Goal: Task Accomplishment & Management: Manage account settings

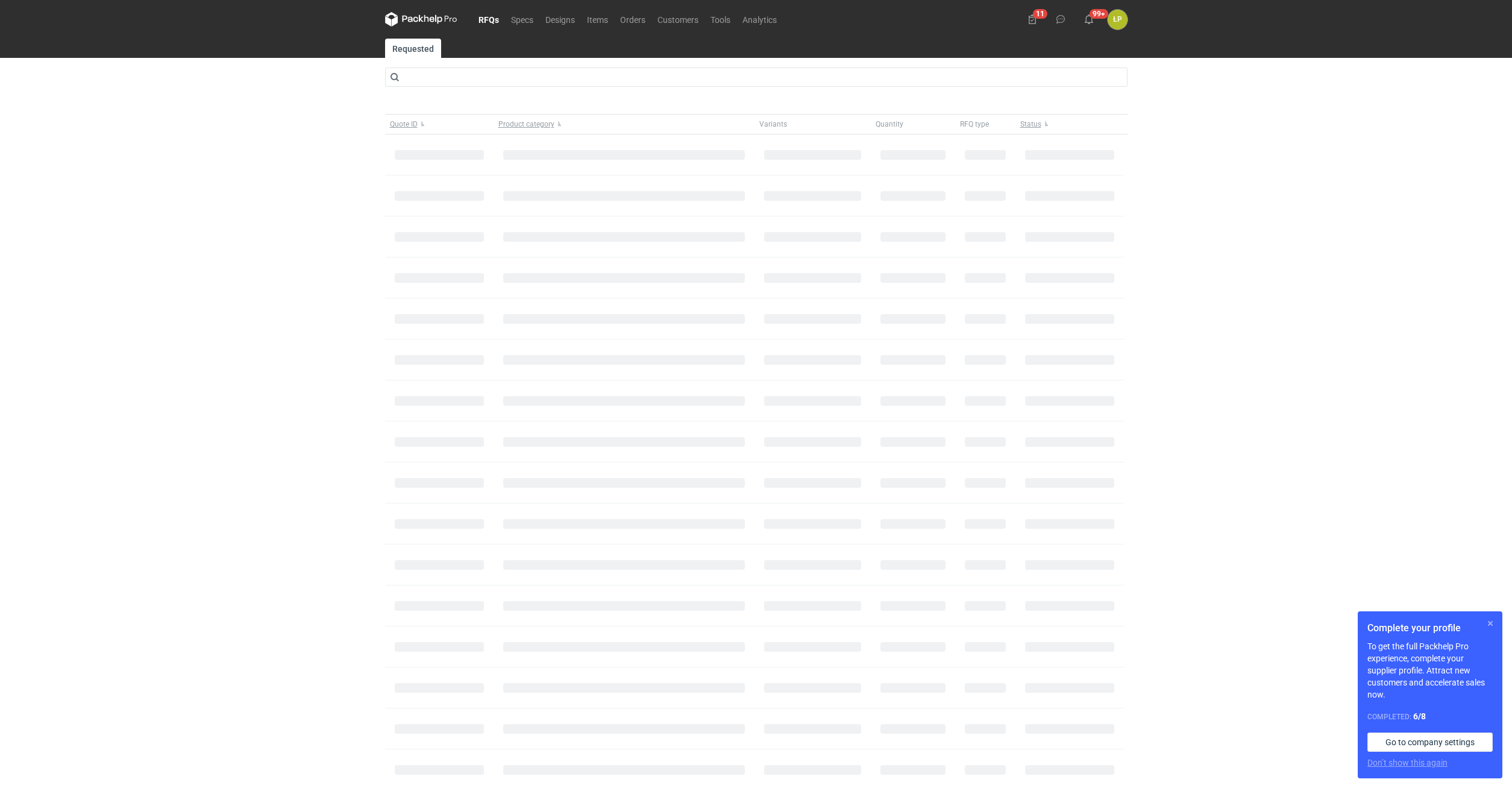
click at [1487, 623] on button "button" at bounding box center [1490, 623] width 15 height 15
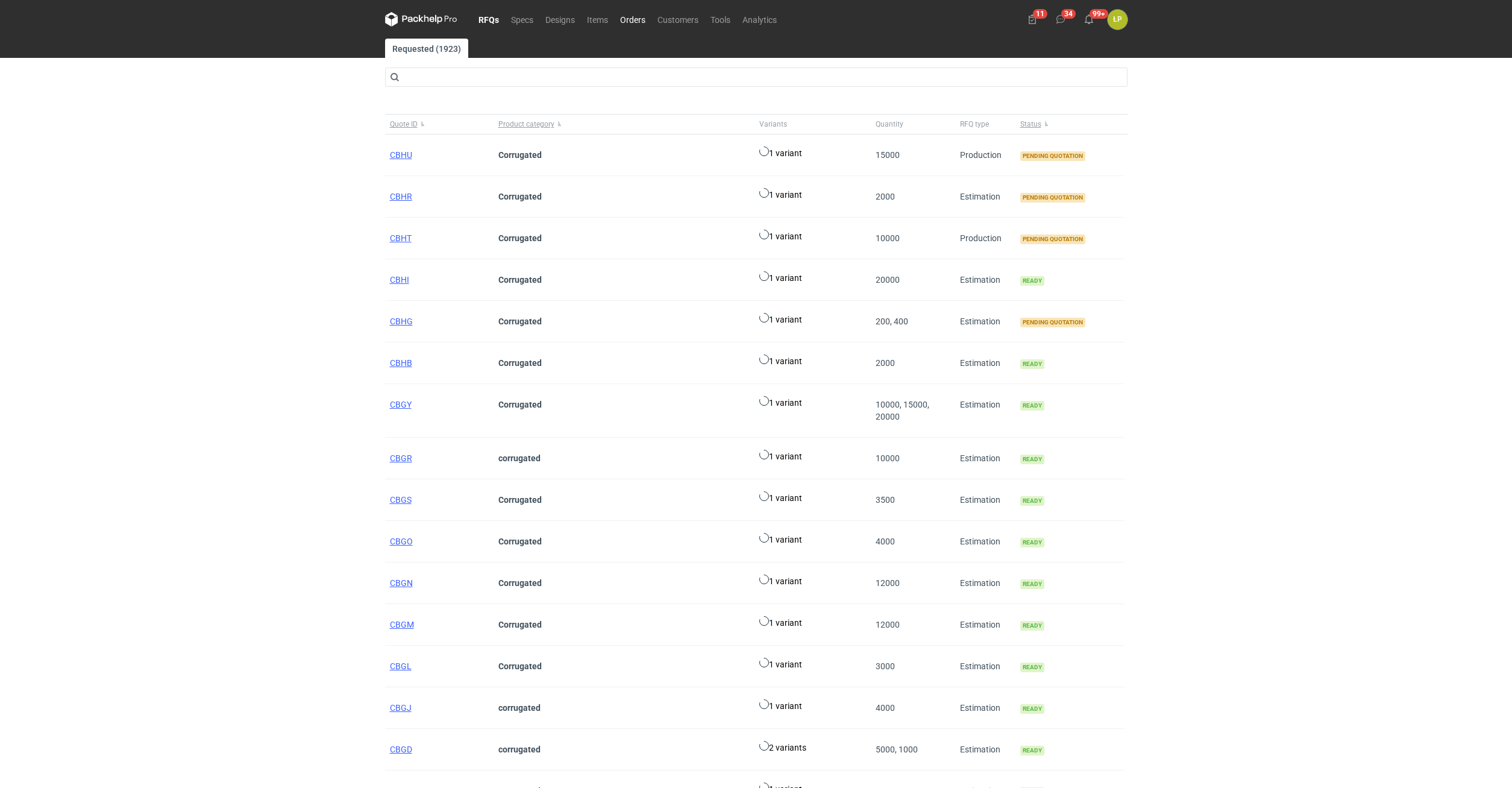
click at [634, 25] on link "Orders" at bounding box center [632, 19] width 37 height 15
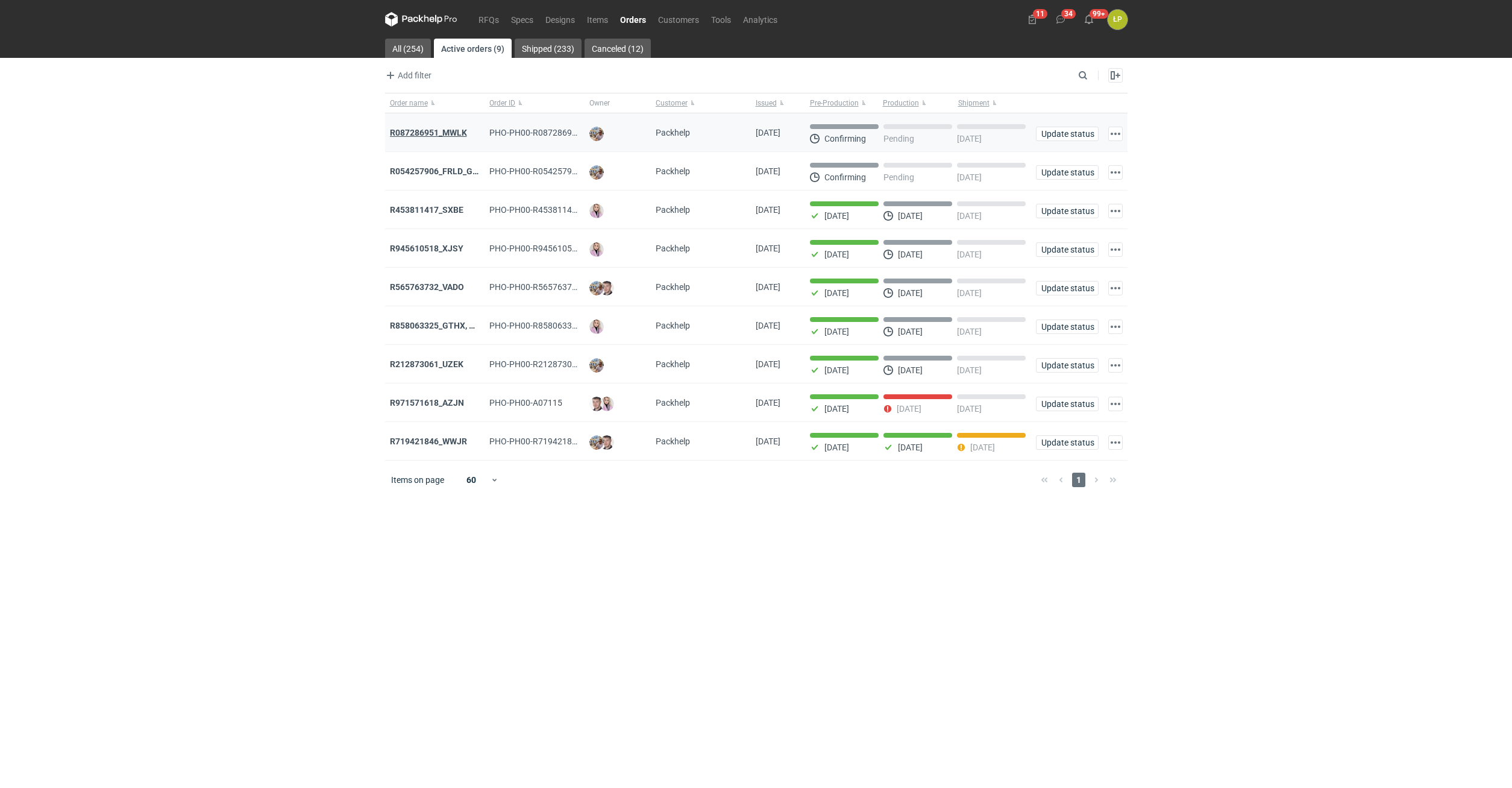
click at [439, 133] on strong "R087286951_MWLK" at bounding box center [429, 133] width 77 height 10
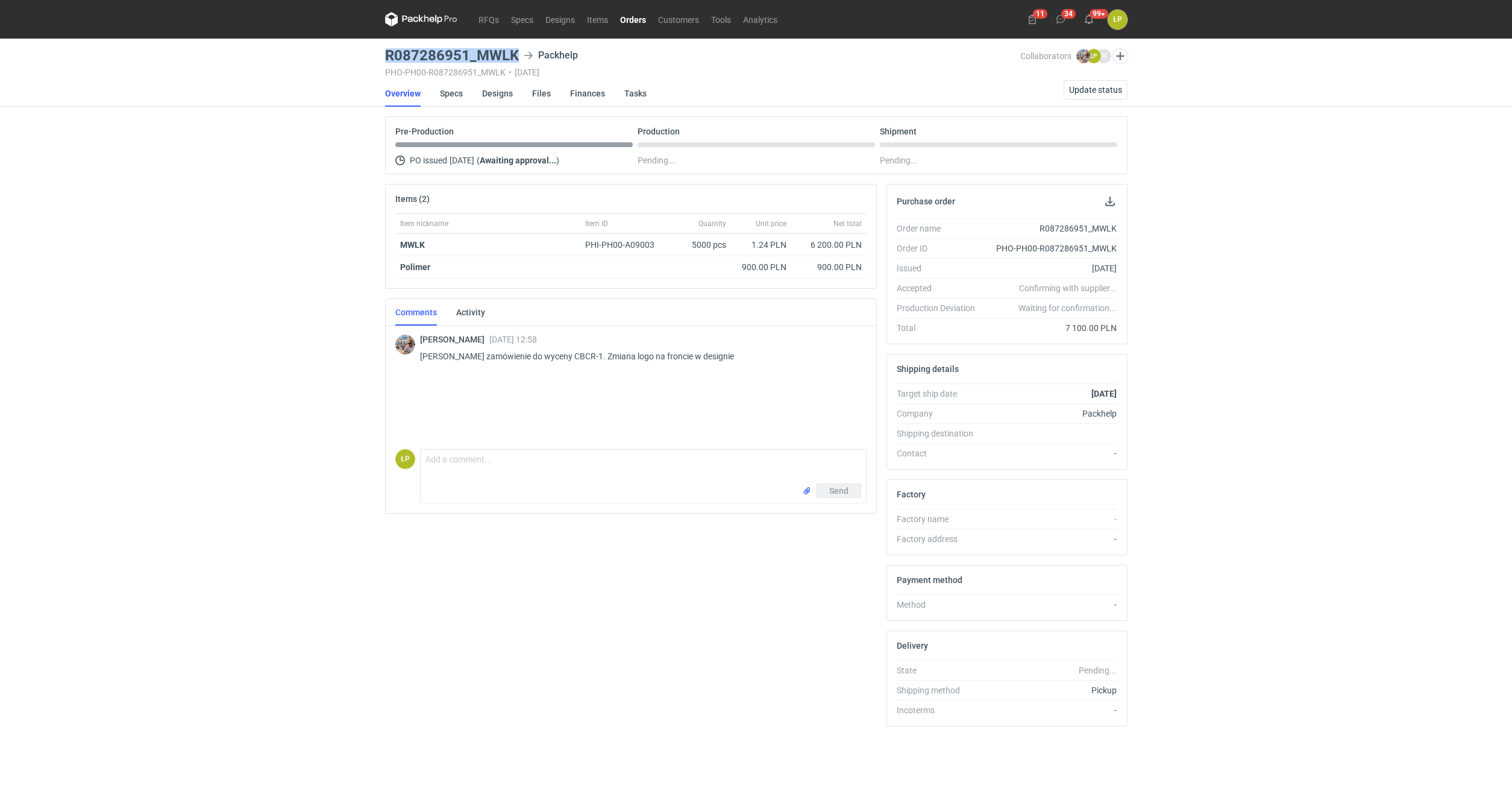
drag, startPoint x: 519, startPoint y: 62, endPoint x: 382, endPoint y: 60, distance: 137.0
click at [385, 60] on div "R087286951_MWLK Packhelp" at bounding box center [703, 55] width 636 height 15
copy h3 "R087286951_MWLK"
click at [637, 17] on link "Orders" at bounding box center [633, 19] width 38 height 15
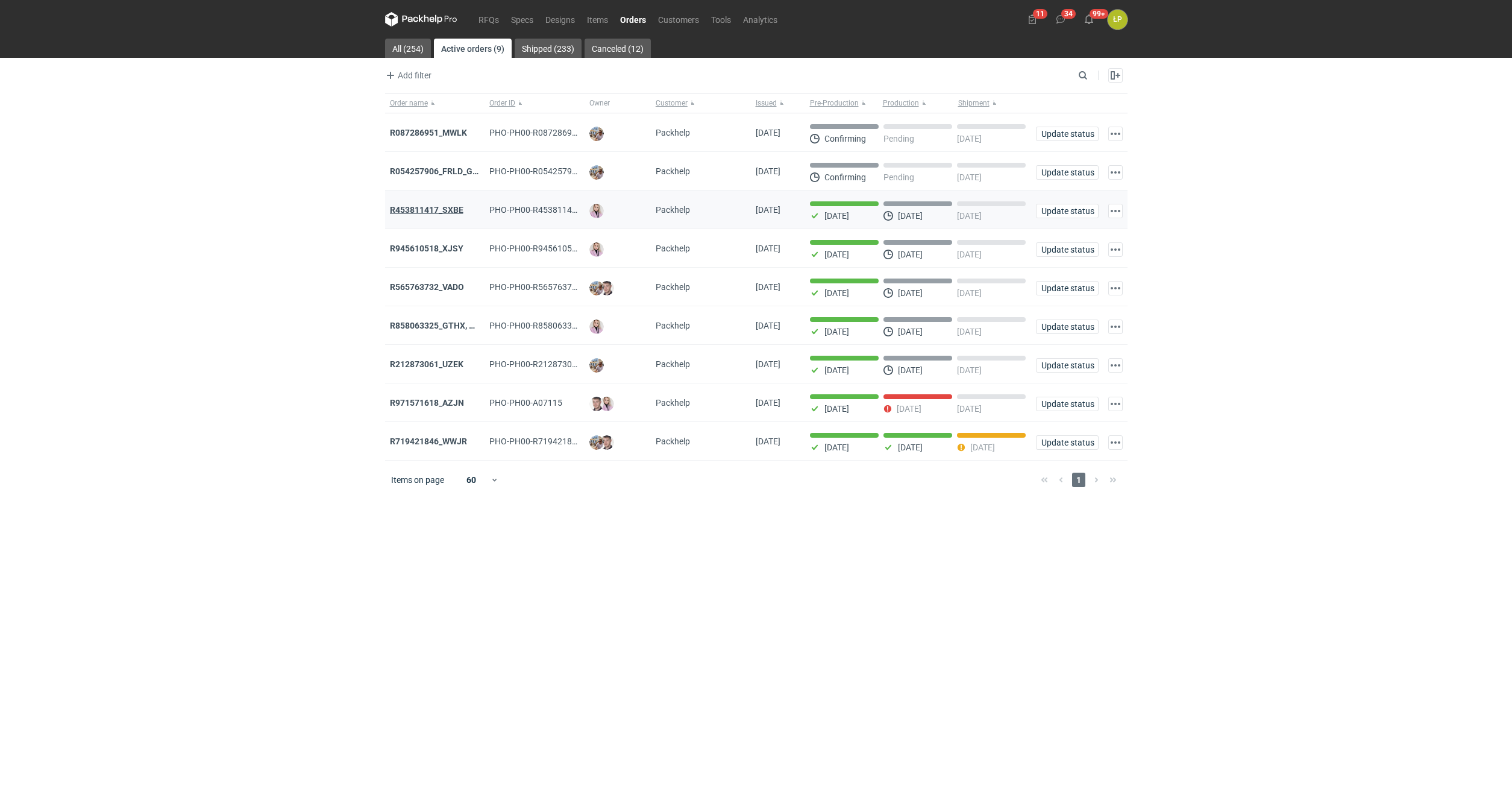
click at [430, 210] on strong "R453811417_SXBE" at bounding box center [427, 210] width 74 height 10
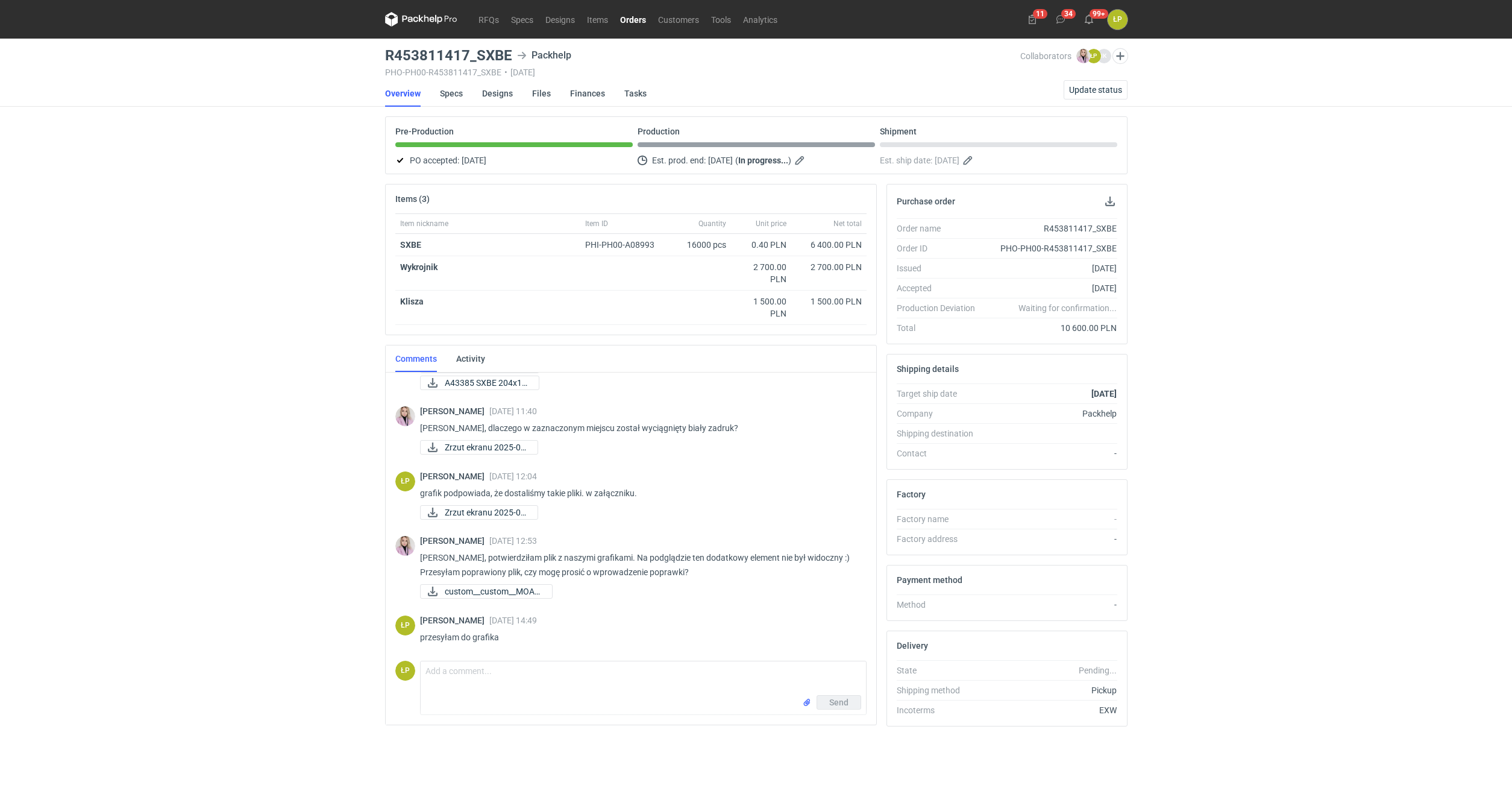
scroll to position [134, 0]
click at [596, 668] on textarea "Comment message" at bounding box center [643, 678] width 446 height 34
type textarea "Proszę o sprawdzenie i akceptację."
click at [835, 726] on span "Send" at bounding box center [838, 728] width 19 height 8
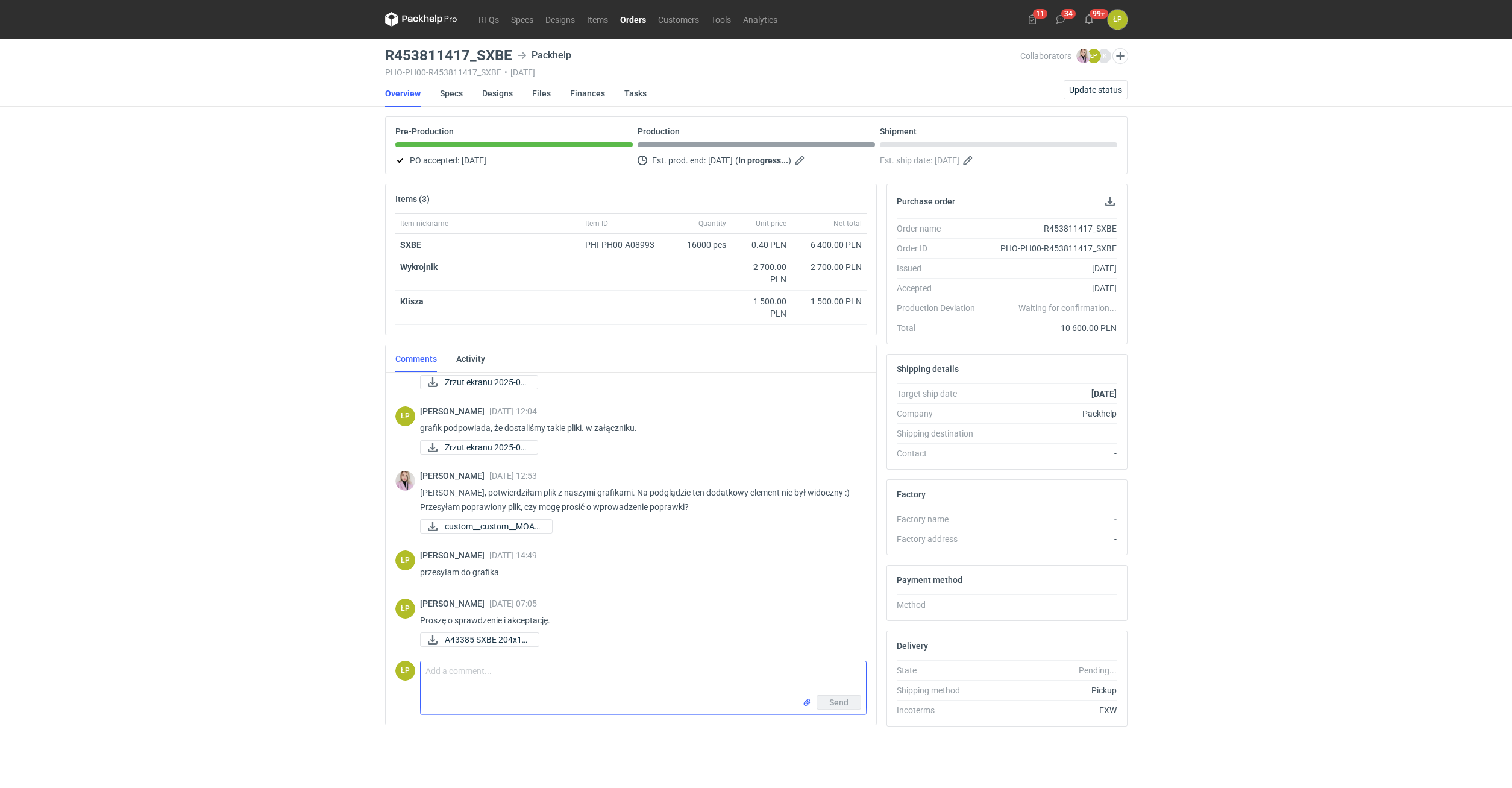
scroll to position [199, 0]
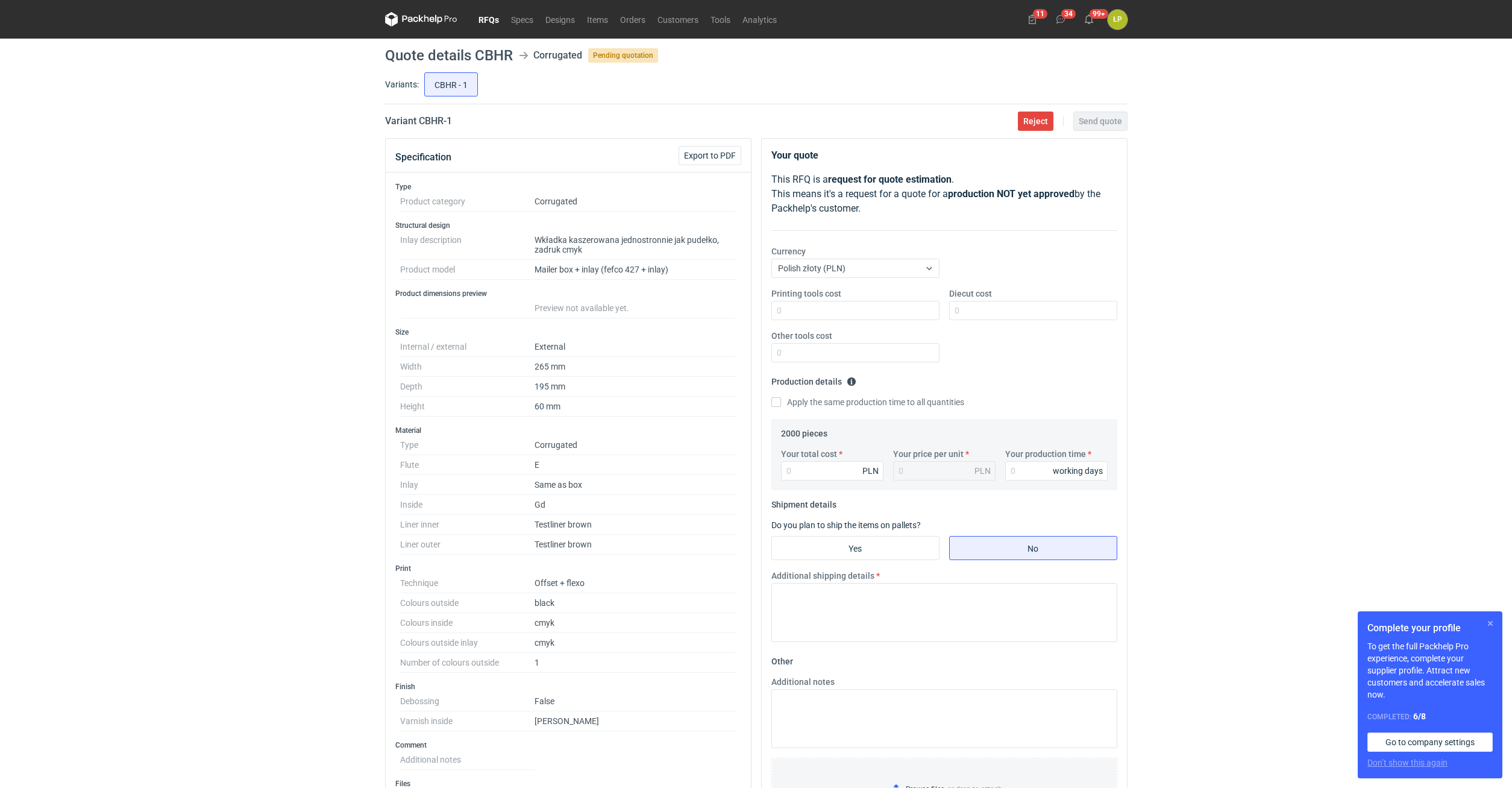
click at [1489, 626] on button "button" at bounding box center [1490, 623] width 15 height 15
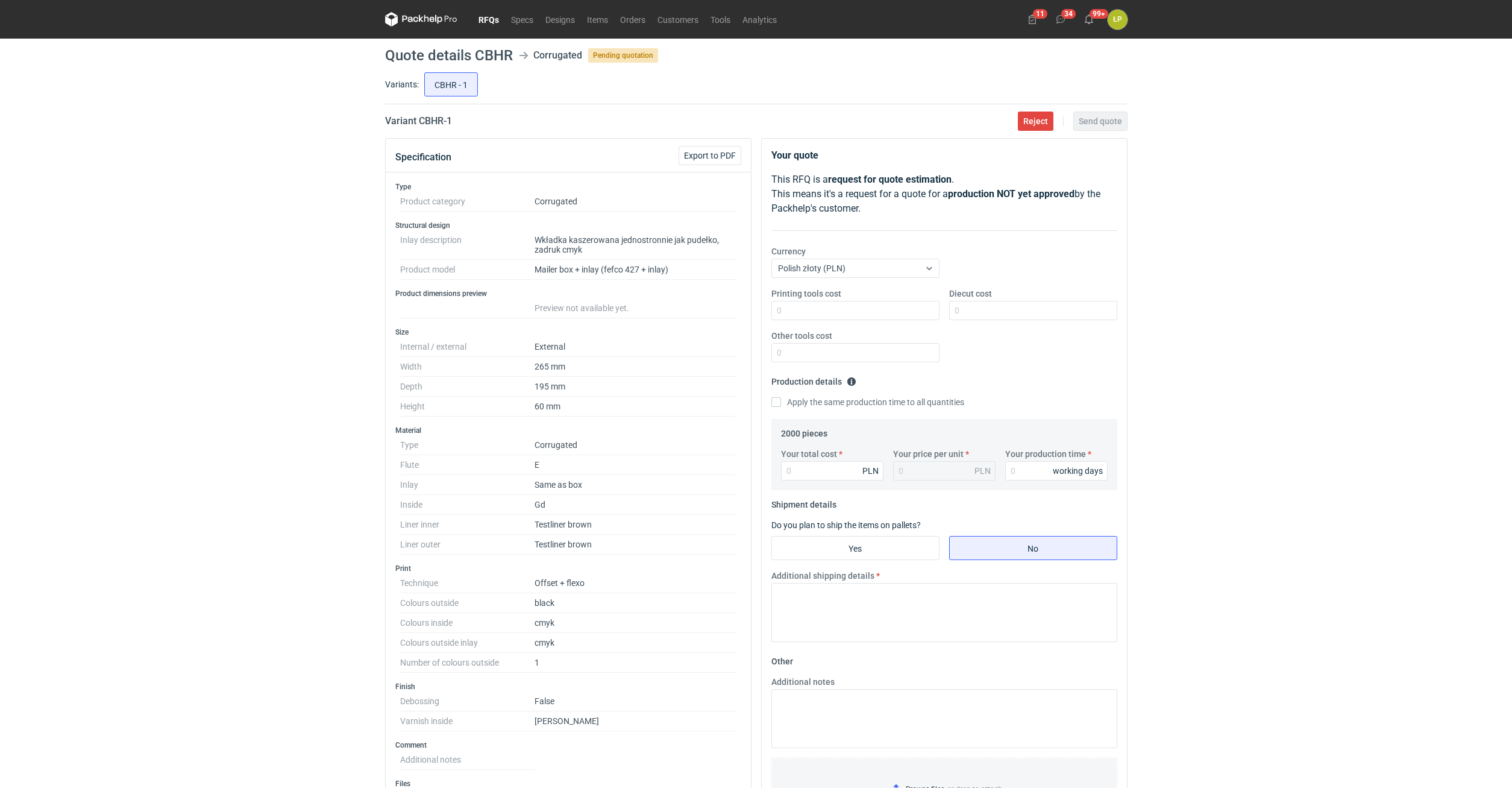
scroll to position [410, 0]
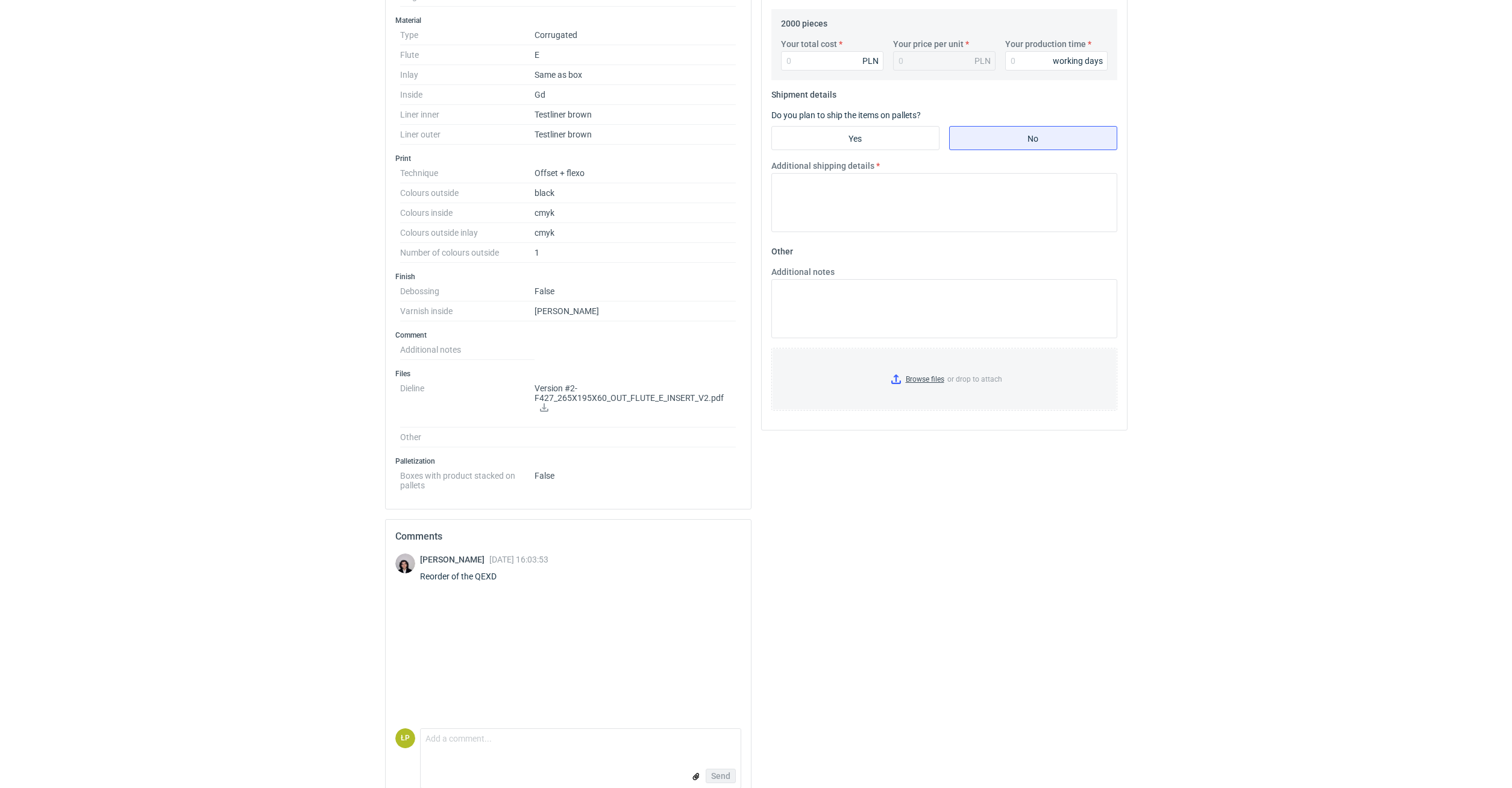
click at [547, 406] on icon at bounding box center [544, 408] width 10 height 8
click at [493, 570] on div "Reorder of the QEXD" at bounding box center [484, 576] width 128 height 12
copy div "QEXD"
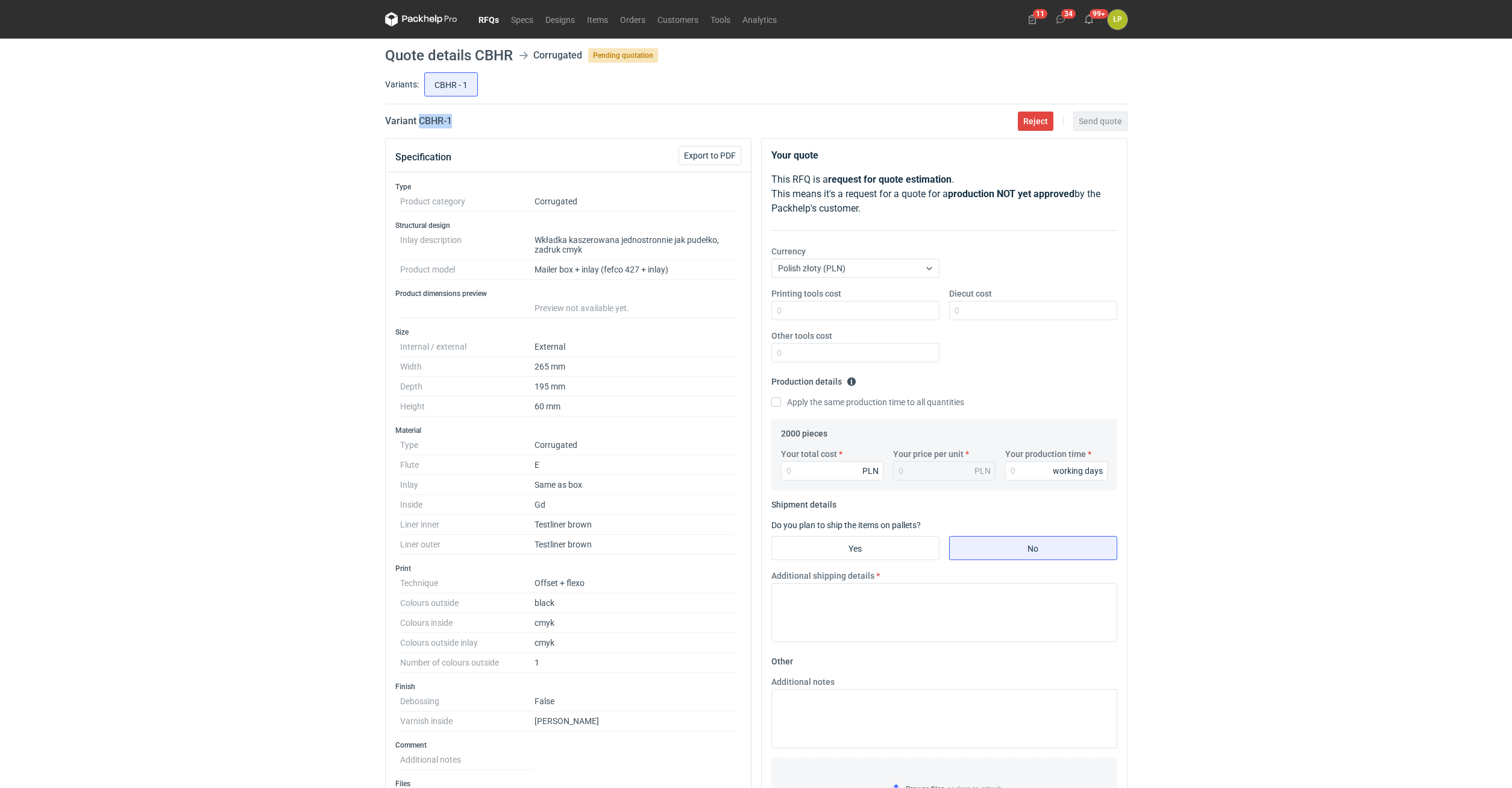
drag, startPoint x: 463, startPoint y: 122, endPoint x: 418, endPoint y: 123, distance: 45.0
click at [418, 123] on div "Variant CBHR - 1 Reject Send quote" at bounding box center [756, 121] width 742 height 15
copy h2 "CBHR - 1"
click at [841, 321] on div "Printing tools cost Diecut cost Other tools cost" at bounding box center [944, 330] width 356 height 84
click at [841, 315] on input "Printing tools cost" at bounding box center [855, 310] width 168 height 19
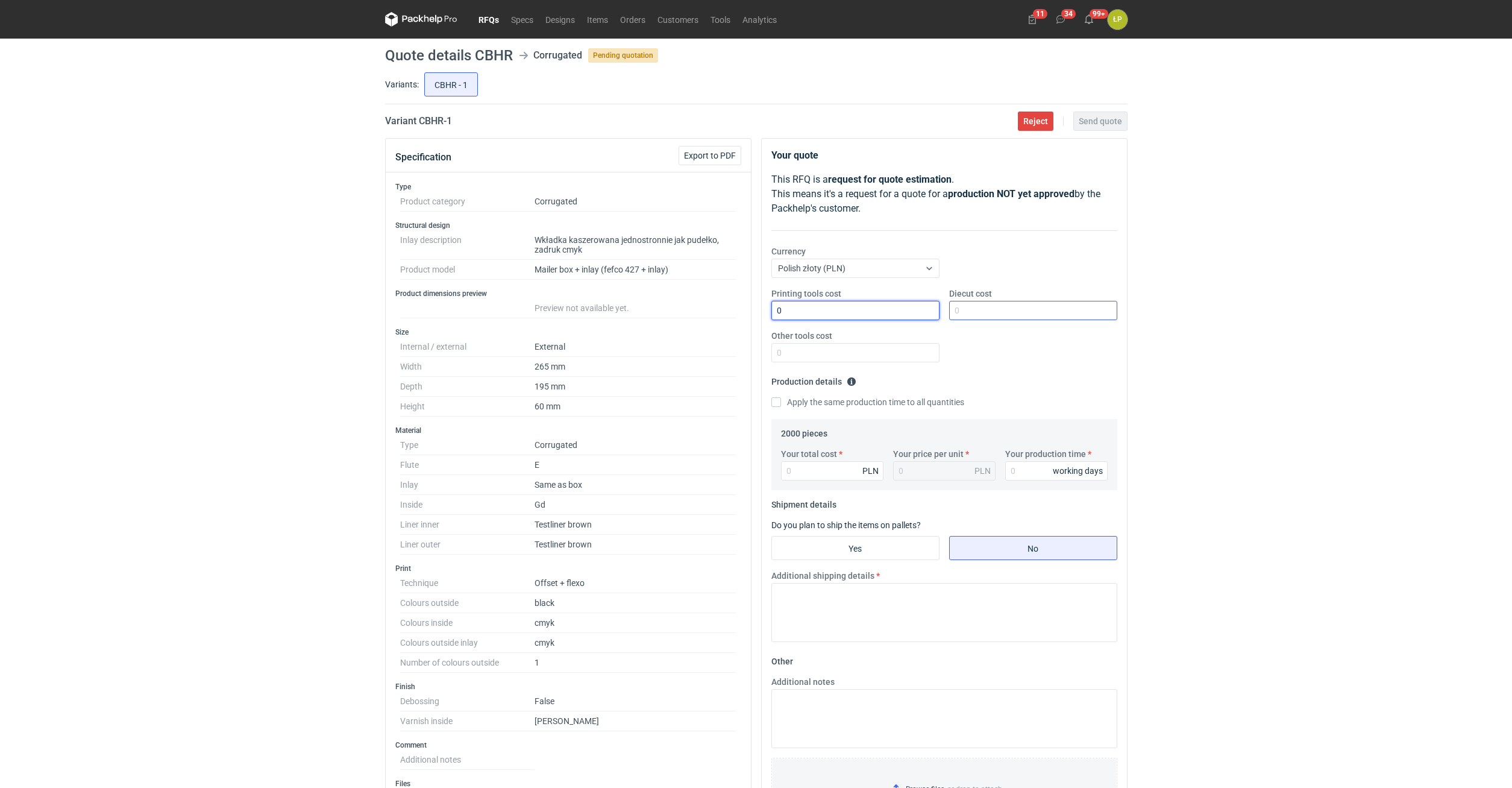
type input "0"
click at [965, 306] on input "Diecut cost" at bounding box center [1033, 310] width 168 height 19
type input "0"
click at [861, 358] on input "Other tools cost" at bounding box center [855, 352] width 168 height 19
type input "0"
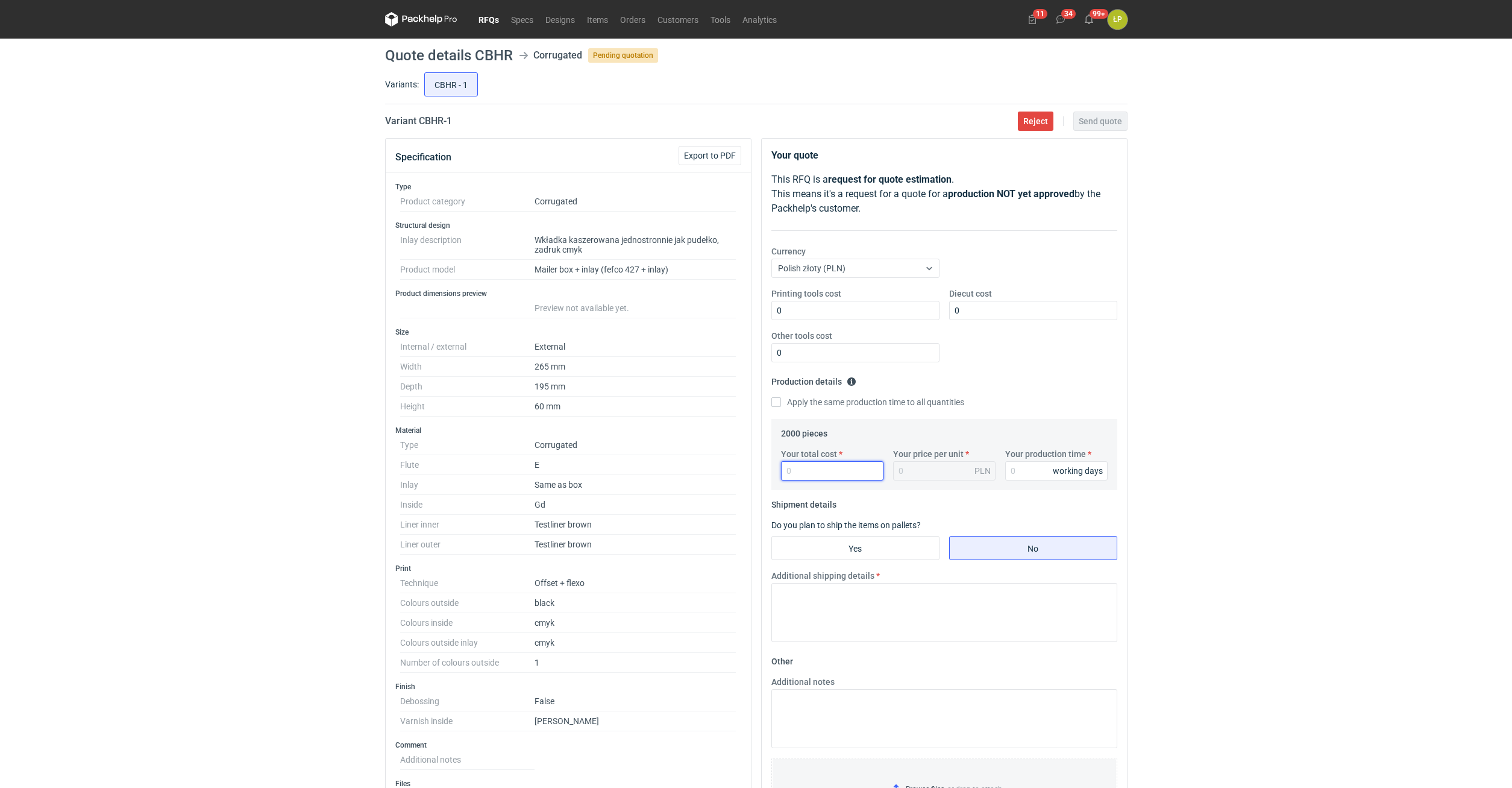
click at [807, 472] on input "Your total cost" at bounding box center [832, 470] width 102 height 19
type input "6120"
type input "3.06"
type input "6120"
click at [1012, 469] on input "Your production time" at bounding box center [1057, 470] width 102 height 19
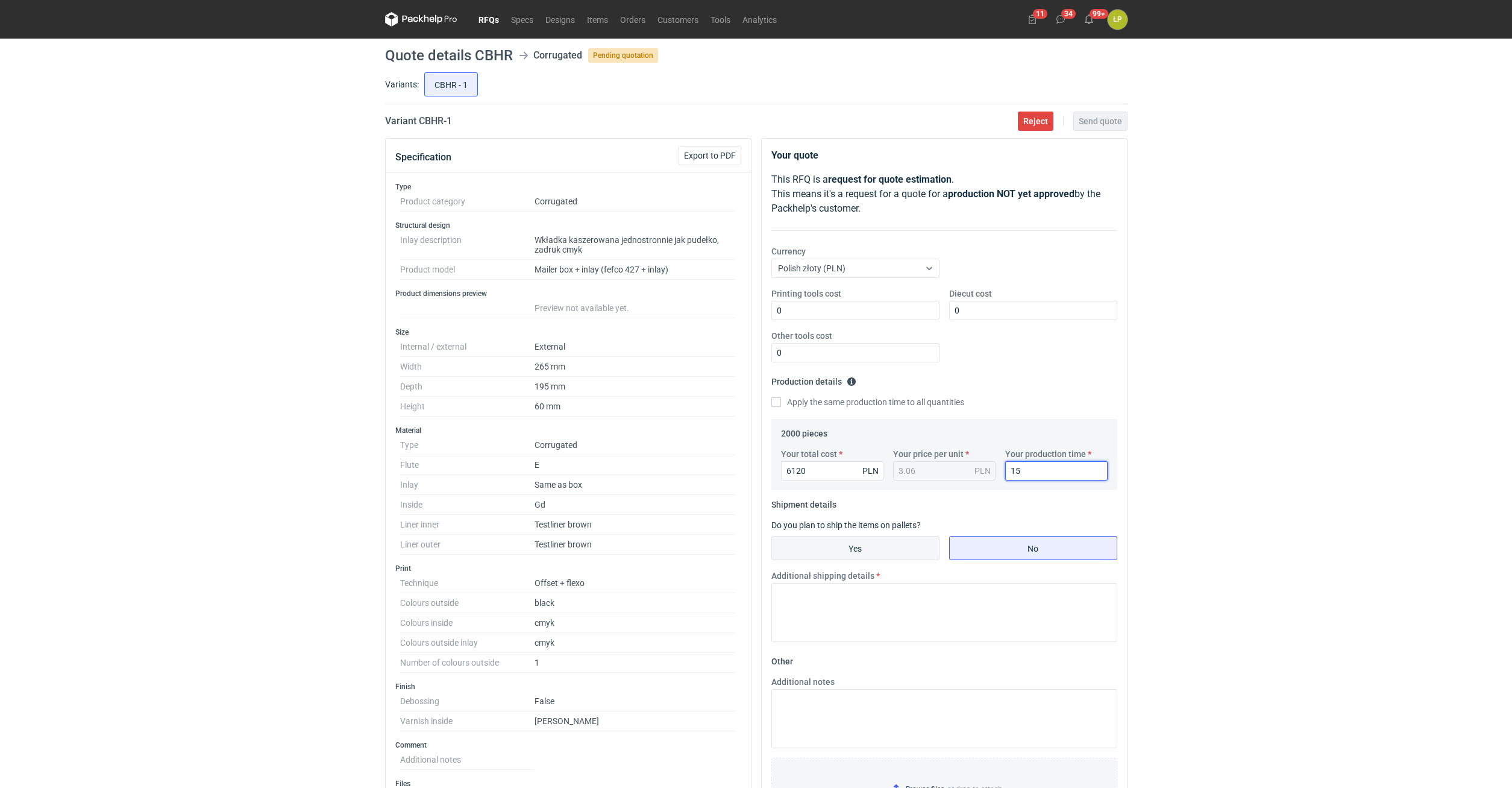
type input "15"
click at [897, 544] on input "Yes" at bounding box center [855, 547] width 167 height 23
radio input "true"
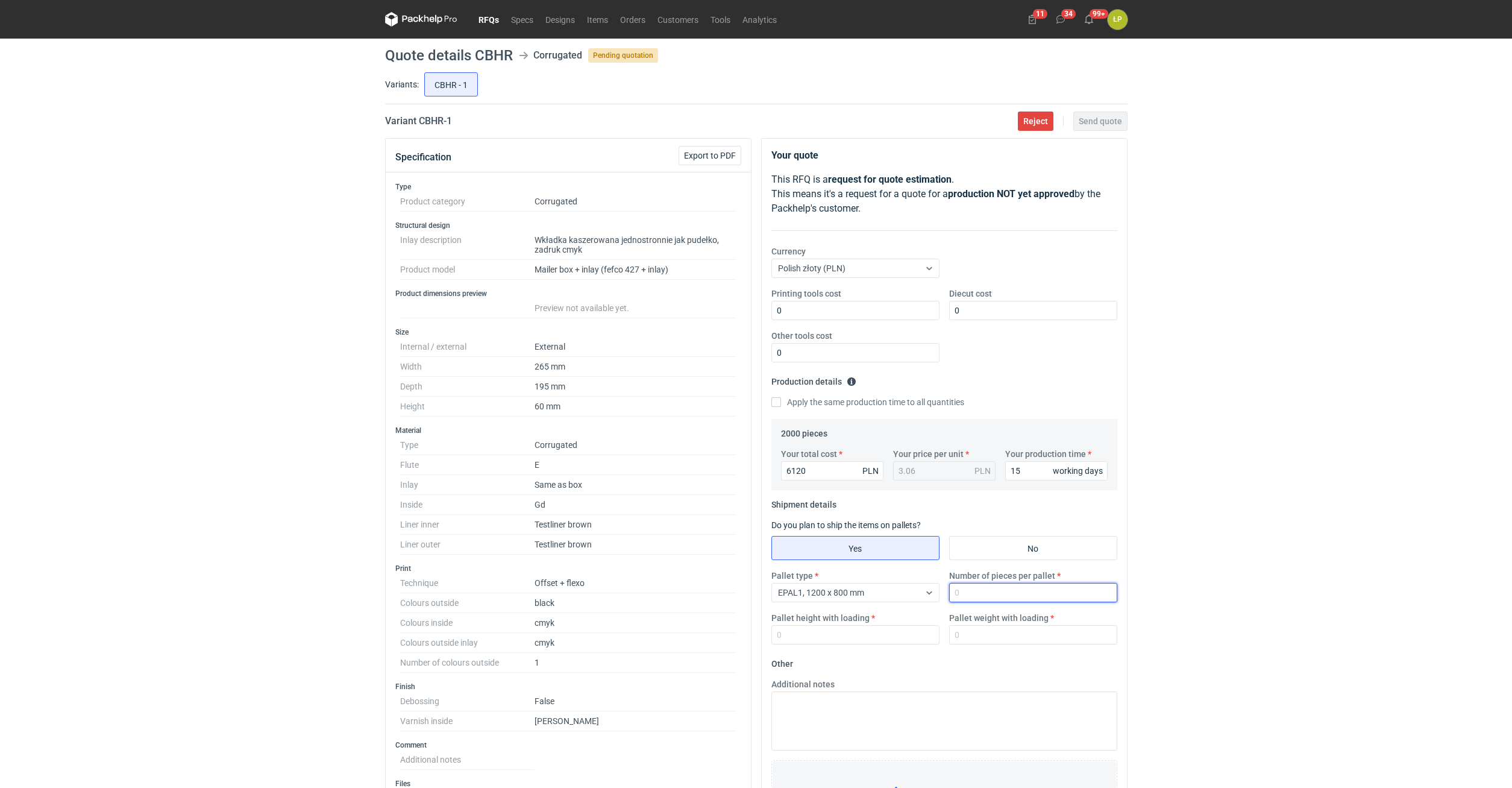
click at [958, 597] on input "Number of pieces per pallet" at bounding box center [1033, 592] width 168 height 19
click at [1026, 601] on input "Number of pieces per pallet" at bounding box center [1033, 592] width 168 height 19
click at [1025, 597] on input "Number of pieces per pallet" at bounding box center [1033, 592] width 168 height 19
type input "2000"
click at [901, 643] on input "Pallet height with loading" at bounding box center [855, 634] width 168 height 19
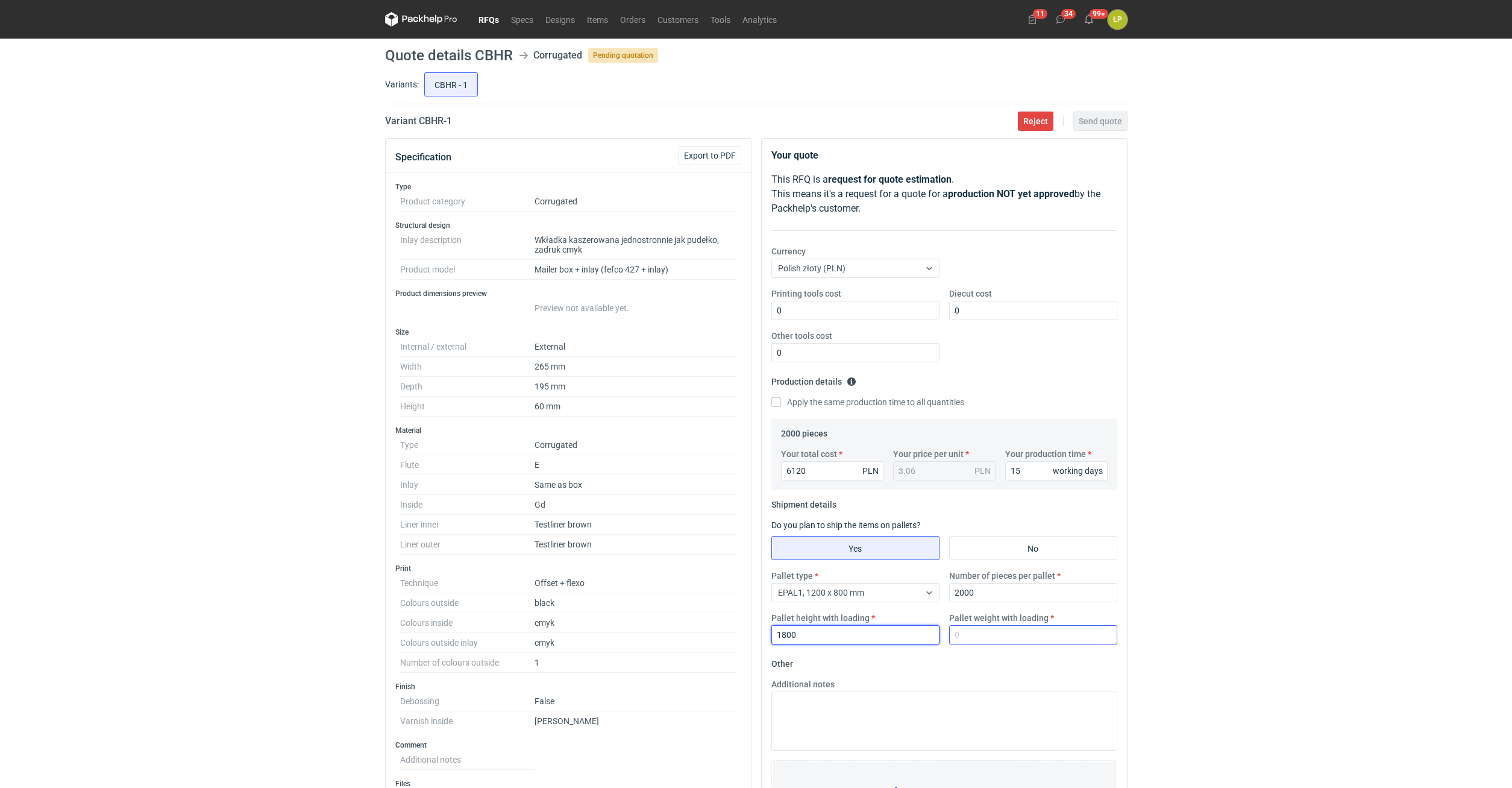
type input "1800"
click at [964, 640] on input "Pallet weight with loading" at bounding box center [1033, 634] width 168 height 19
type input "1"
click at [921, 704] on textarea "Additional notes" at bounding box center [944, 721] width 346 height 59
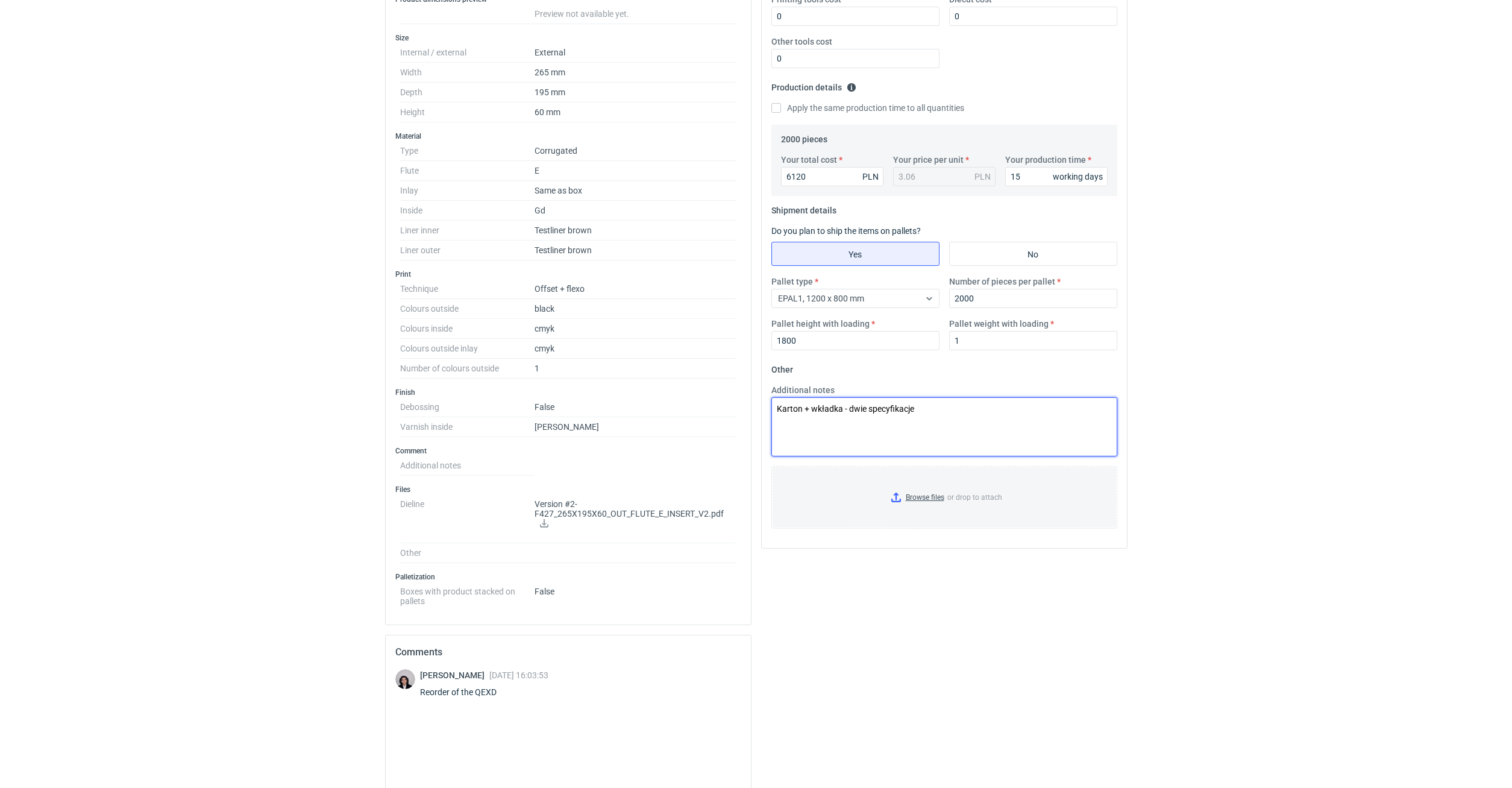
scroll to position [410, 0]
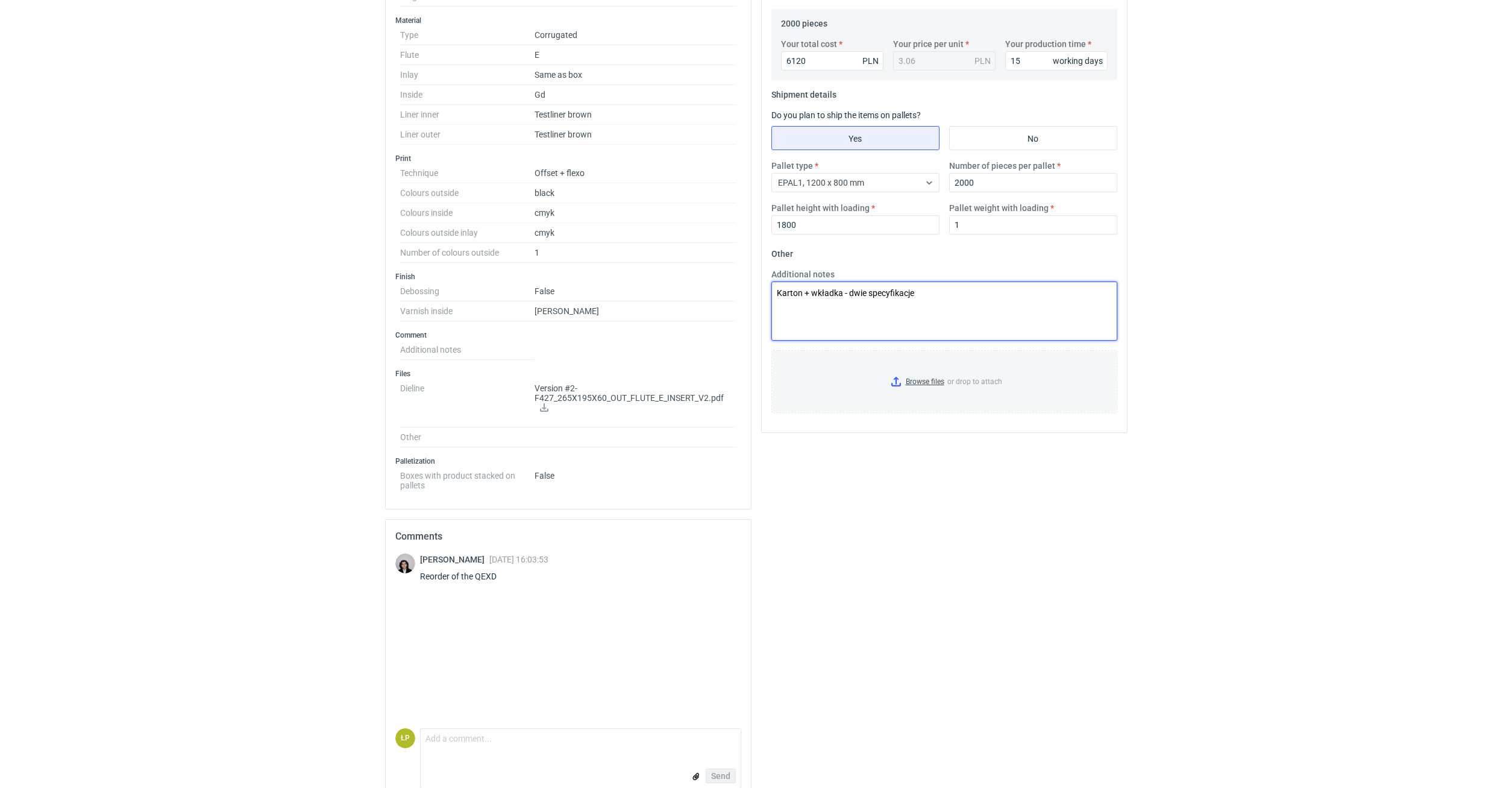
type textarea "Karton + wkładka - dwie specyfikacje"
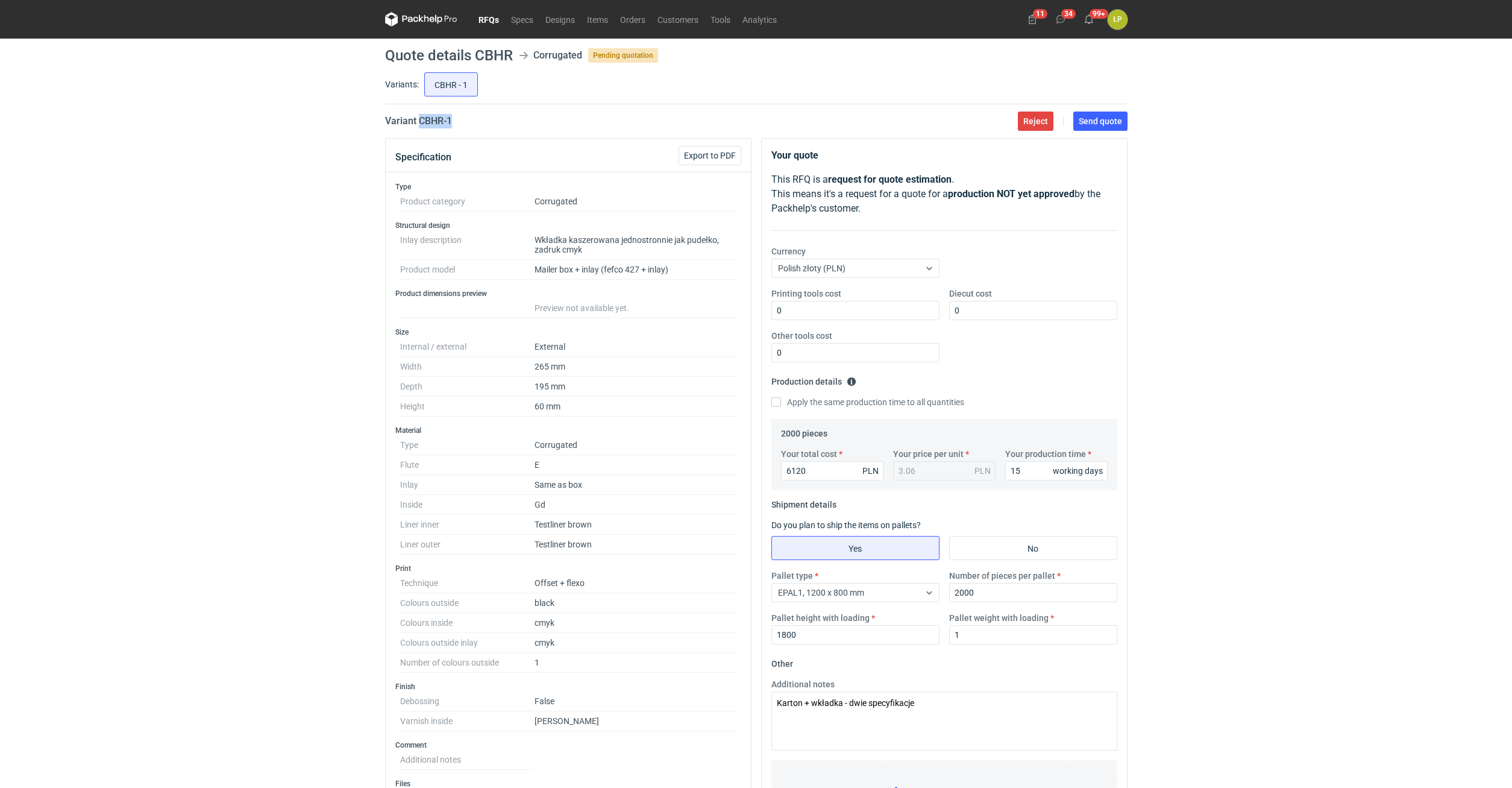
drag, startPoint x: 455, startPoint y: 126, endPoint x: 418, endPoint y: 126, distance: 37.0
click at [418, 126] on div "Variant CBHR - 1 Reject Send quote" at bounding box center [756, 121] width 742 height 15
copy h2 "CBHR - 1"
click at [1179, 679] on div "RFQs Specs Designs Items Orders Customers Tools Analytics 11 34 99+ ŁP Łukasz P…" at bounding box center [756, 394] width 1512 height 788
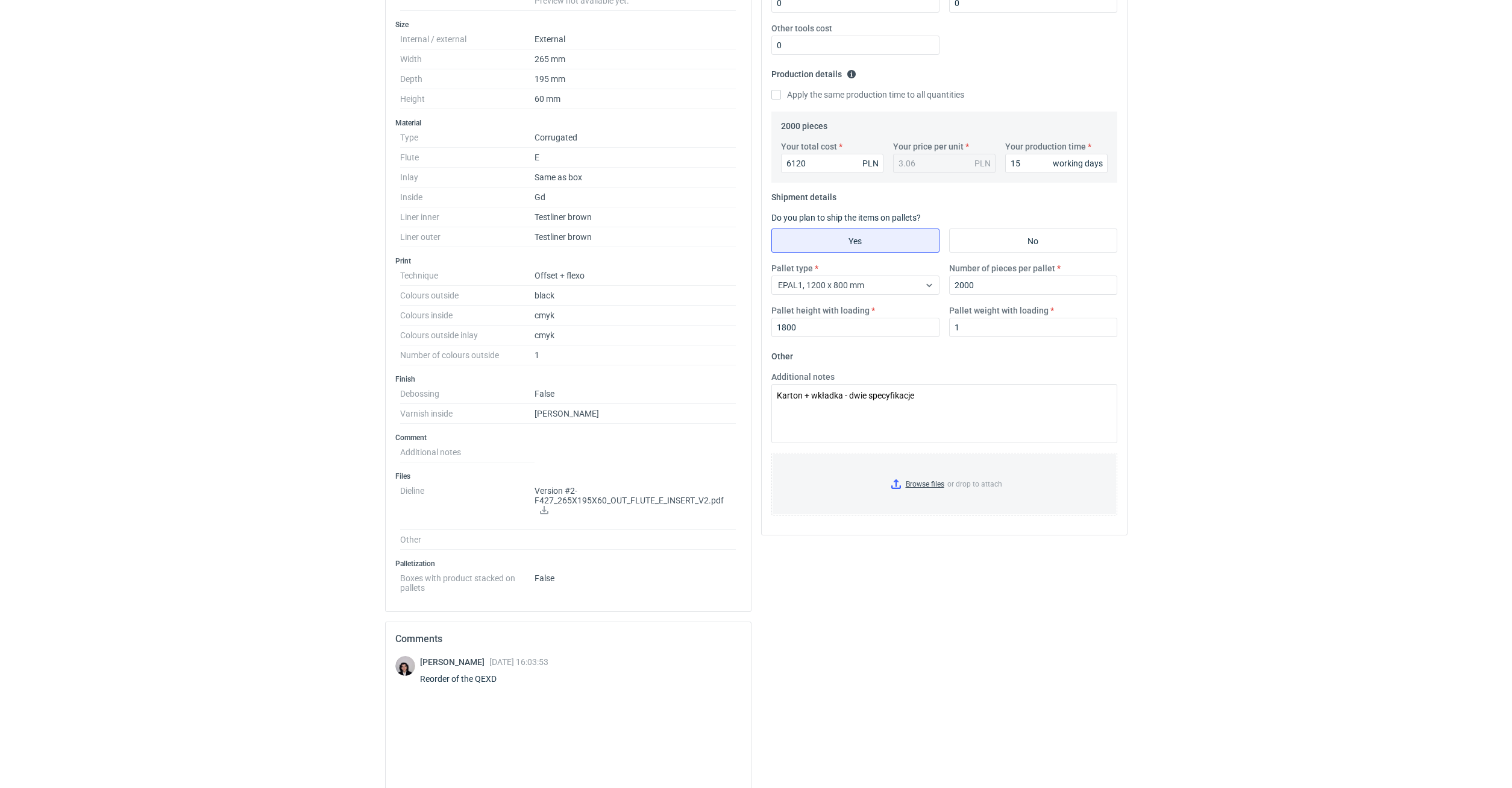
scroll to position [205, 0]
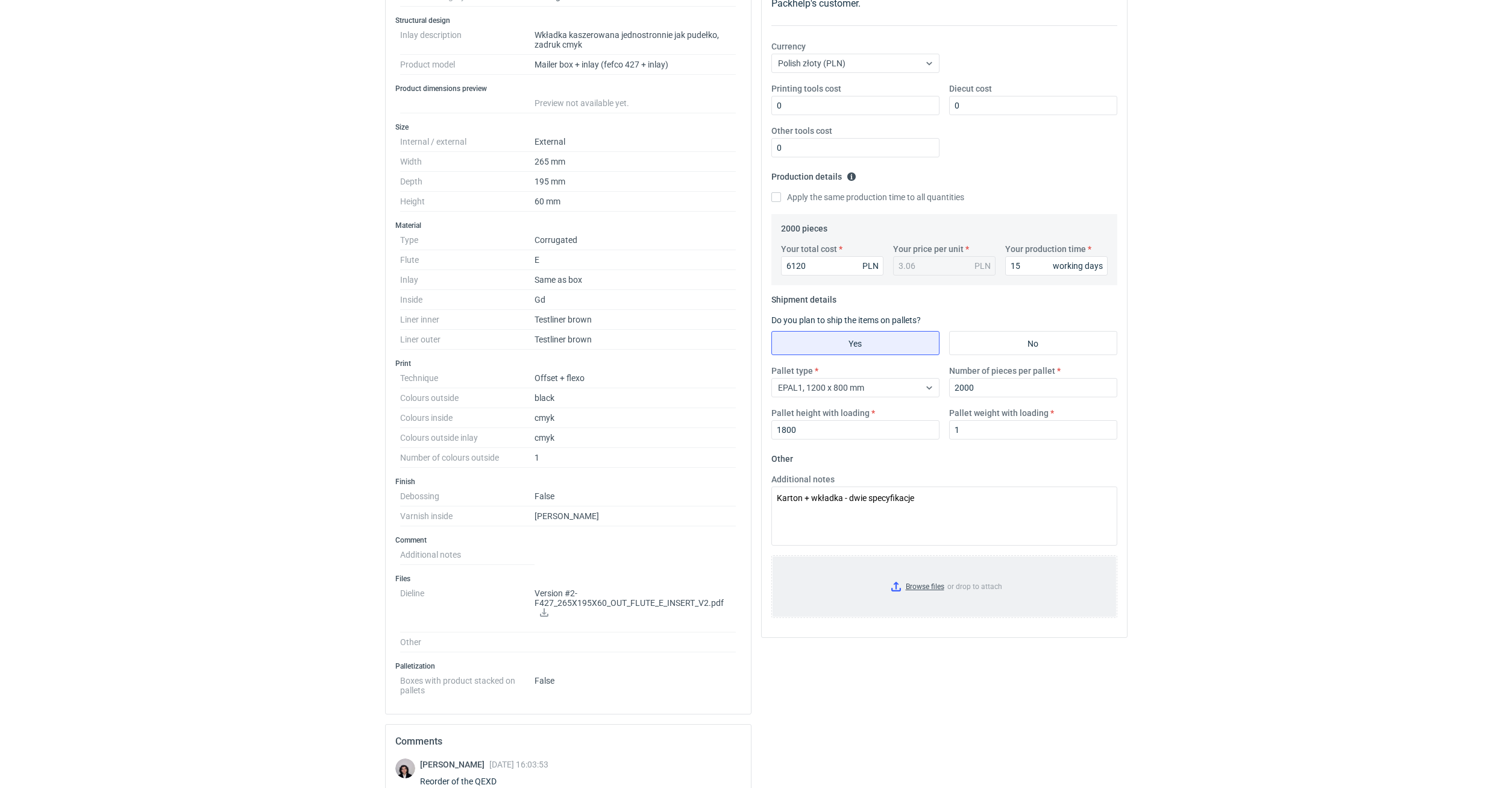
click at [937, 593] on input "Browse files or drop to attach" at bounding box center [944, 587] width 344 height 60
click at [1207, 464] on div "RFQs Specs Designs Items Orders Customers Tools Analytics 11 34 99+ ŁP Łukasz P…" at bounding box center [756, 189] width 1512 height 788
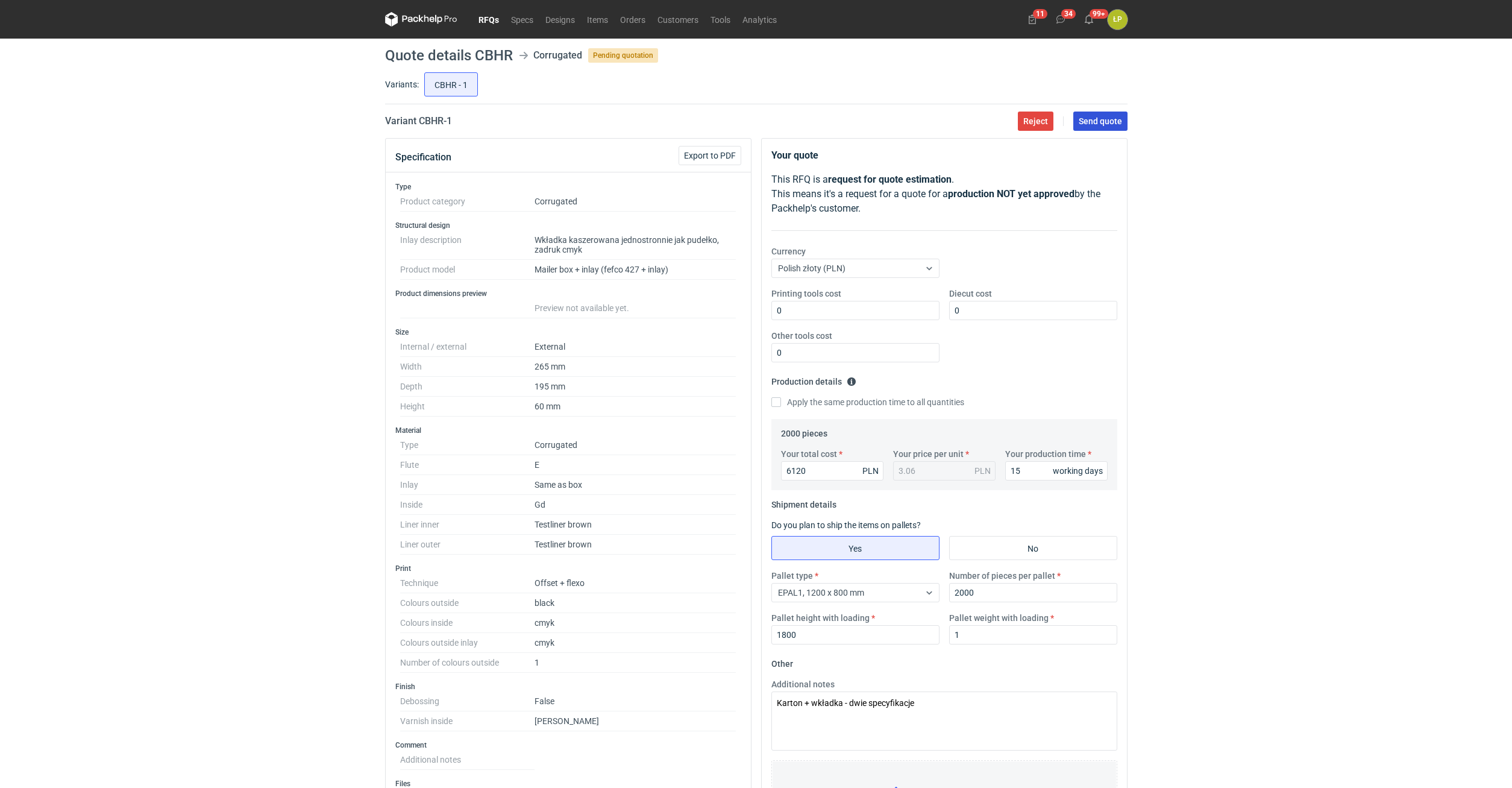
click at [1091, 127] on button "Send quote" at bounding box center [1100, 121] width 54 height 19
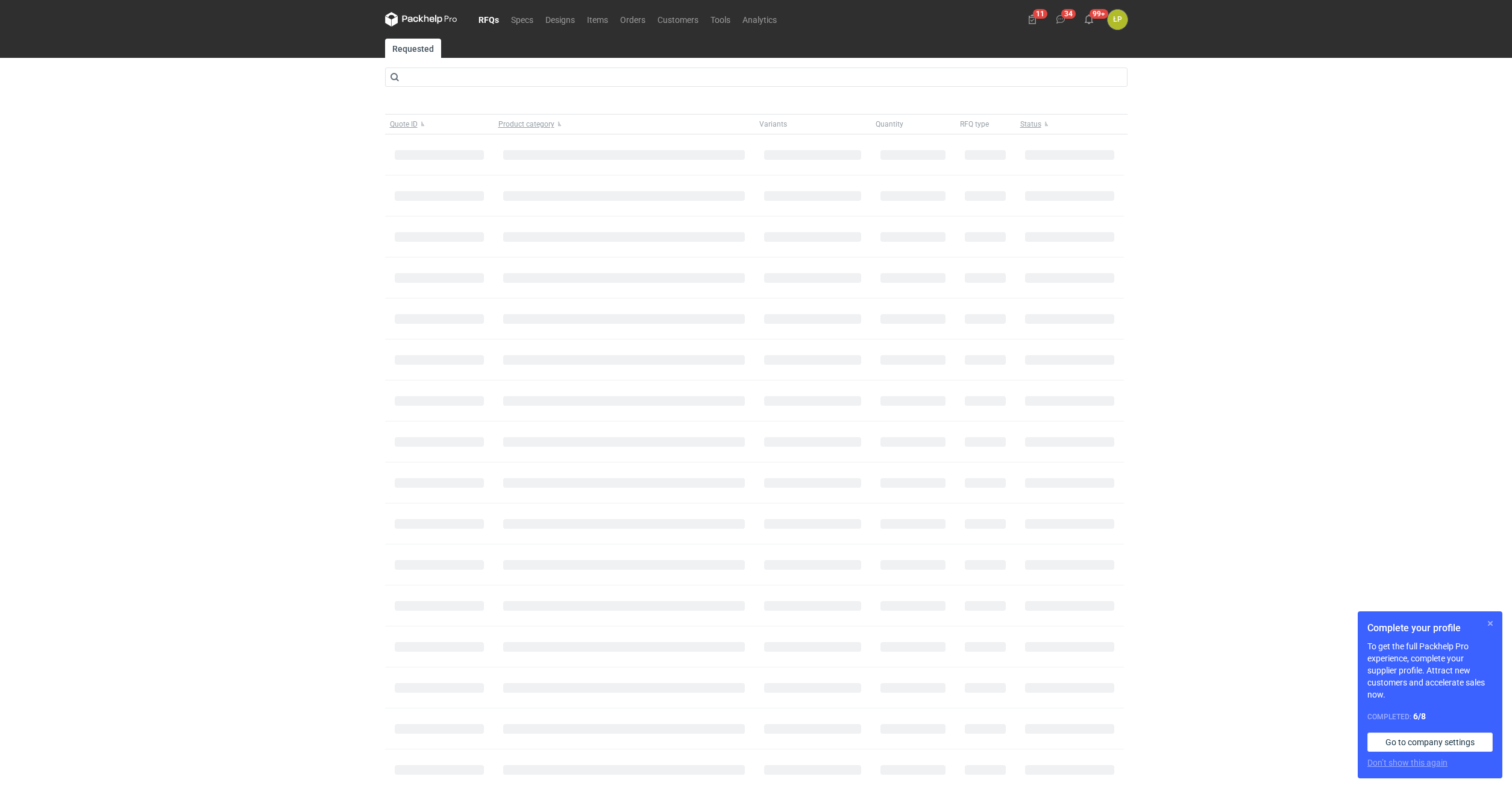
click at [1495, 617] on button "button" at bounding box center [1490, 623] width 15 height 15
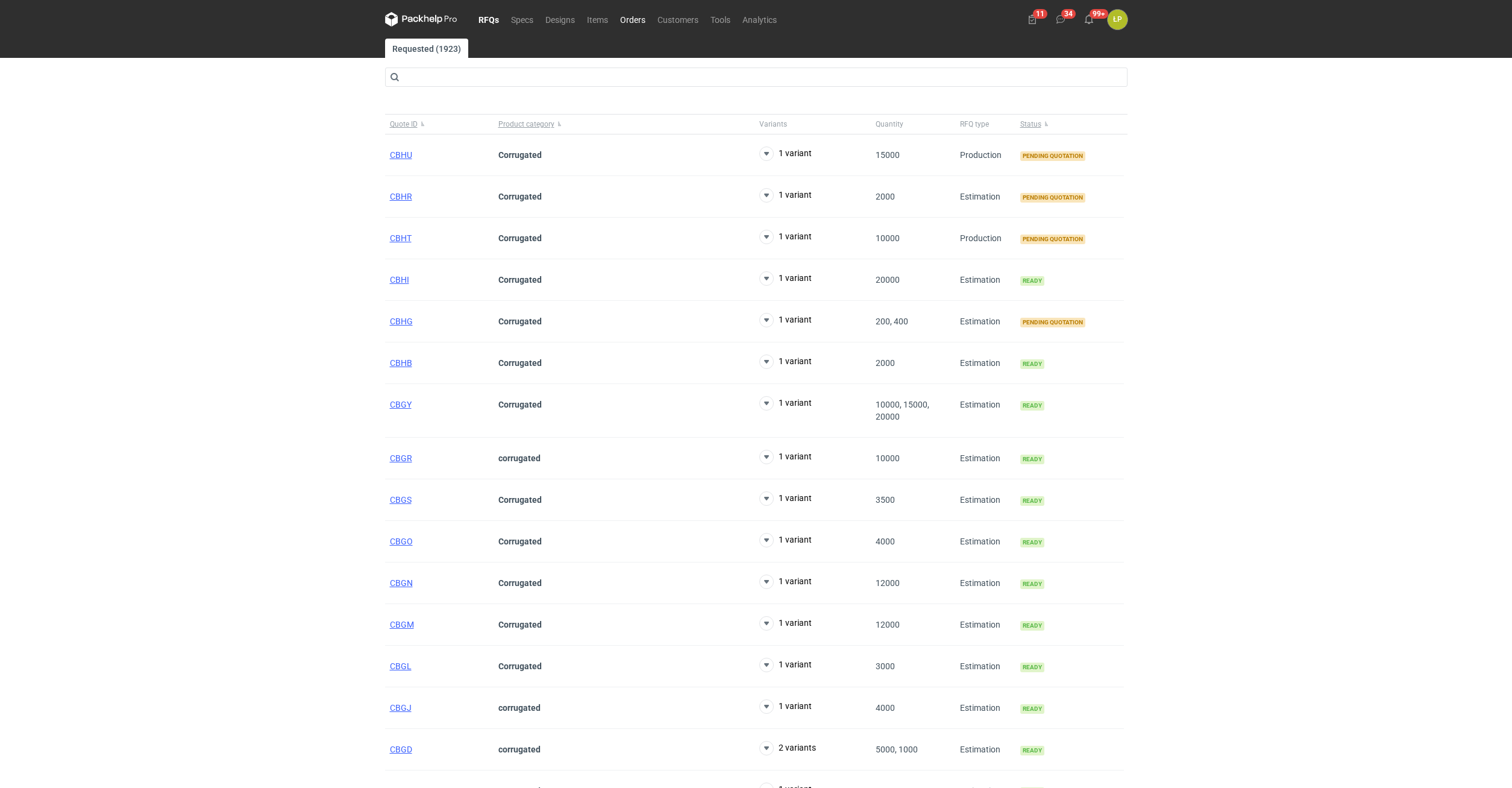
click at [626, 20] on link "Orders" at bounding box center [632, 19] width 37 height 15
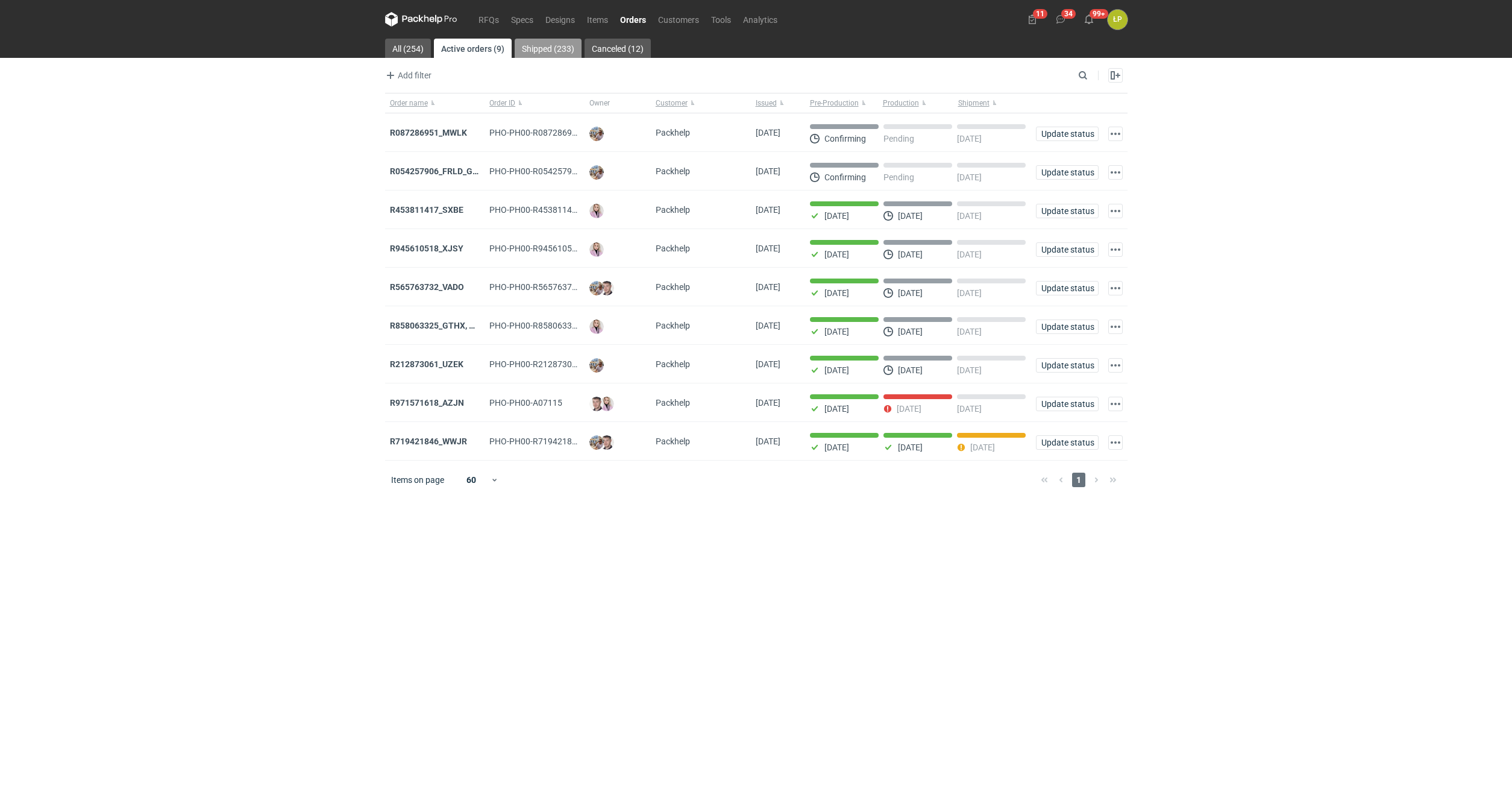
click at [562, 49] on link "Shipped (233)" at bounding box center [548, 48] width 67 height 19
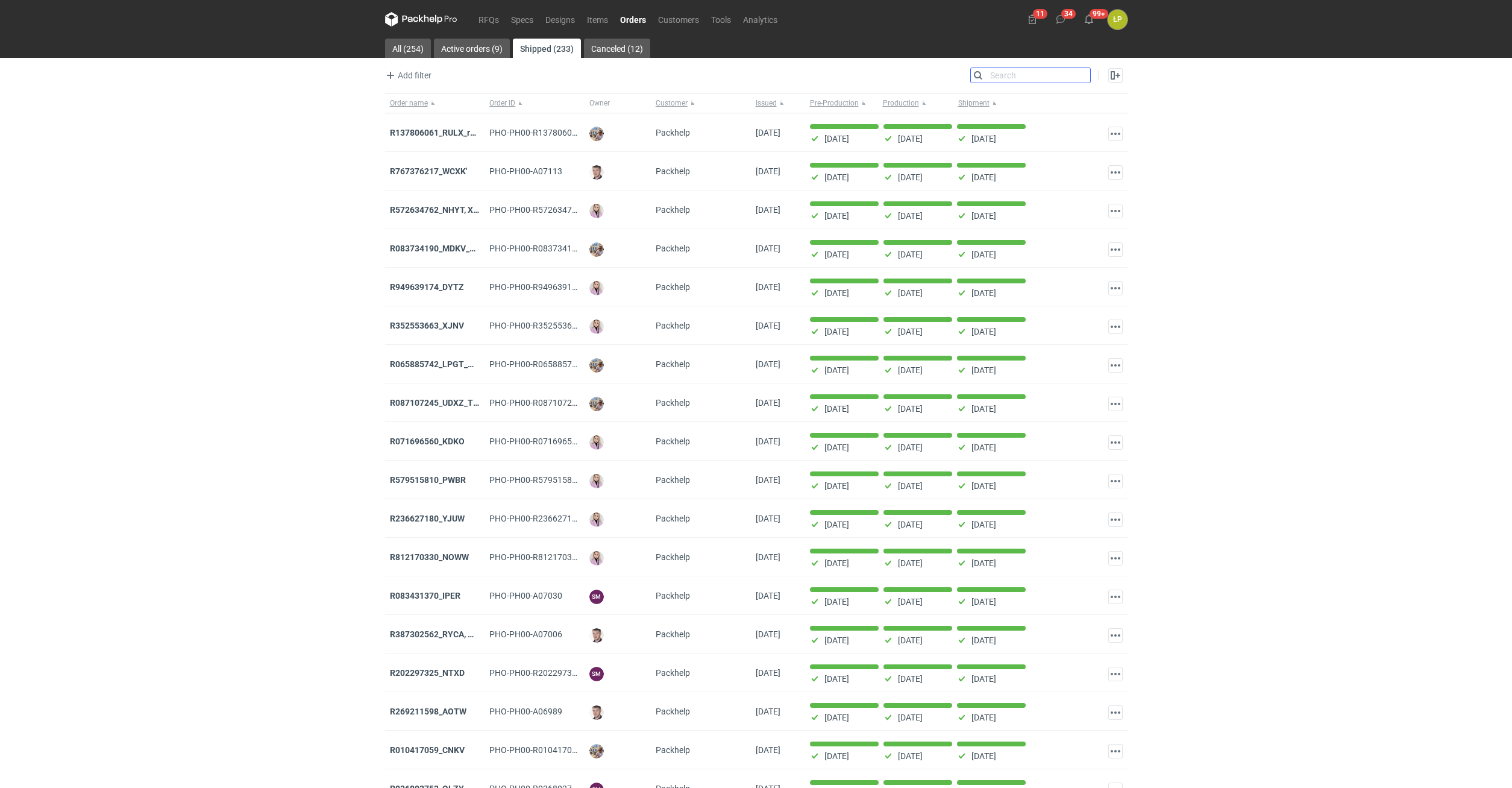
click at [1076, 75] on input "Search" at bounding box center [1031, 75] width 119 height 15
click at [1070, 75] on input "Search" at bounding box center [1031, 75] width 119 height 15
paste input "QEXD"
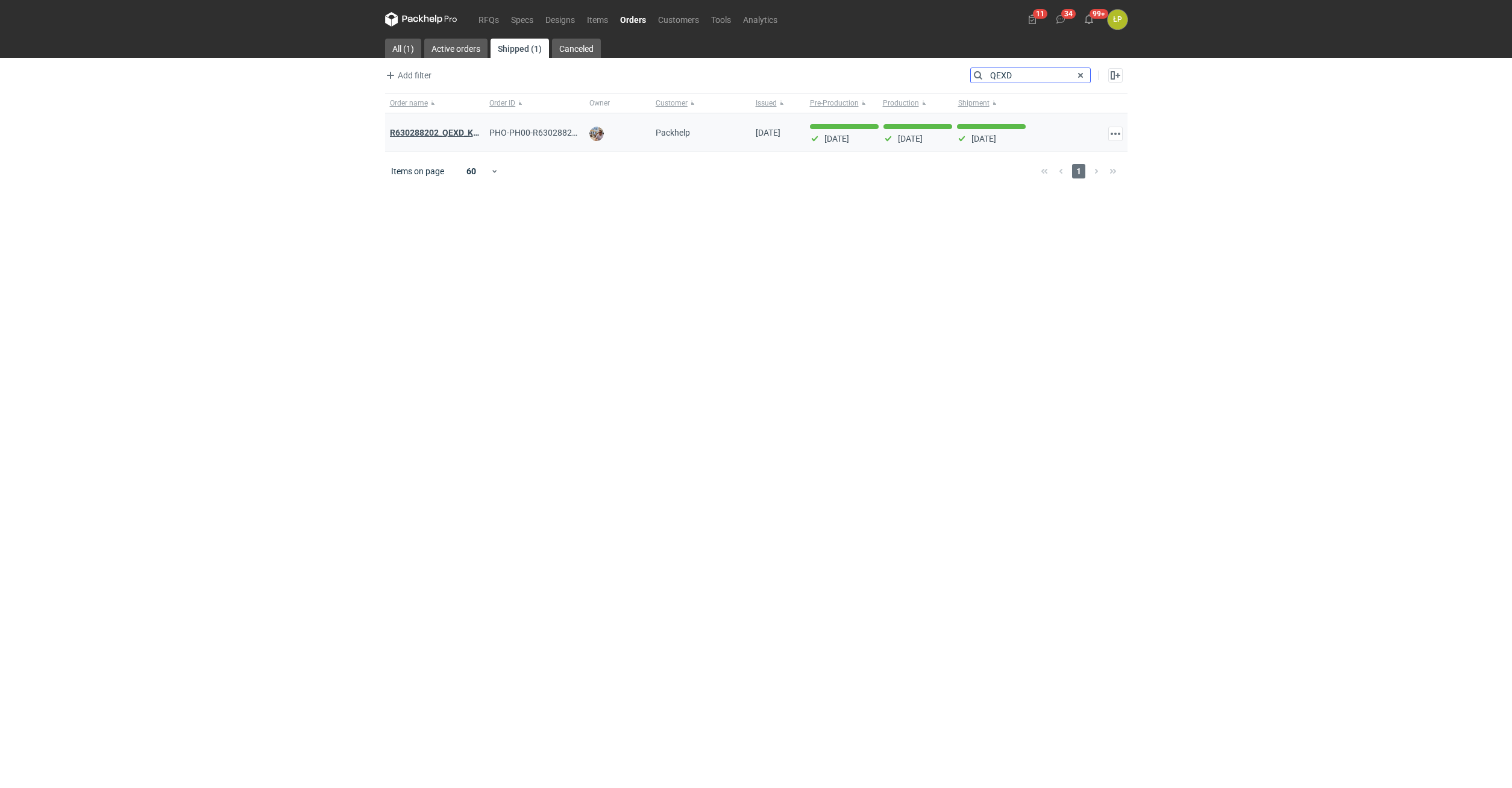
type input "QEXD"
click at [460, 128] on strong "R630288202_QEXD_KKOU" at bounding box center [440, 133] width 100 height 10
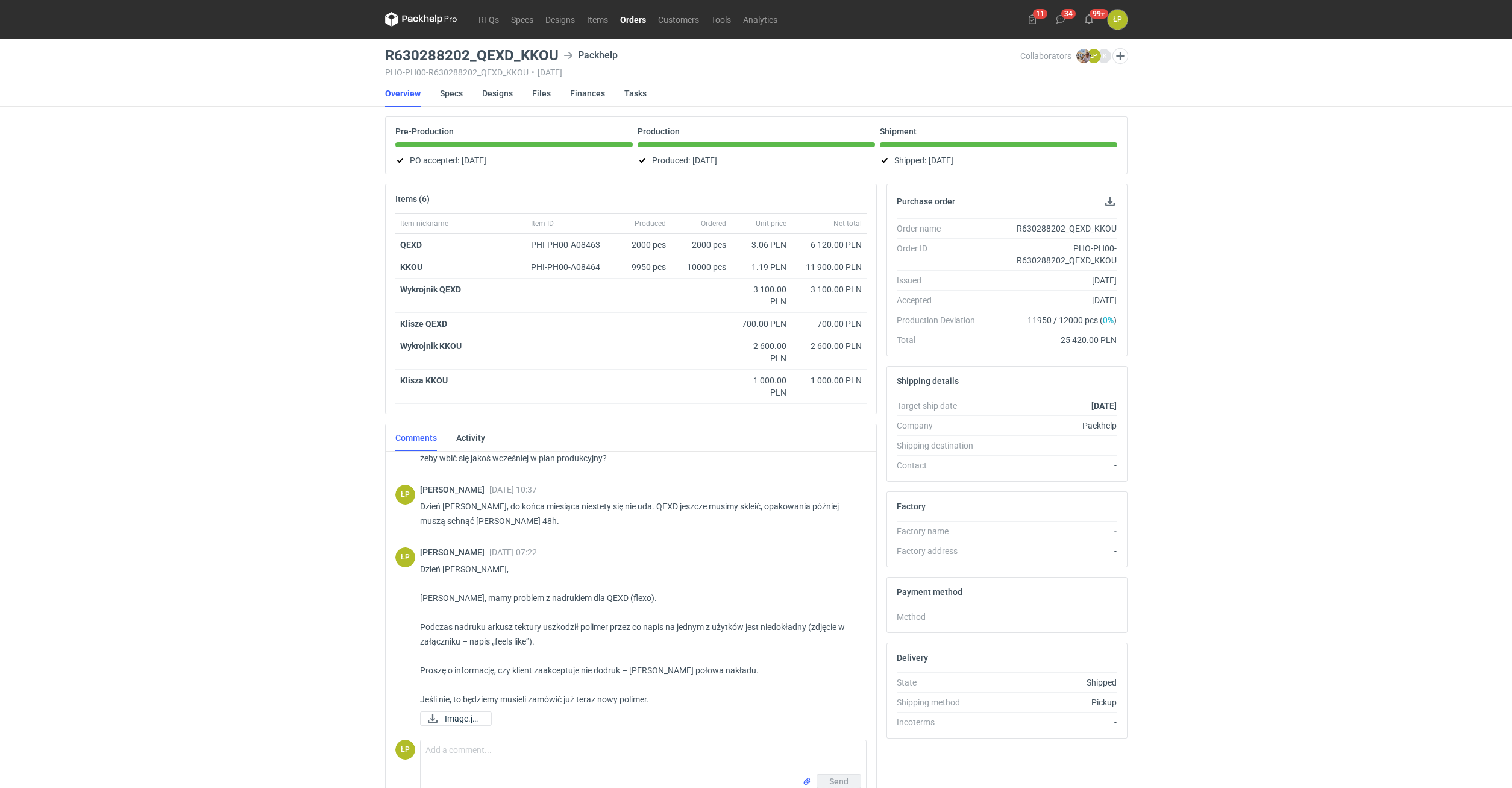
scroll to position [375, 0]
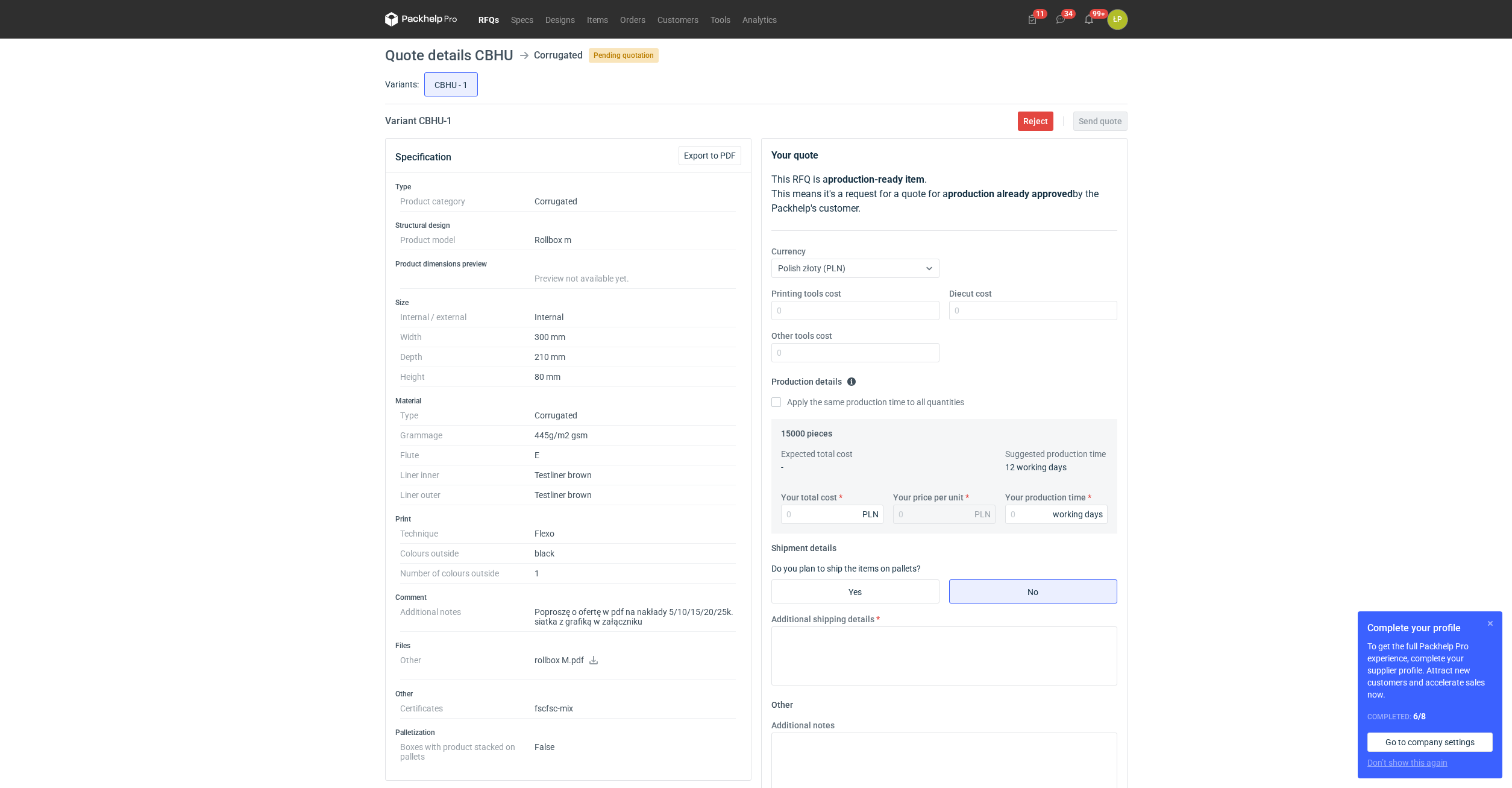
click at [1485, 625] on button "button" at bounding box center [1490, 623] width 15 height 15
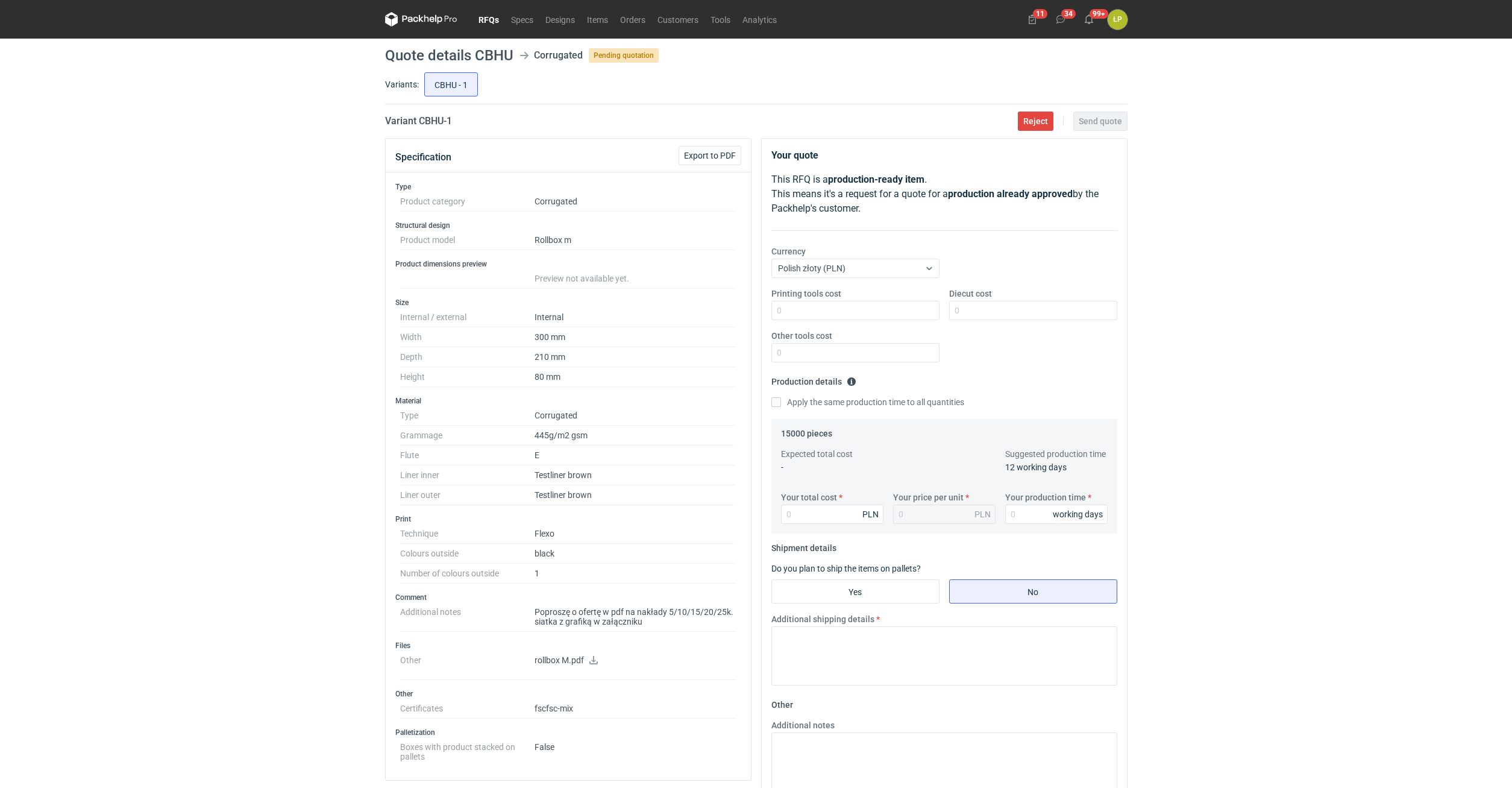
scroll to position [102, 0]
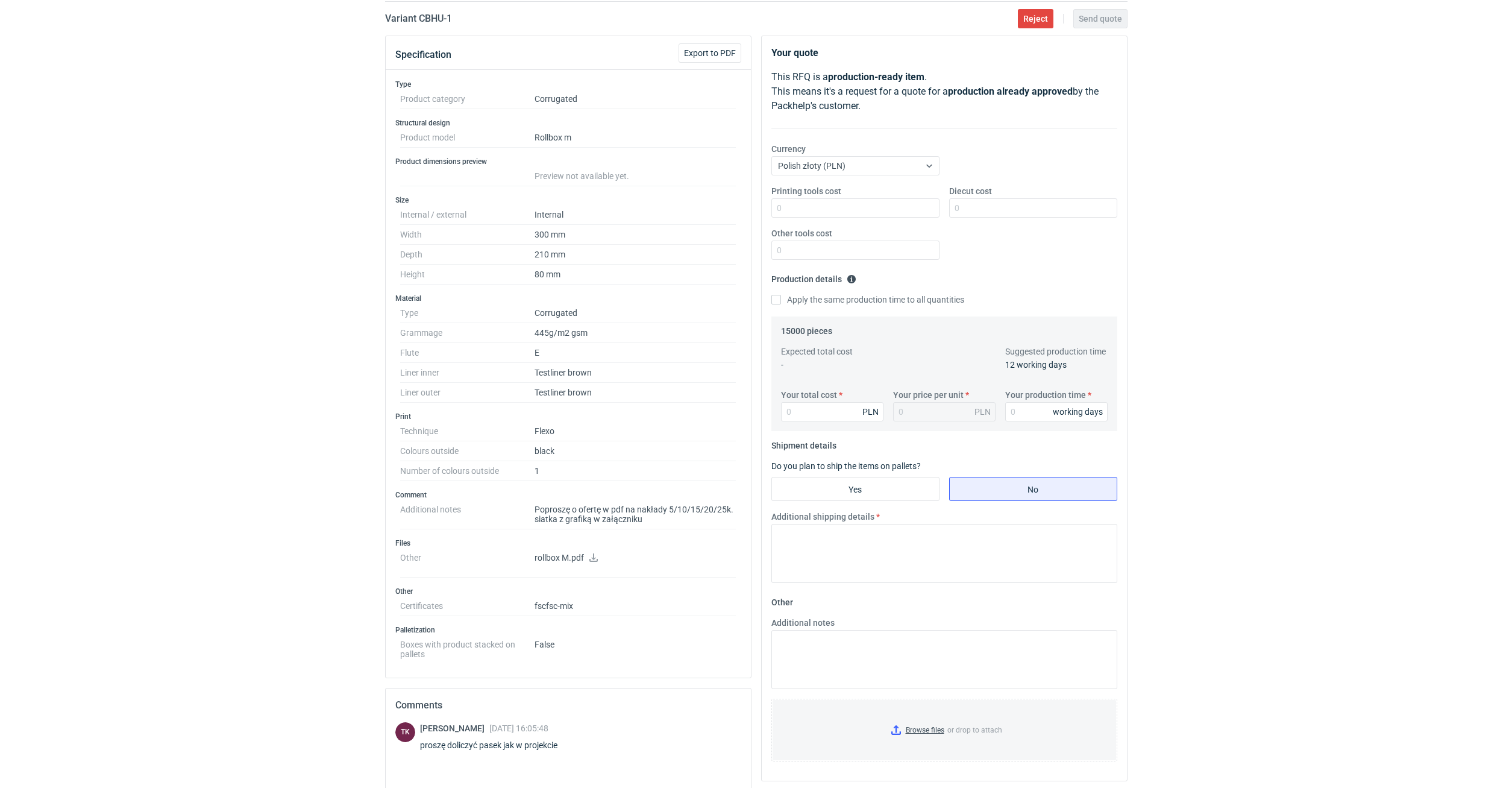
click at [594, 558] on icon at bounding box center [594, 558] width 8 height 8
click at [592, 557] on icon at bounding box center [594, 558] width 8 height 8
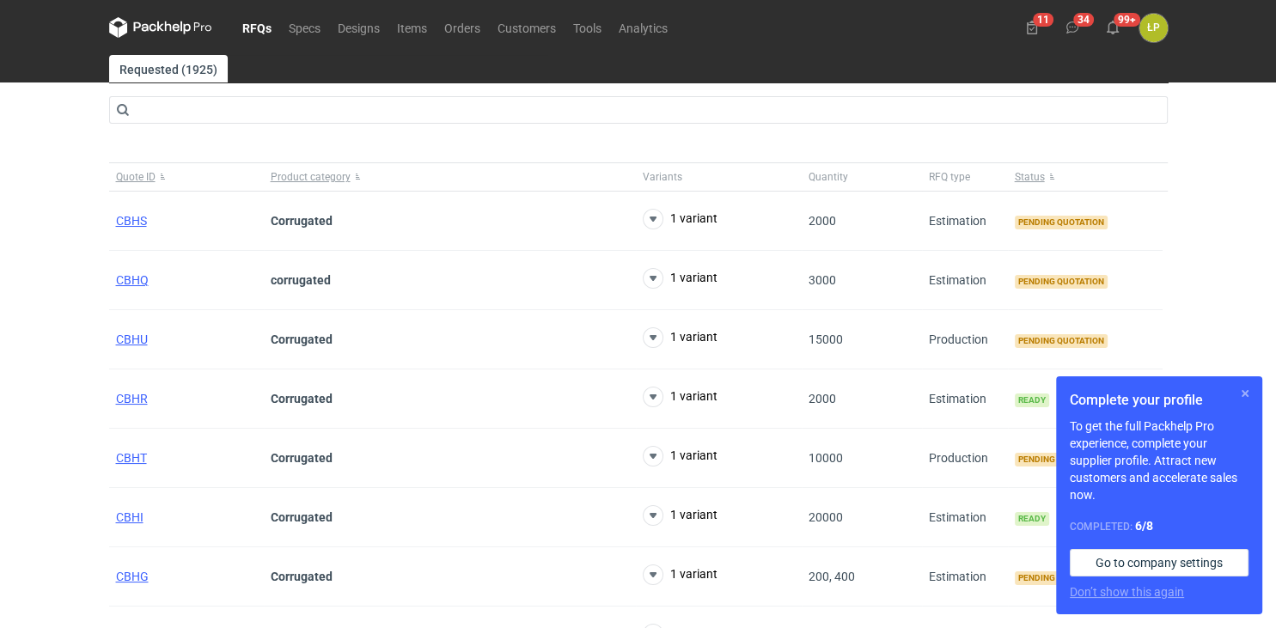
click at [1053, 397] on button "button" at bounding box center [1244, 393] width 21 height 21
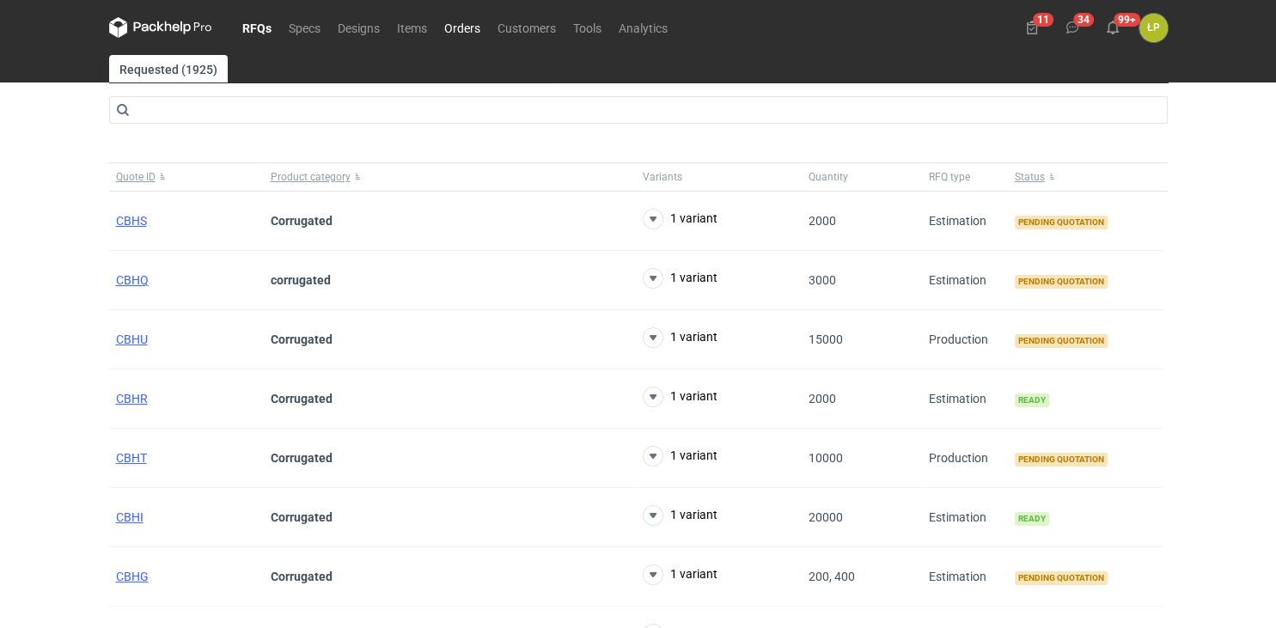
click at [468, 28] on link "Orders" at bounding box center [461, 27] width 53 height 21
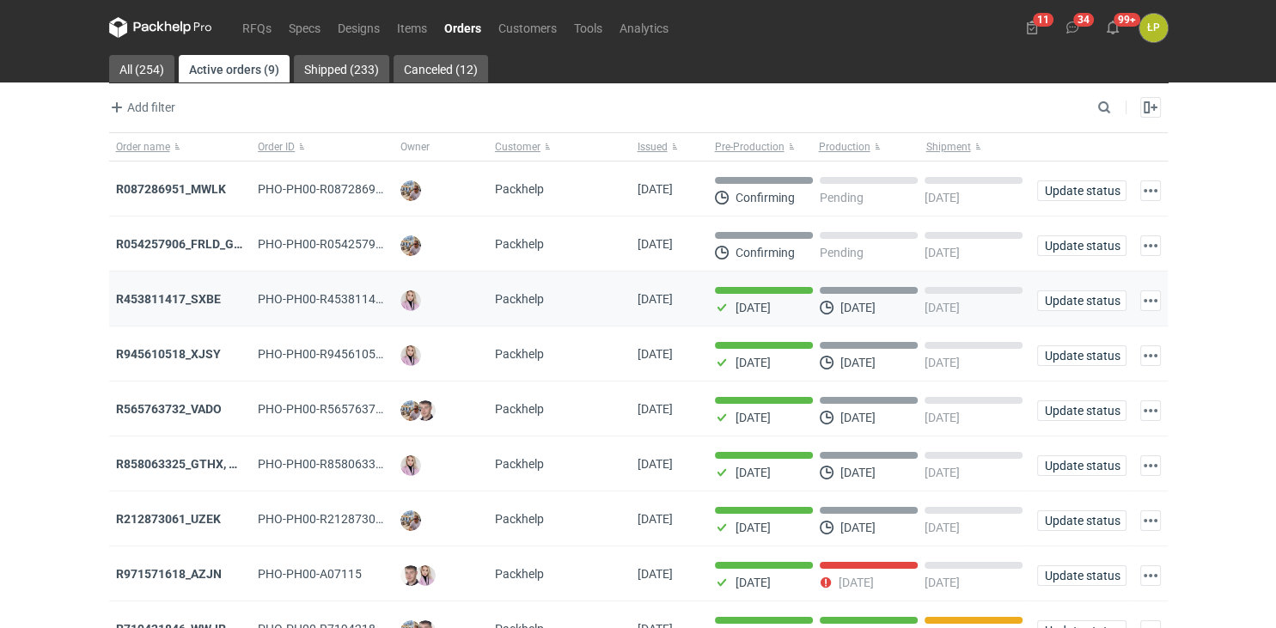
scroll to position [79, 0]
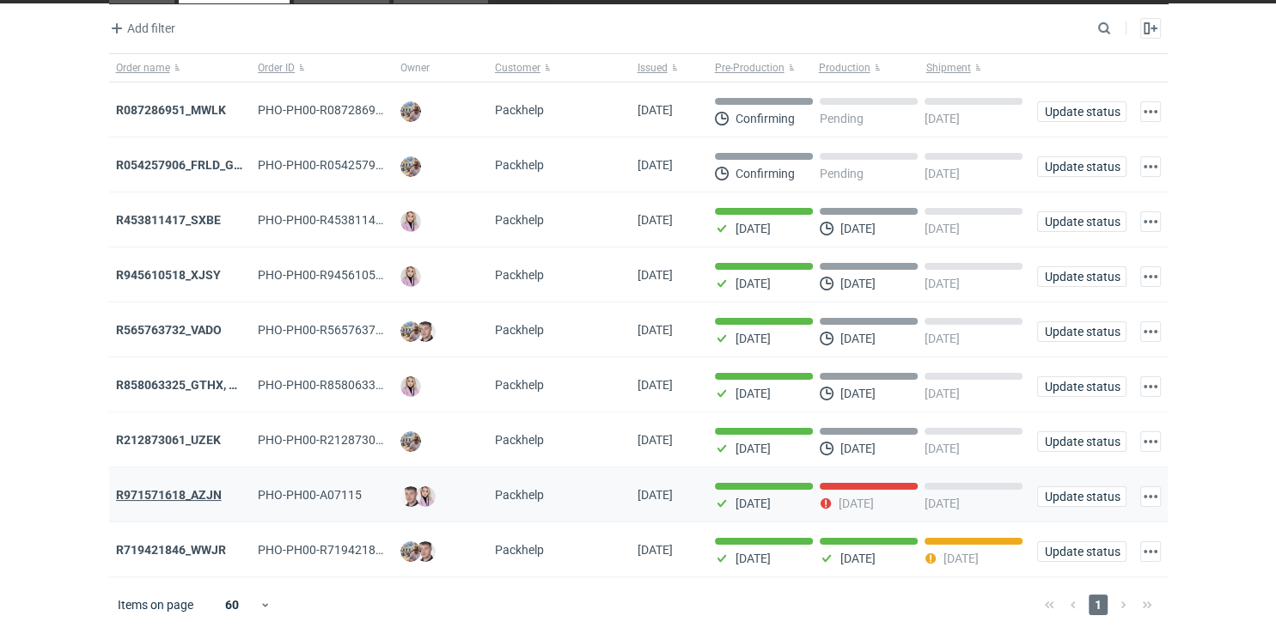
click at [207, 493] on strong "R971571618_AZJN" at bounding box center [169, 495] width 106 height 14
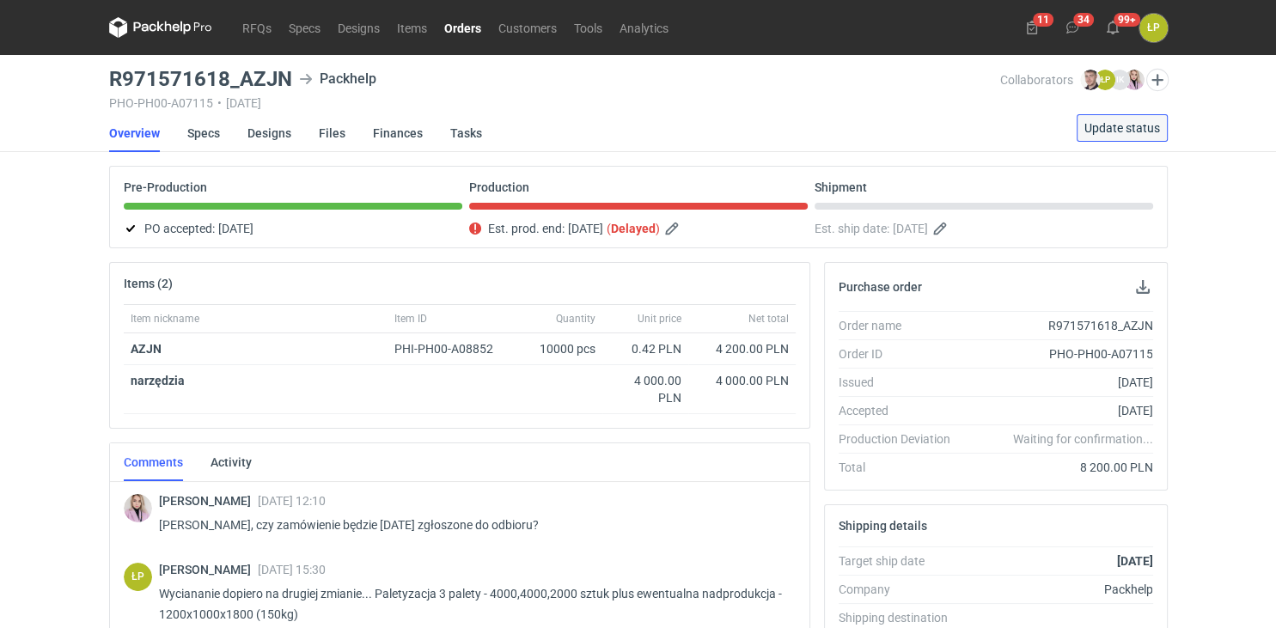
click at [1053, 132] on span "Update status" at bounding box center [1122, 128] width 76 height 12
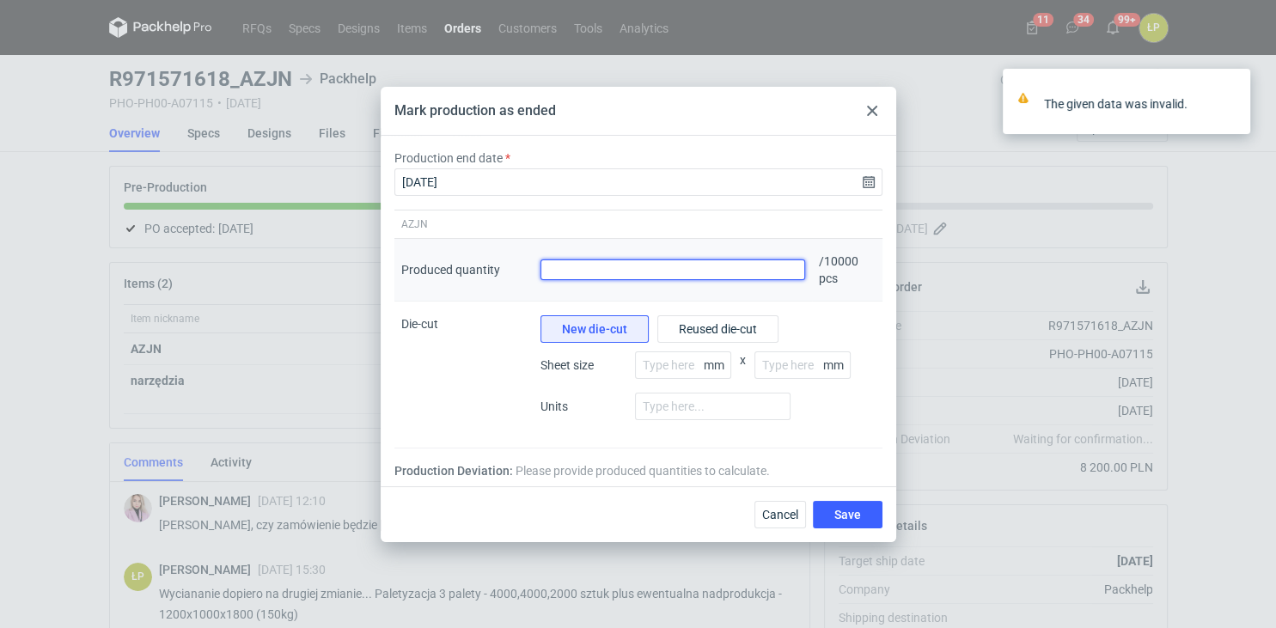
click at [737, 263] on input "Produced quantity" at bounding box center [672, 269] width 265 height 21
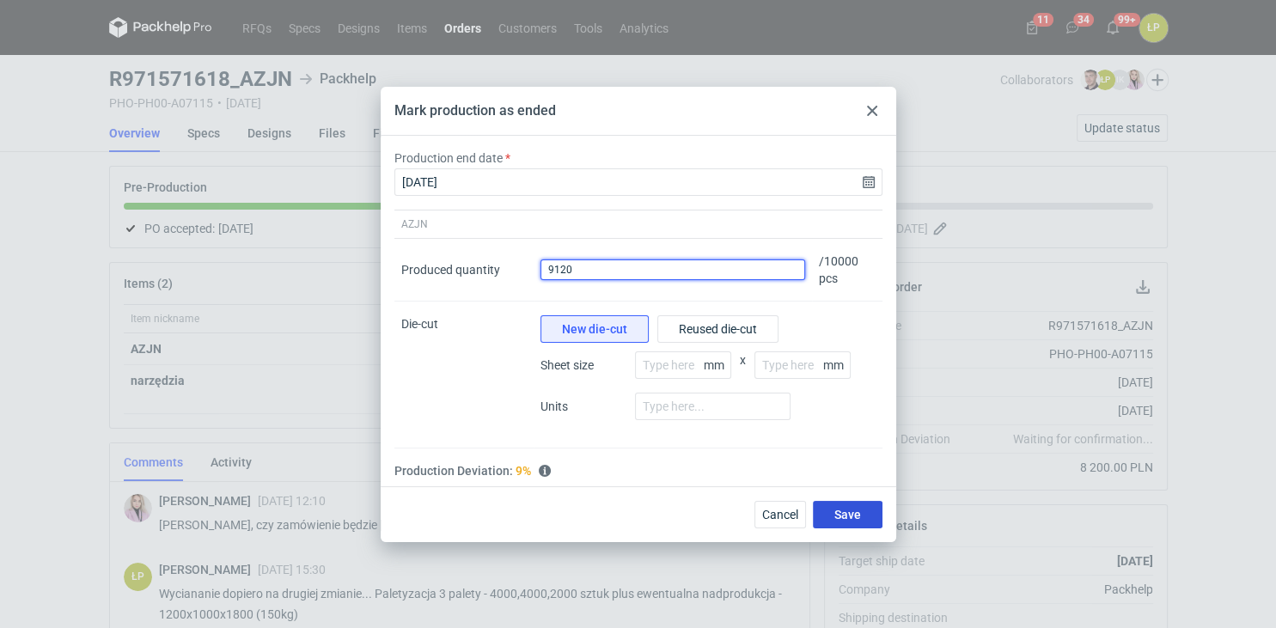
type input "9120"
click at [834, 508] on button "Save" at bounding box center [848, 514] width 70 height 27
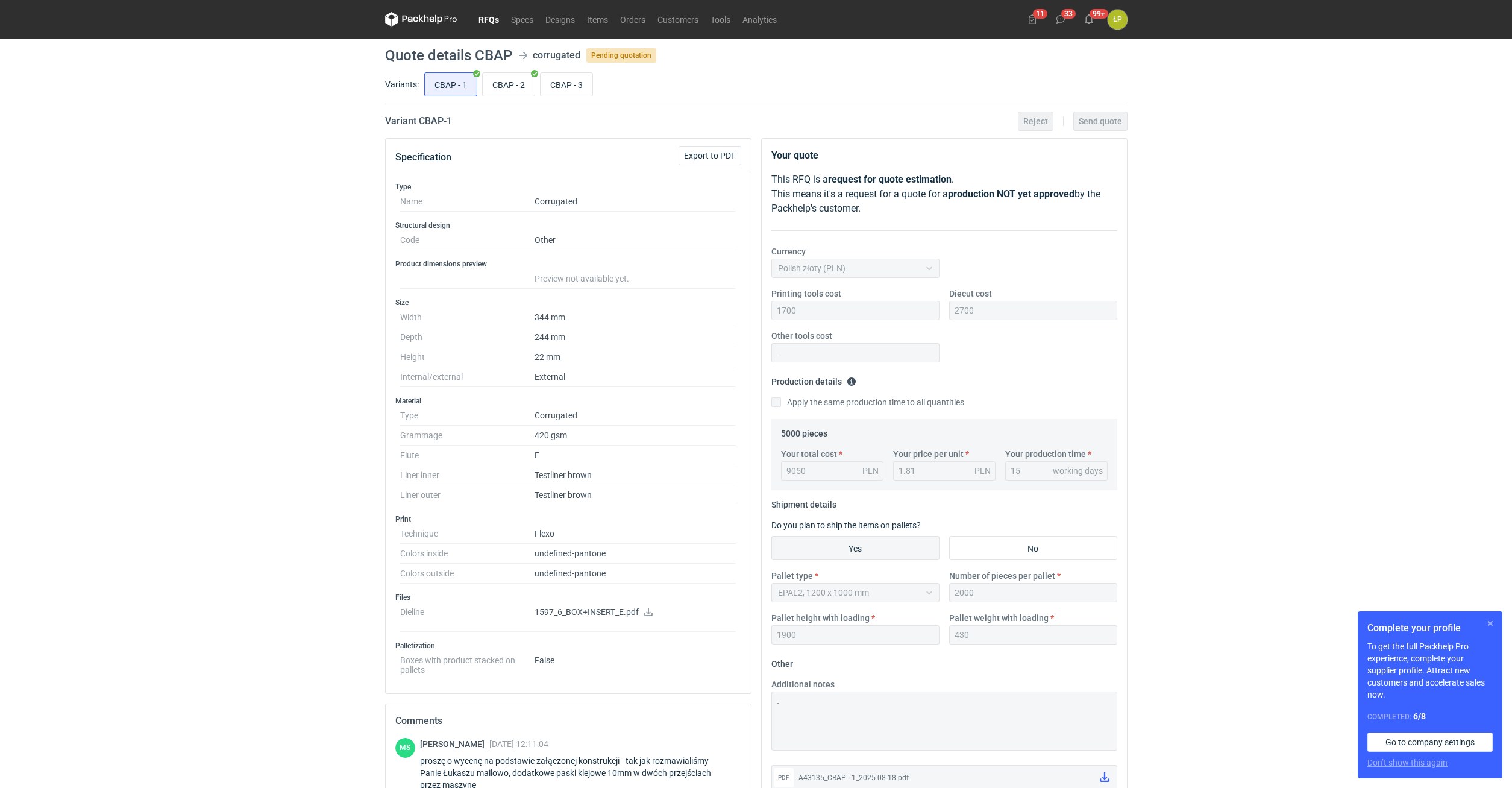
click at [895, 440] on div "Complete your profile To get the full Packhelp Pro experience, complete your su…" at bounding box center [1430, 695] width 145 height 167
click at [895, 440] on button "button" at bounding box center [1490, 623] width 15 height 15
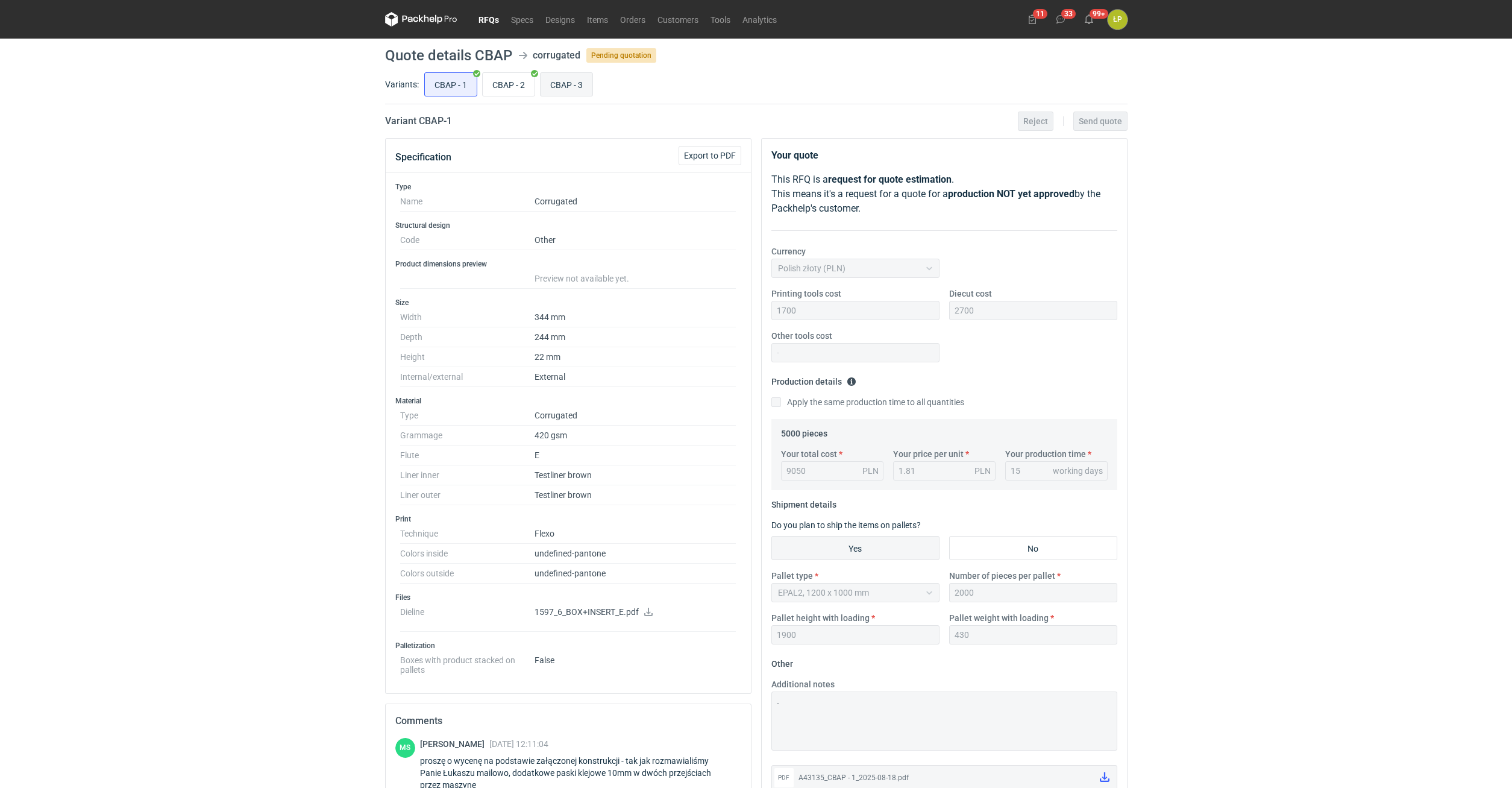
click at [554, 74] on input "CBAP - 3" at bounding box center [566, 84] width 52 height 23
radio input "true"
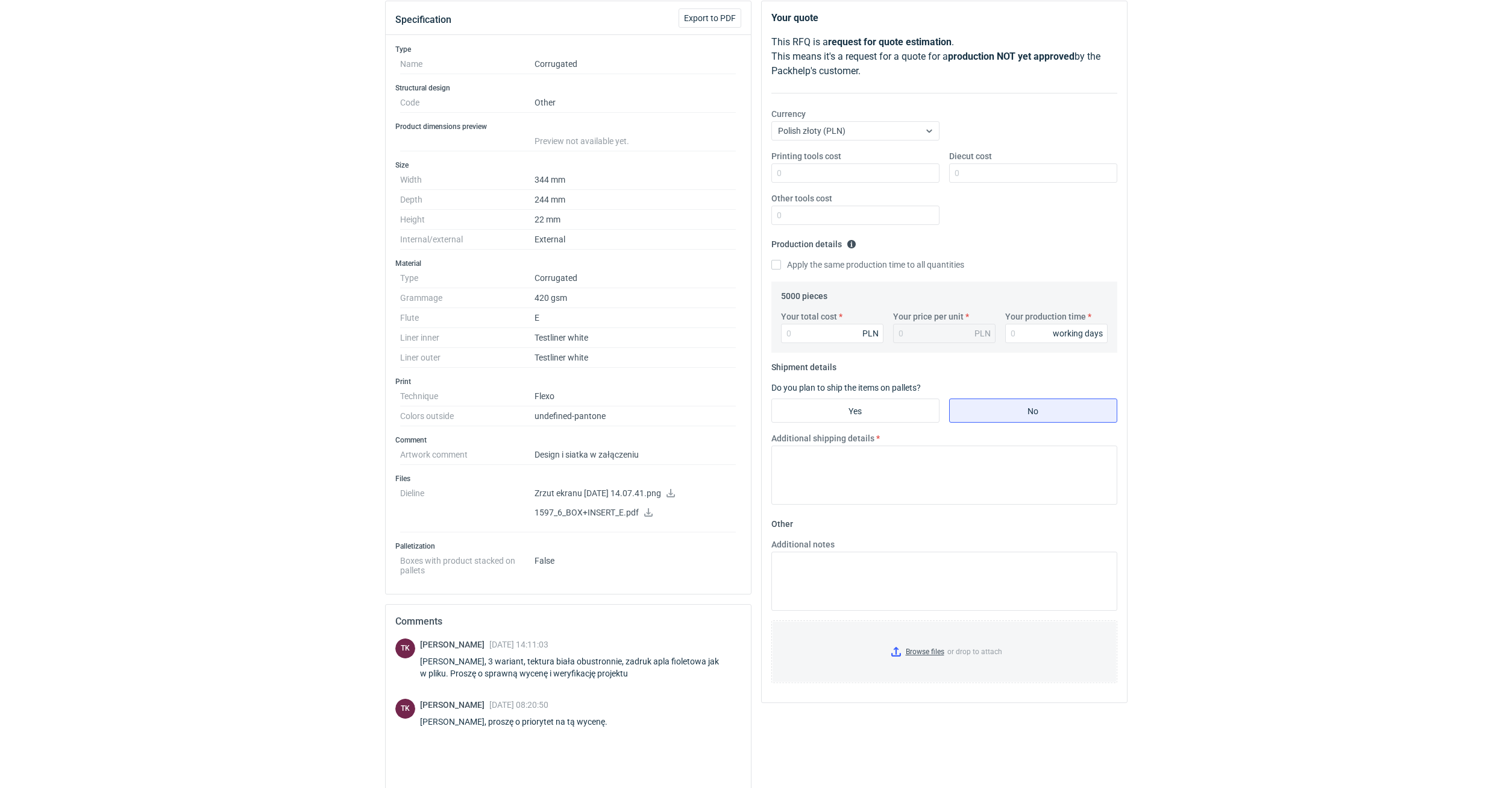
scroll to position [242, 0]
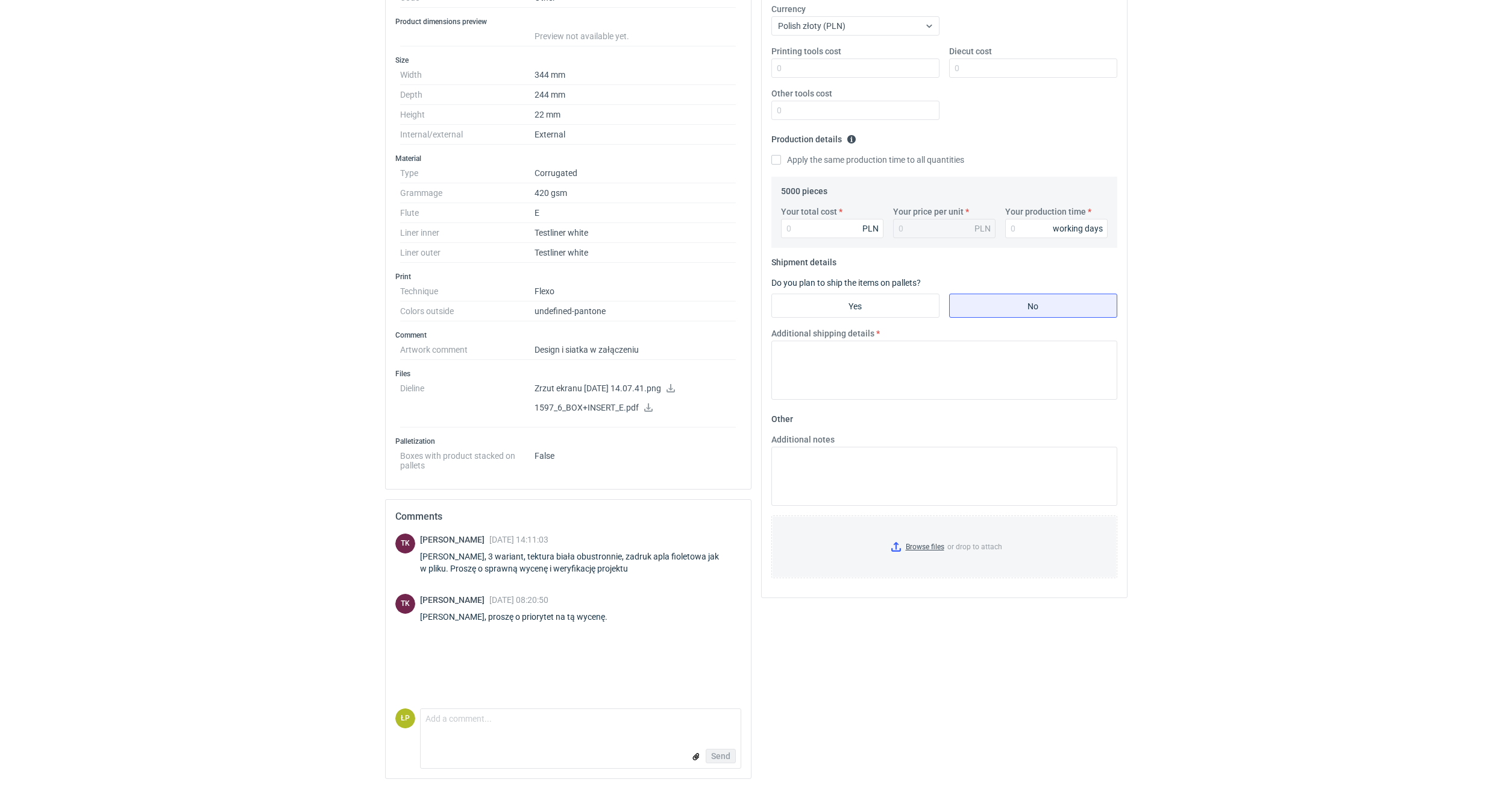
click at [676, 390] on icon at bounding box center [671, 388] width 10 height 8
click at [645, 408] on icon at bounding box center [648, 408] width 10 height 8
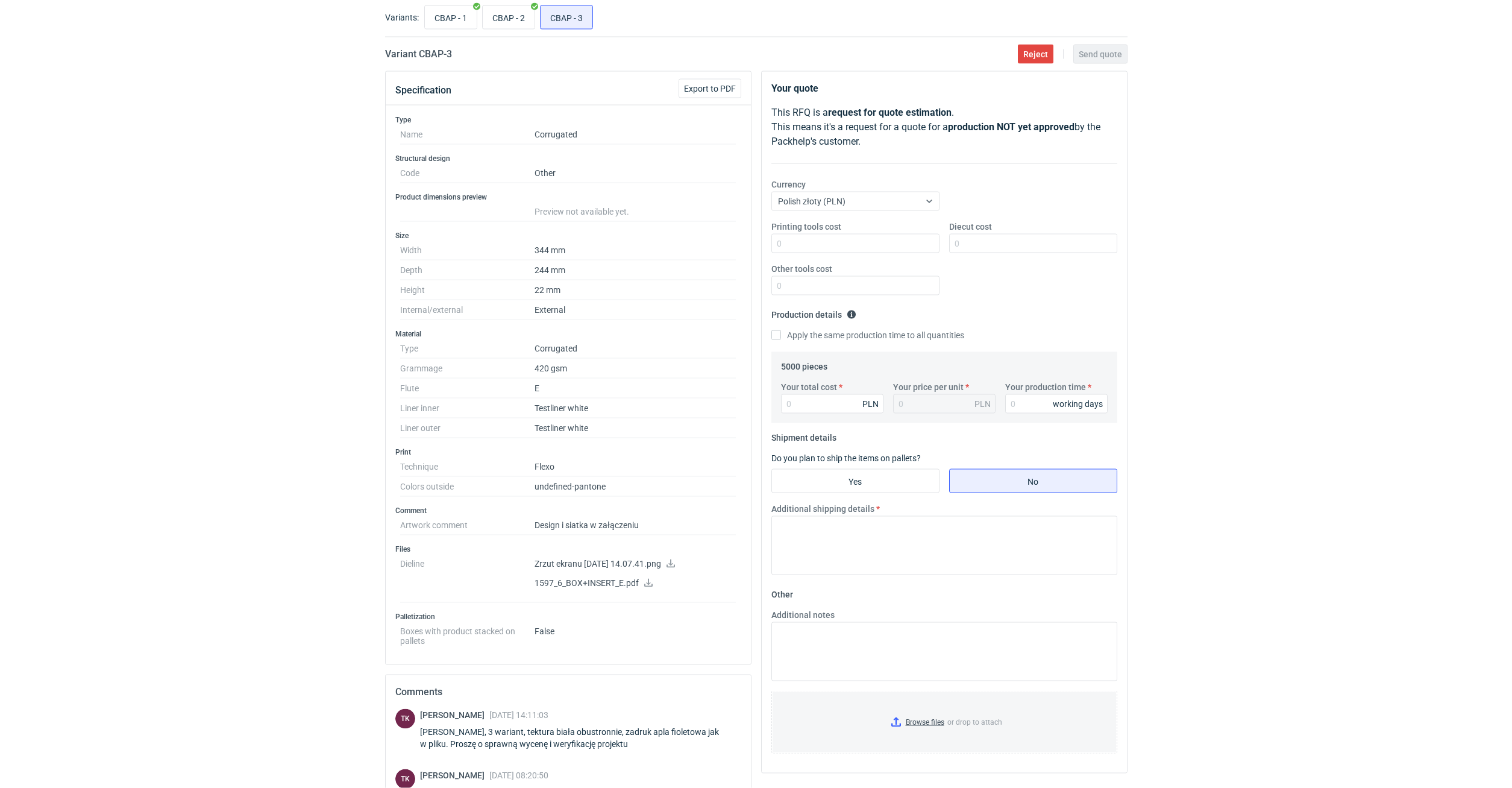
scroll to position [0, 0]
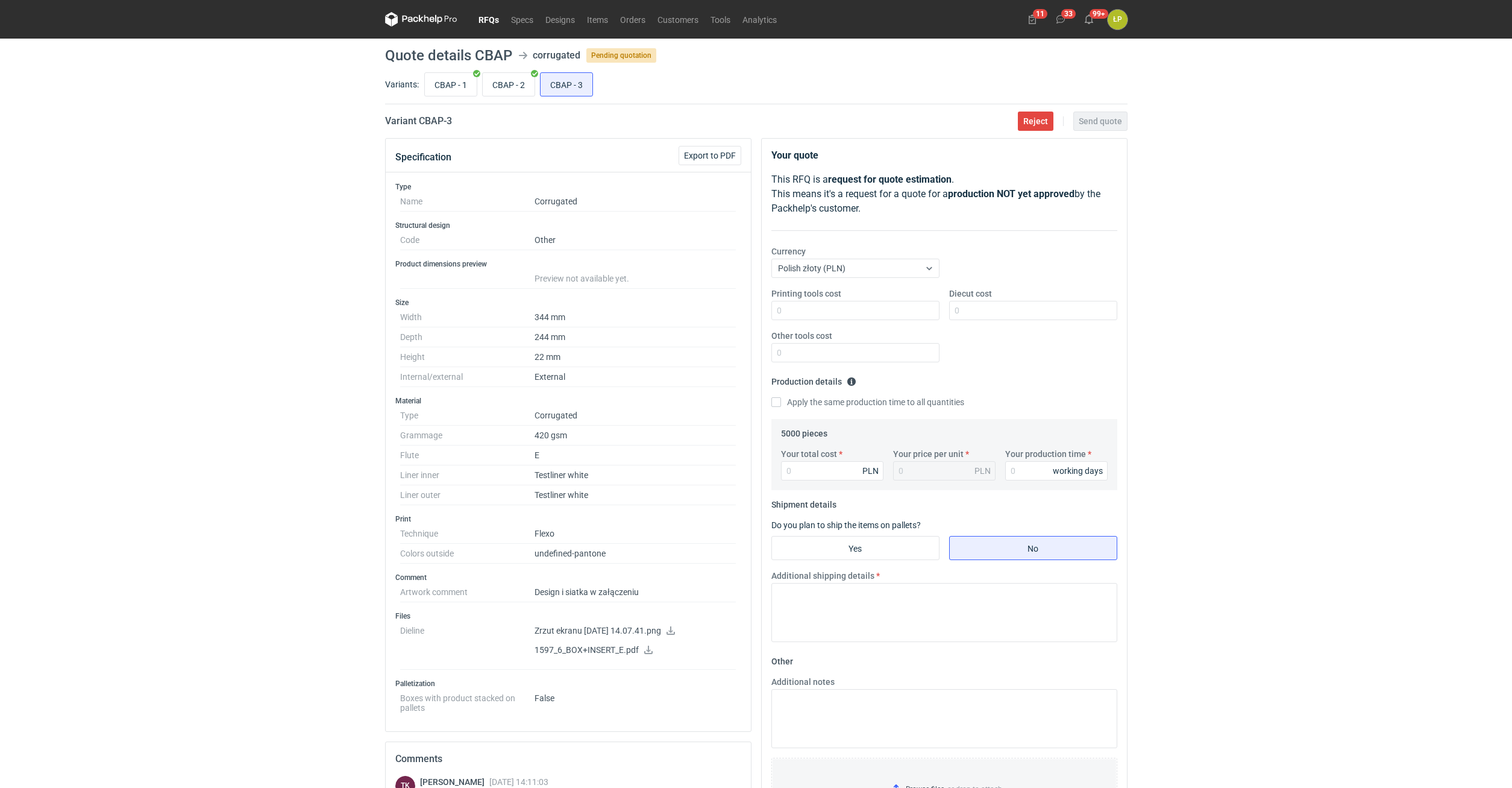
click at [434, 115] on h2 "Variant CBAP - 3" at bounding box center [418, 121] width 67 height 15
copy h2 "CBAP"
click at [450, 89] on input "CBAP - 1" at bounding box center [451, 84] width 52 height 23
radio input "true"
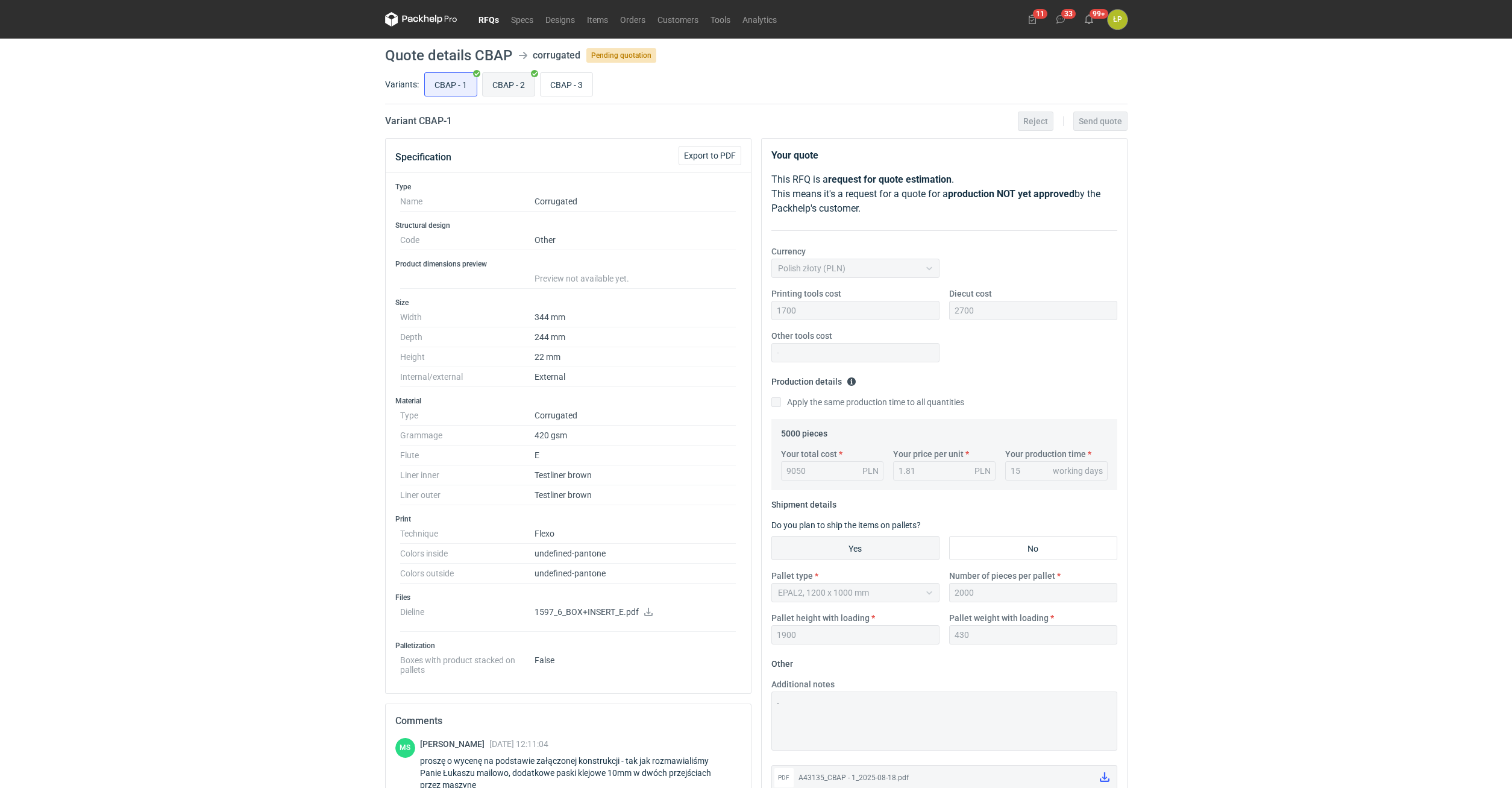
click at [493, 89] on input "CBAP - 2" at bounding box center [509, 84] width 52 height 23
radio input "true"
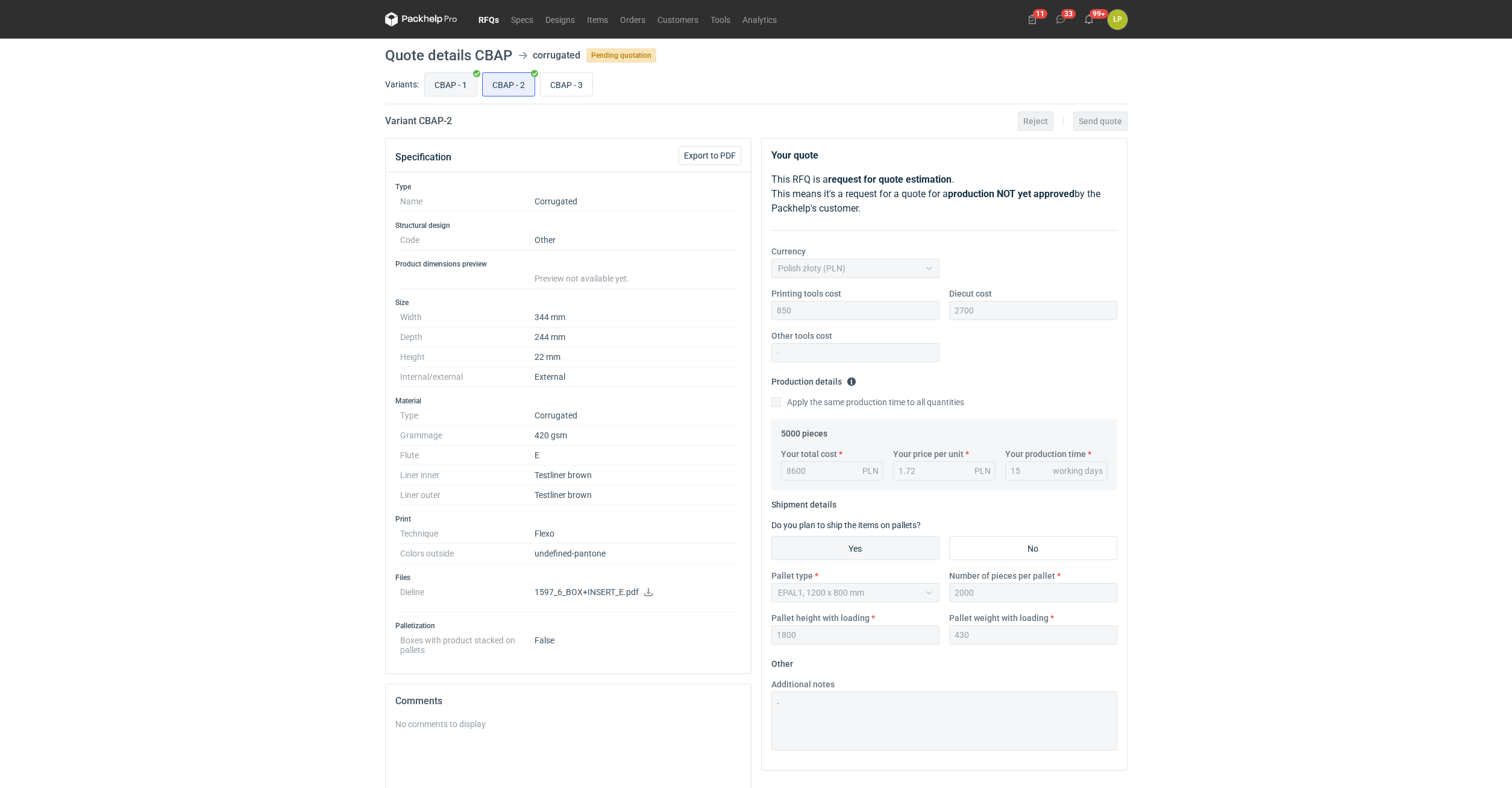
click at [452, 93] on input "CBAP - 1" at bounding box center [451, 84] width 52 height 23
radio input "true"
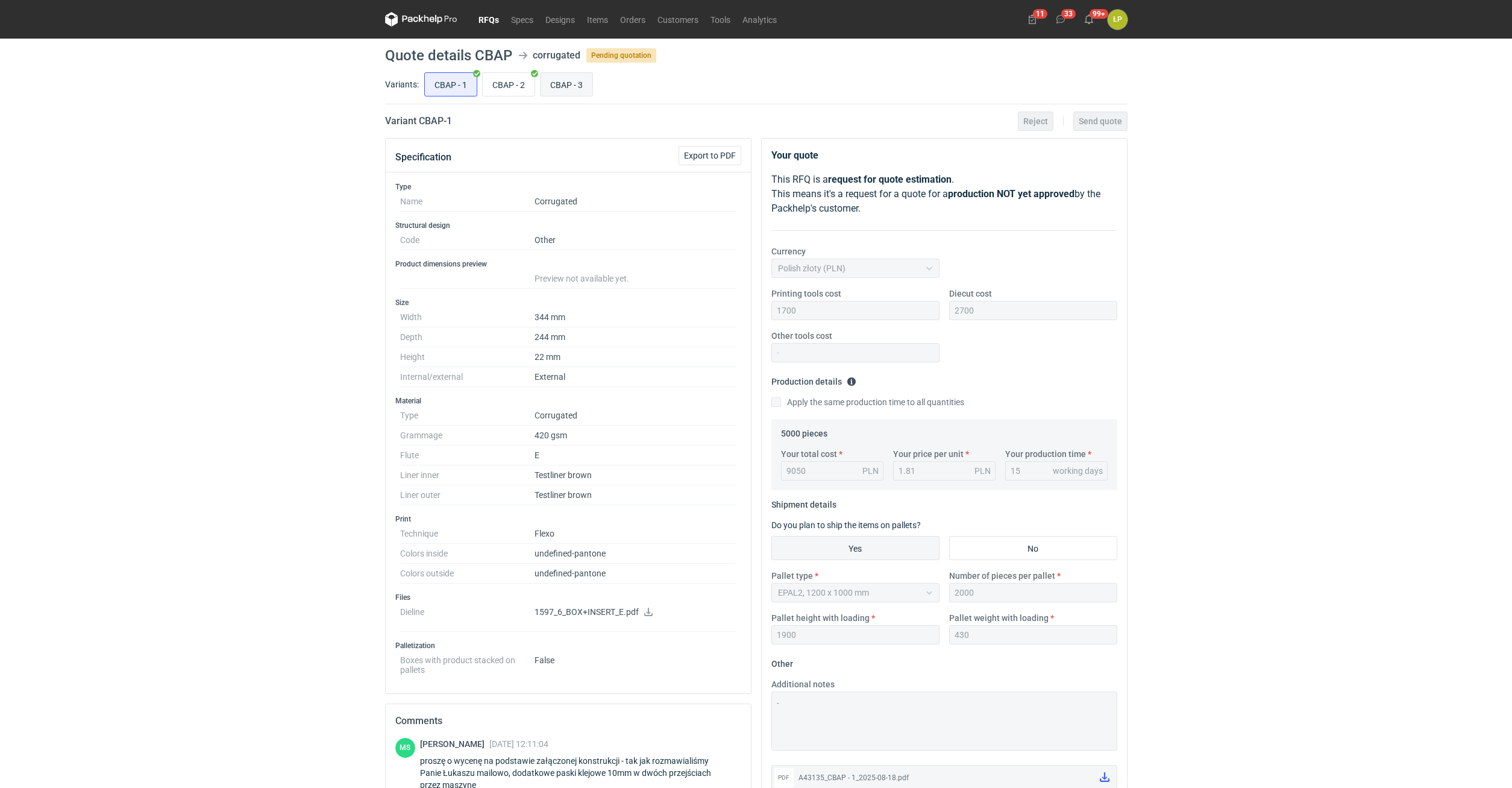
click at [562, 89] on input "CBAP - 3" at bounding box center [566, 84] width 52 height 23
radio input "true"
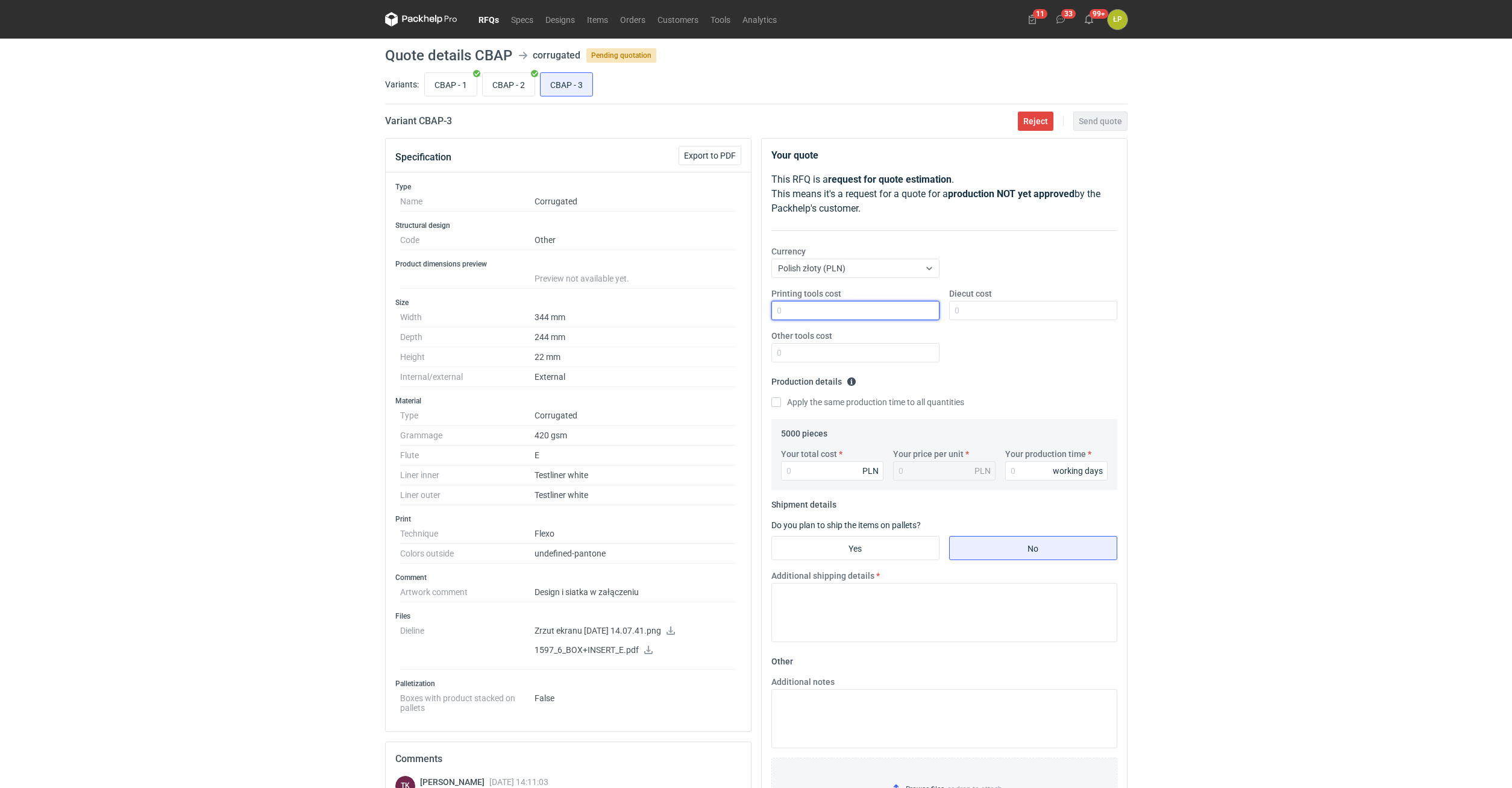
click at [877, 307] on input "Printing tools cost" at bounding box center [855, 310] width 168 height 19
type input "2300"
click at [895, 307] on input "Diecut cost" at bounding box center [1033, 310] width 168 height 19
type input "2700"
click at [895, 352] on input "Other tools cost" at bounding box center [855, 352] width 168 height 19
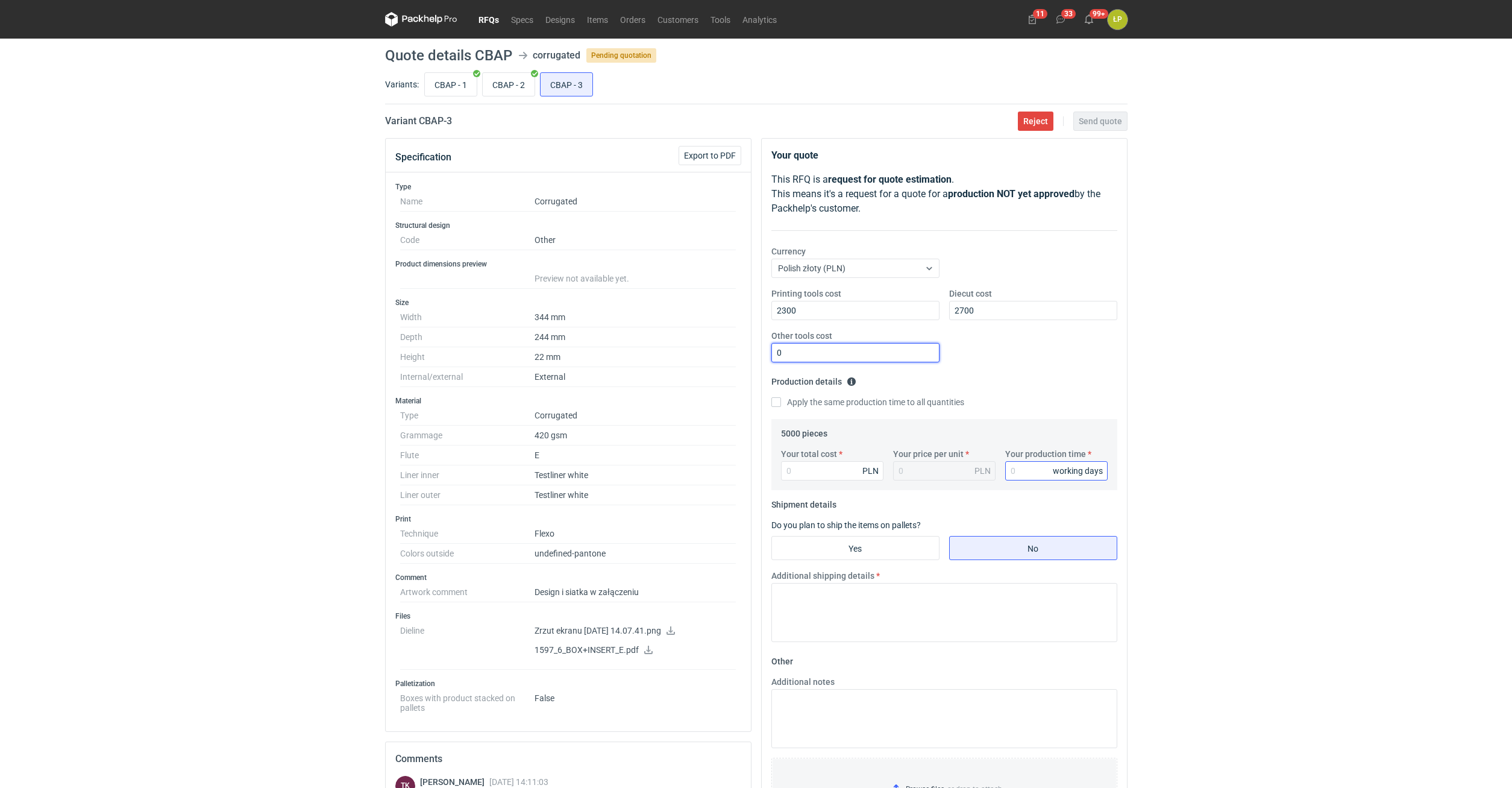
type input "0"
click at [895, 440] on input "Your production time" at bounding box center [1057, 470] width 102 height 19
type input "15"
click at [836, 440] on input "Your total cost" at bounding box center [832, 470] width 102 height 19
type input "9000"
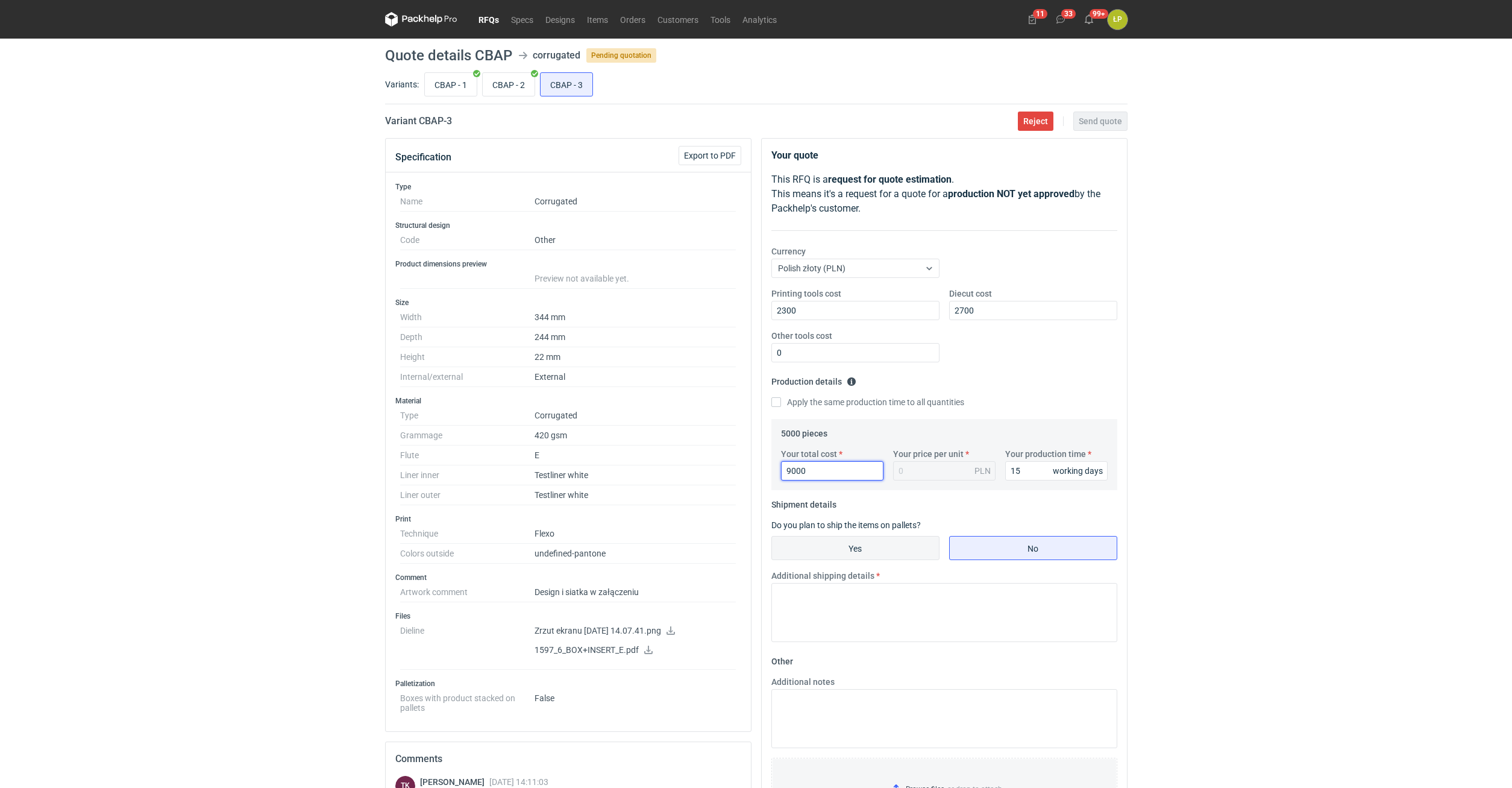
type input "1.8"
type input "9000"
click at [887, 440] on input "Yes" at bounding box center [855, 547] width 167 height 23
radio input "true"
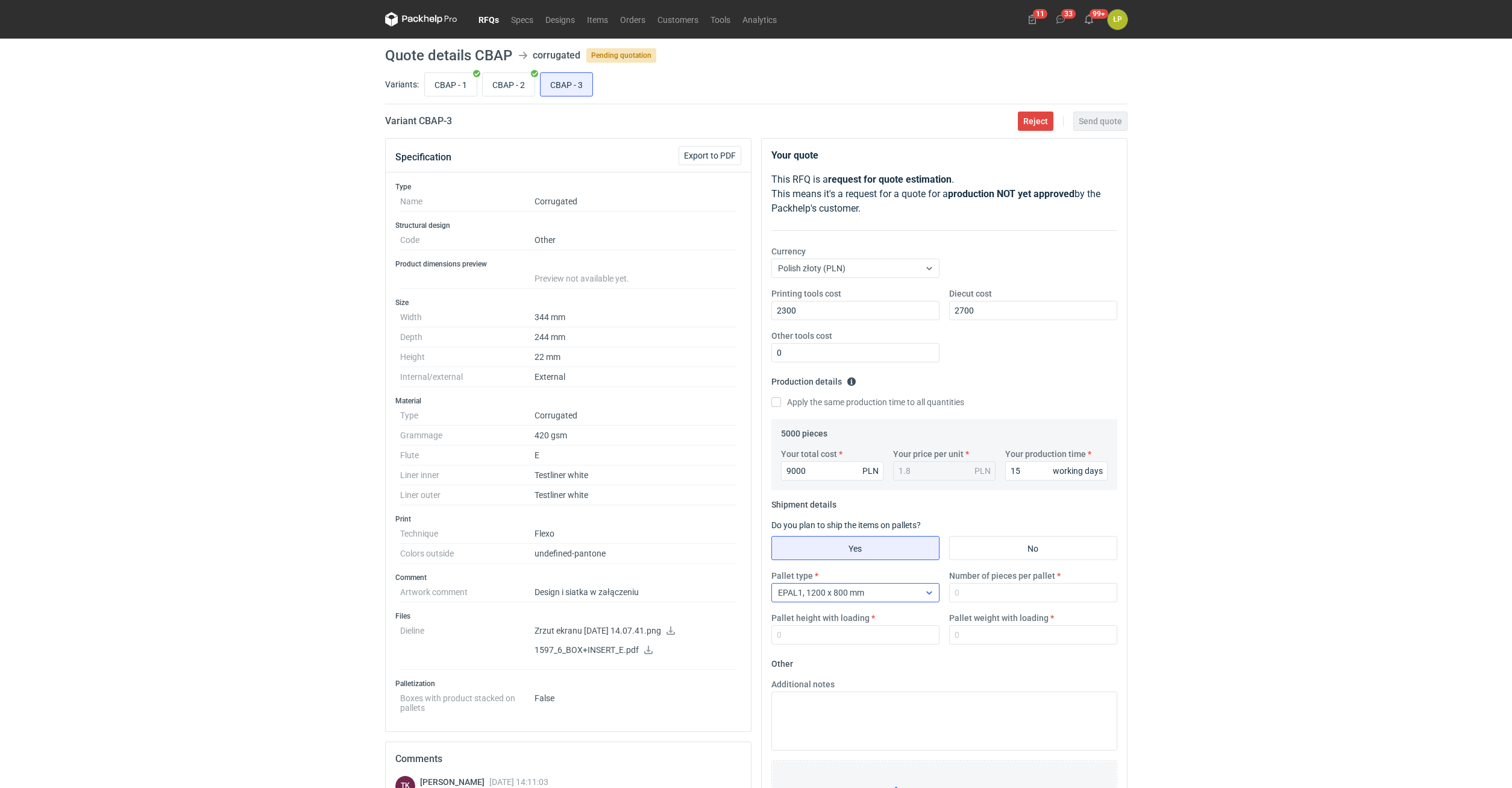
click at [894, 440] on div "EPAL1, 1200 x 800 mm" at bounding box center [845, 592] width 147 height 17
click at [885, 440] on div "EPAL2, 1200 x 1000 mm" at bounding box center [855, 640] width 149 height 12
click at [895, 440] on input "Number of pieces per pallet" at bounding box center [1033, 592] width 168 height 19
type input "2000"
click at [895, 440] on div "Pallet type EPAL2, 1200 x 1000 mm Number of pieces per pallet 2000 Pallet heigh…" at bounding box center [944, 612] width 356 height 84
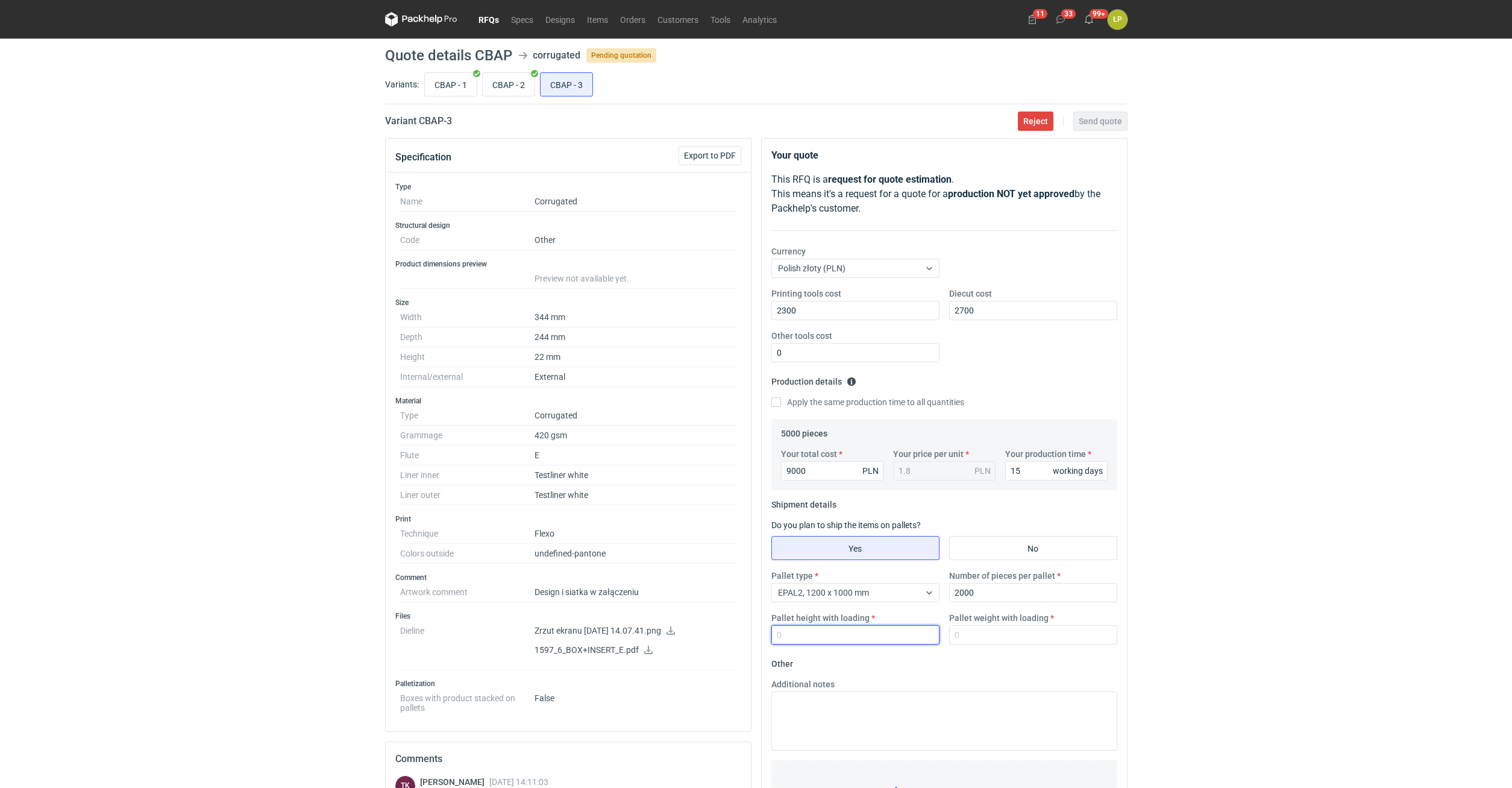
click at [895, 440] on input "Pallet height with loading" at bounding box center [855, 634] width 168 height 19
type input "1800"
click at [895, 440] on div "RFQs Specs Designs Items Orders Customers Tools Analytics 11 33 99+ ŁP Łukasz P…" at bounding box center [756, 394] width 1512 height 788
click at [467, 91] on input "CBAP - 1" at bounding box center [451, 84] width 52 height 23
radio input "true"
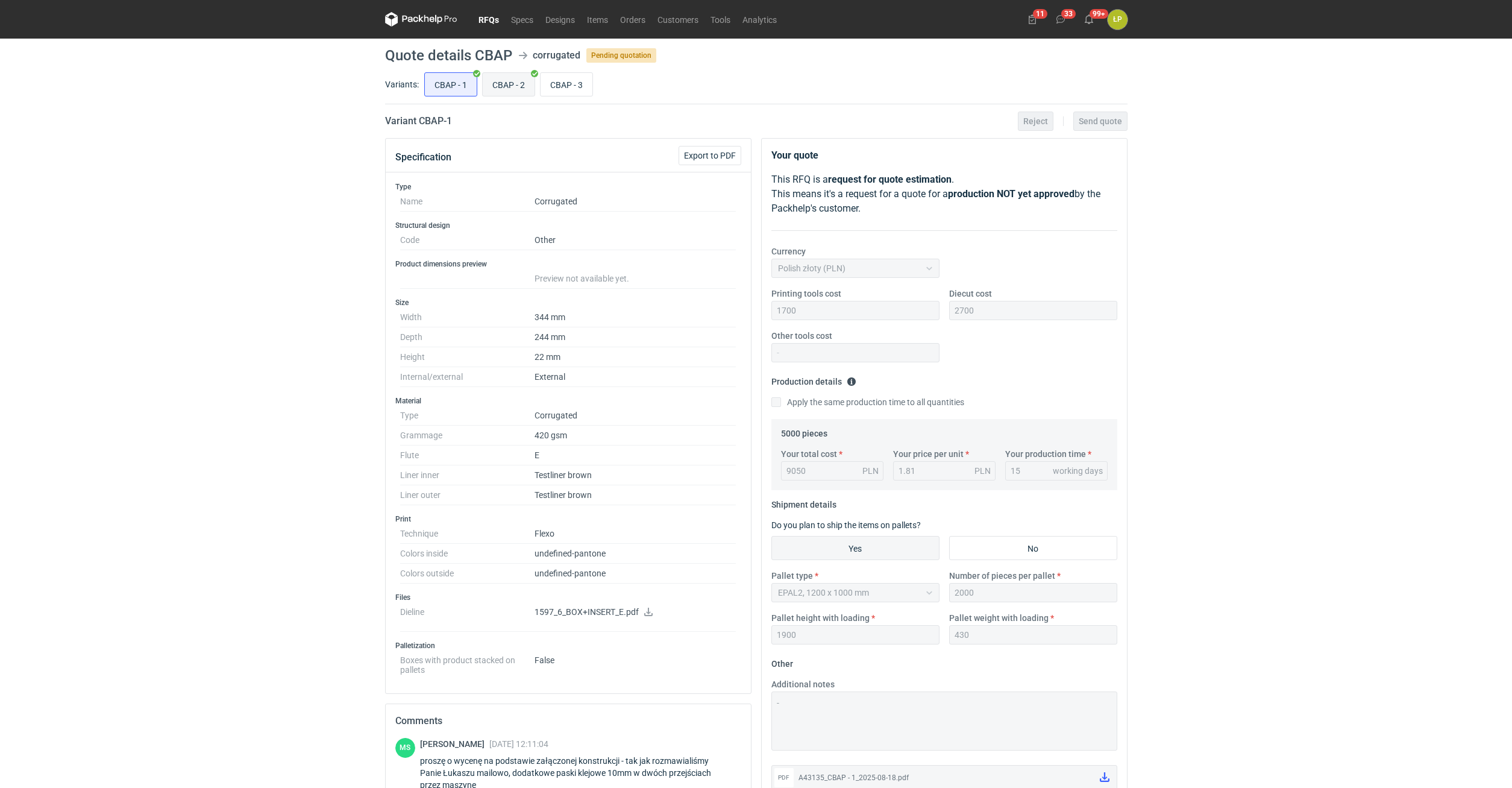
click at [507, 86] on input "CBAP - 2" at bounding box center [509, 84] width 52 height 23
radio input "true"
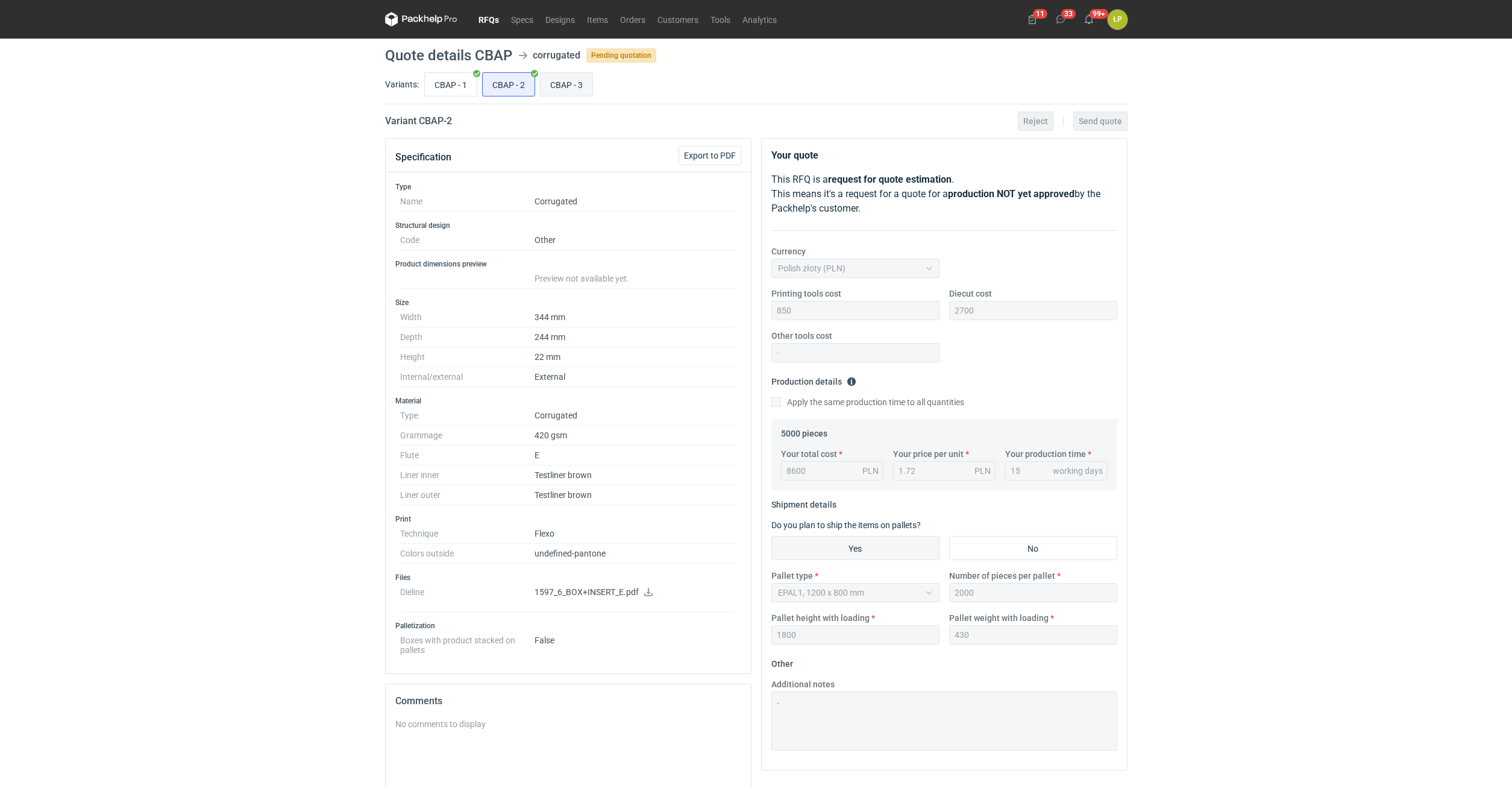
click at [575, 81] on input "CBAP - 3" at bounding box center [566, 84] width 52 height 23
radio input "true"
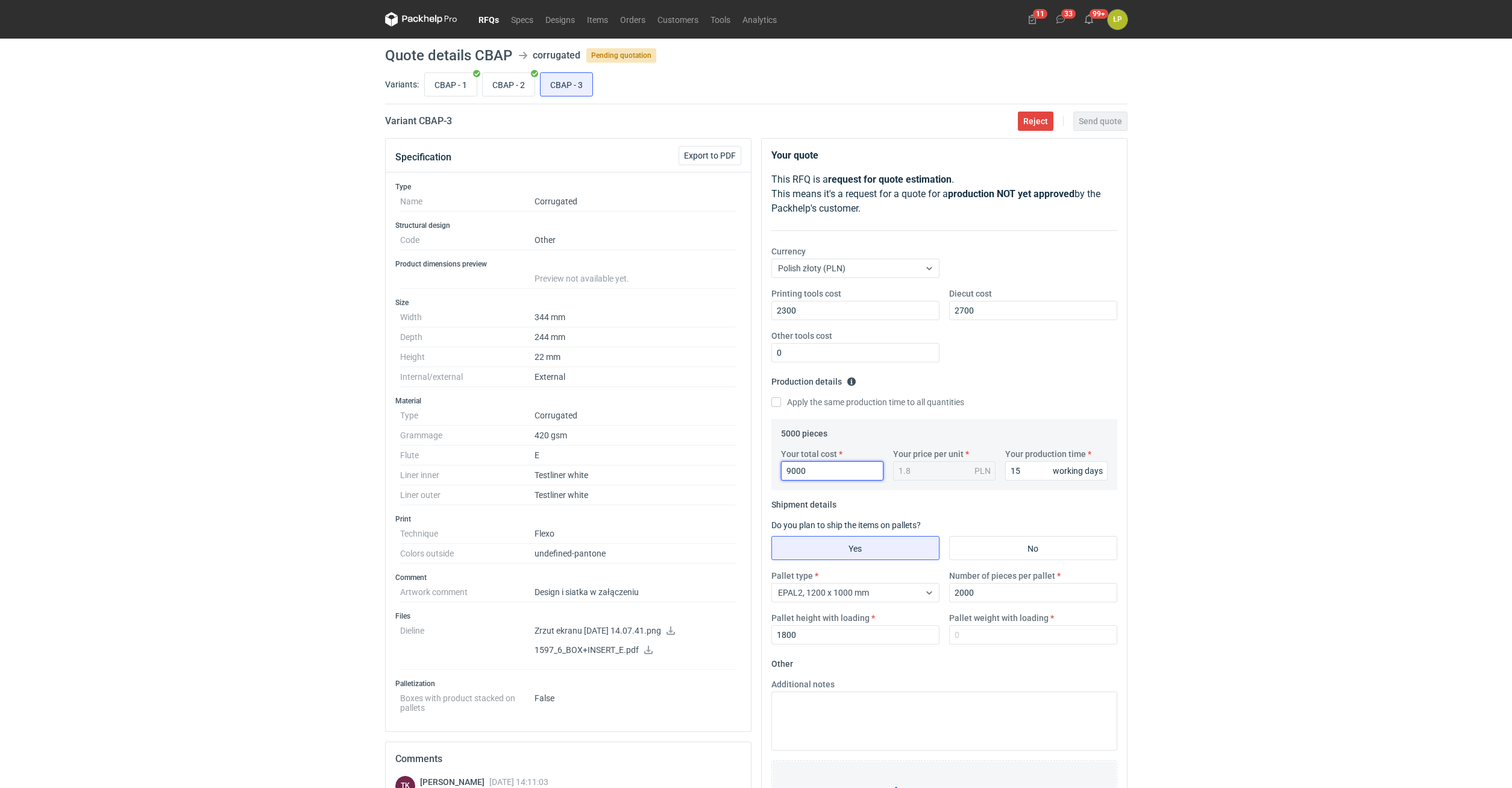
drag, startPoint x: 830, startPoint y: 476, endPoint x: 732, endPoint y: 474, distance: 98.0
click at [781, 440] on input "9000" at bounding box center [832, 470] width 102 height 19
type input "10000"
type input "2"
click at [895, 440] on div "RFQs Specs Designs Items Orders Customers Tools Analytics 11 33 99+ ŁP Łukasz P…" at bounding box center [756, 394] width 1512 height 788
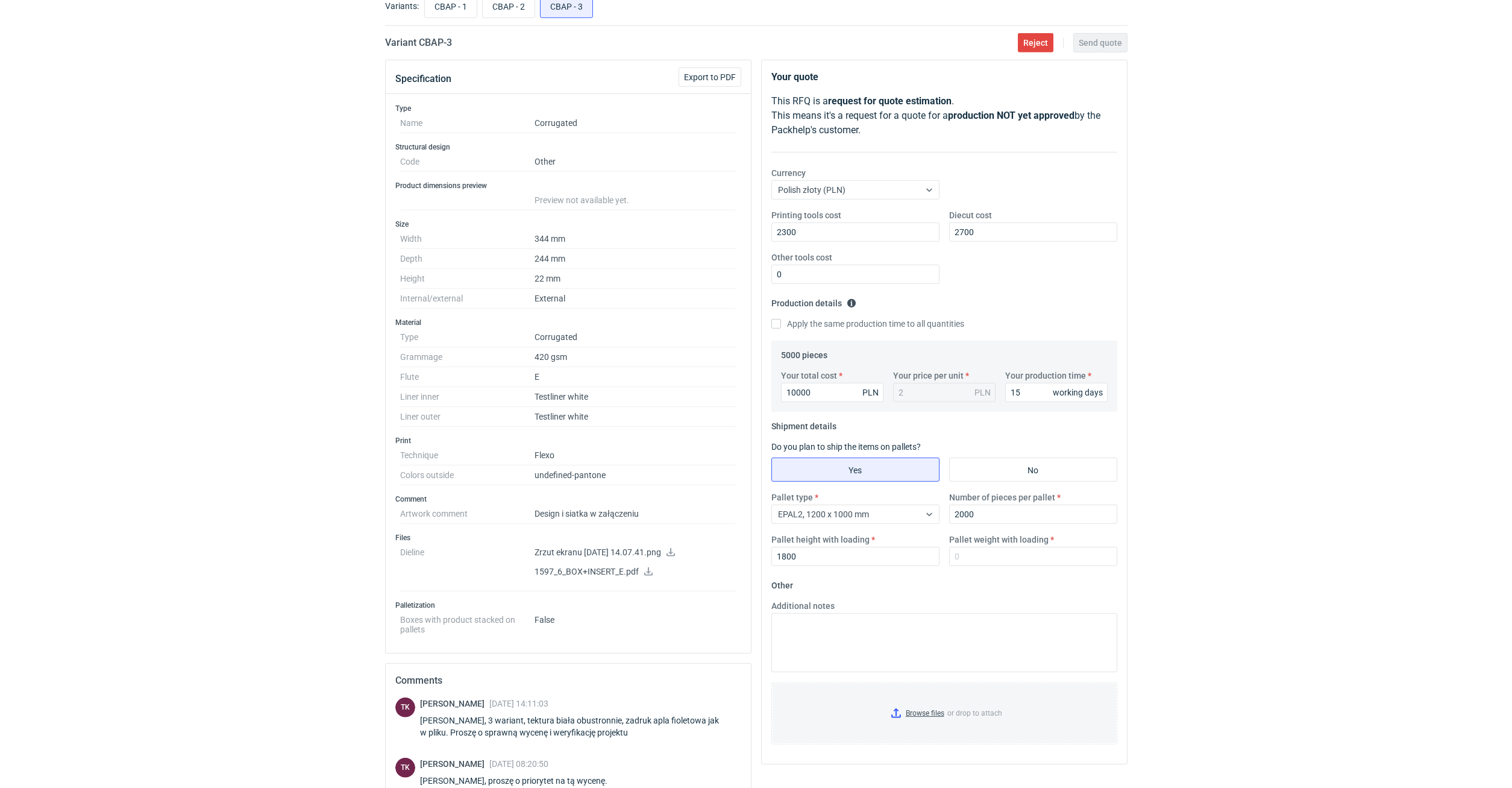
scroll to position [205, 0]
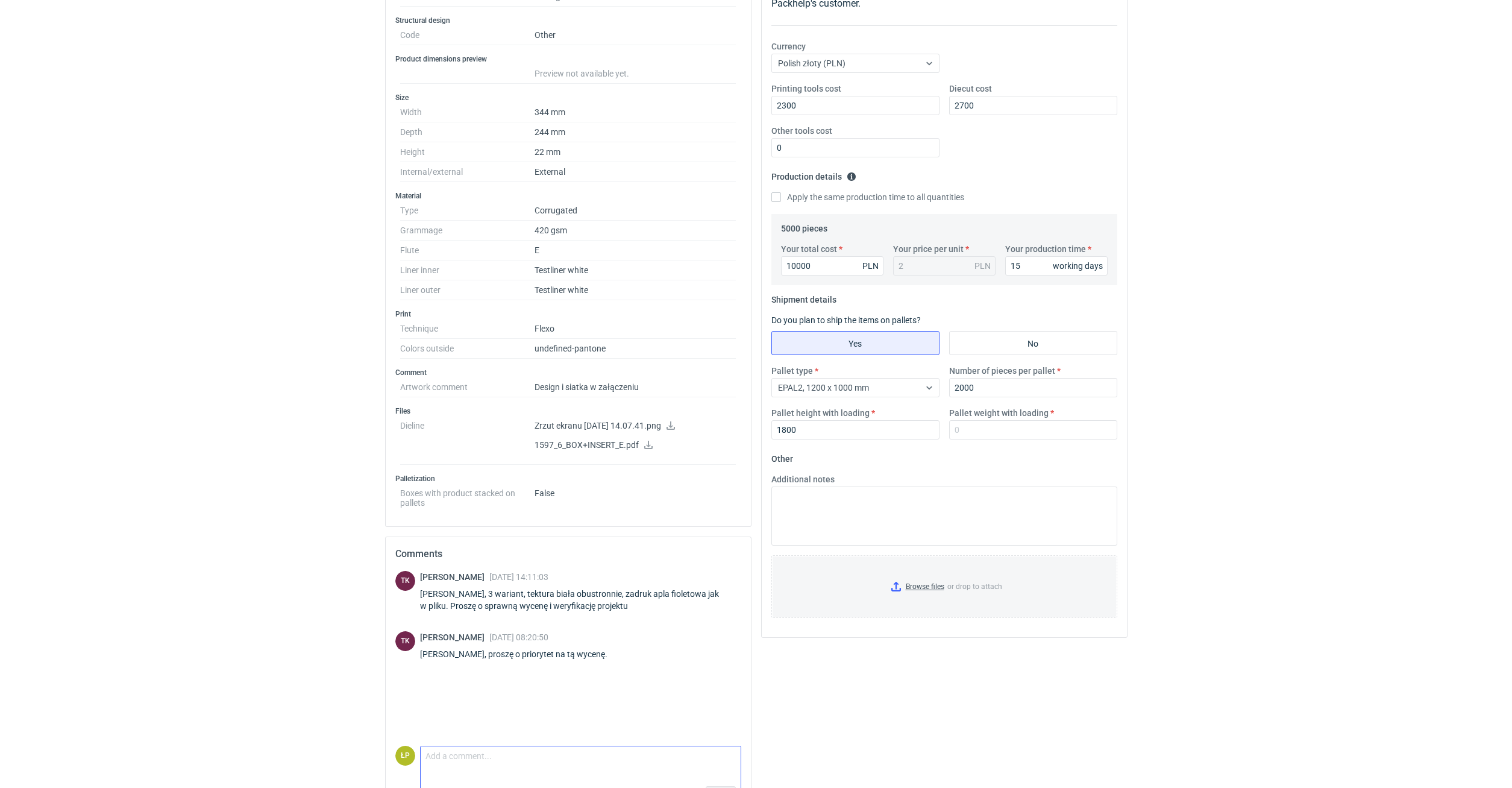
click at [539, 440] on textarea "Comment message" at bounding box center [581, 759] width 320 height 25
type textarea "Dostępna tektura biała/biała niepowlekana to 380g. Oferta w załączniku."
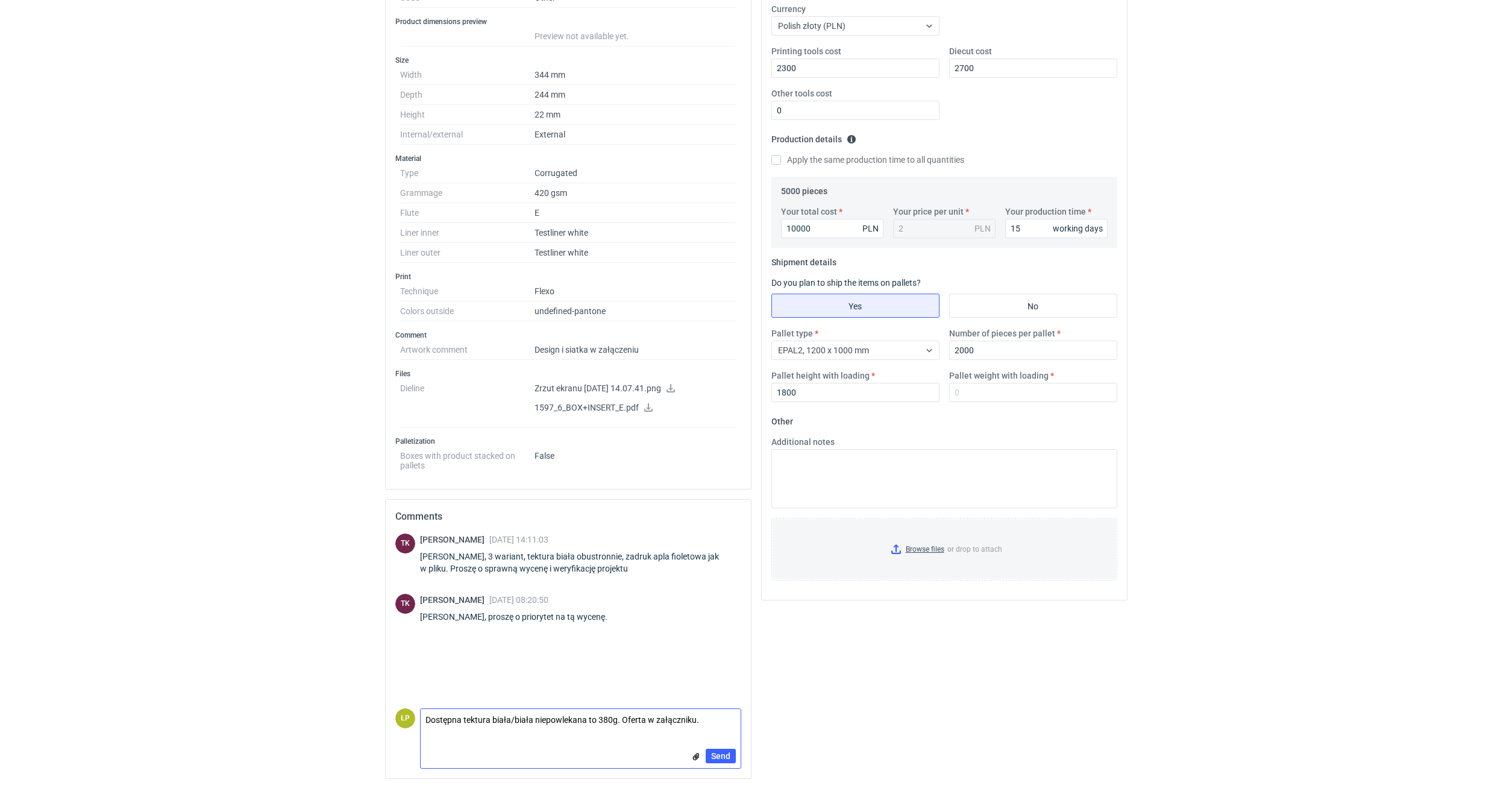
click at [699, 440] on input "file" at bounding box center [696, 756] width 10 height 13
click at [723, 440] on span "Send" at bounding box center [721, 756] width 19 height 8
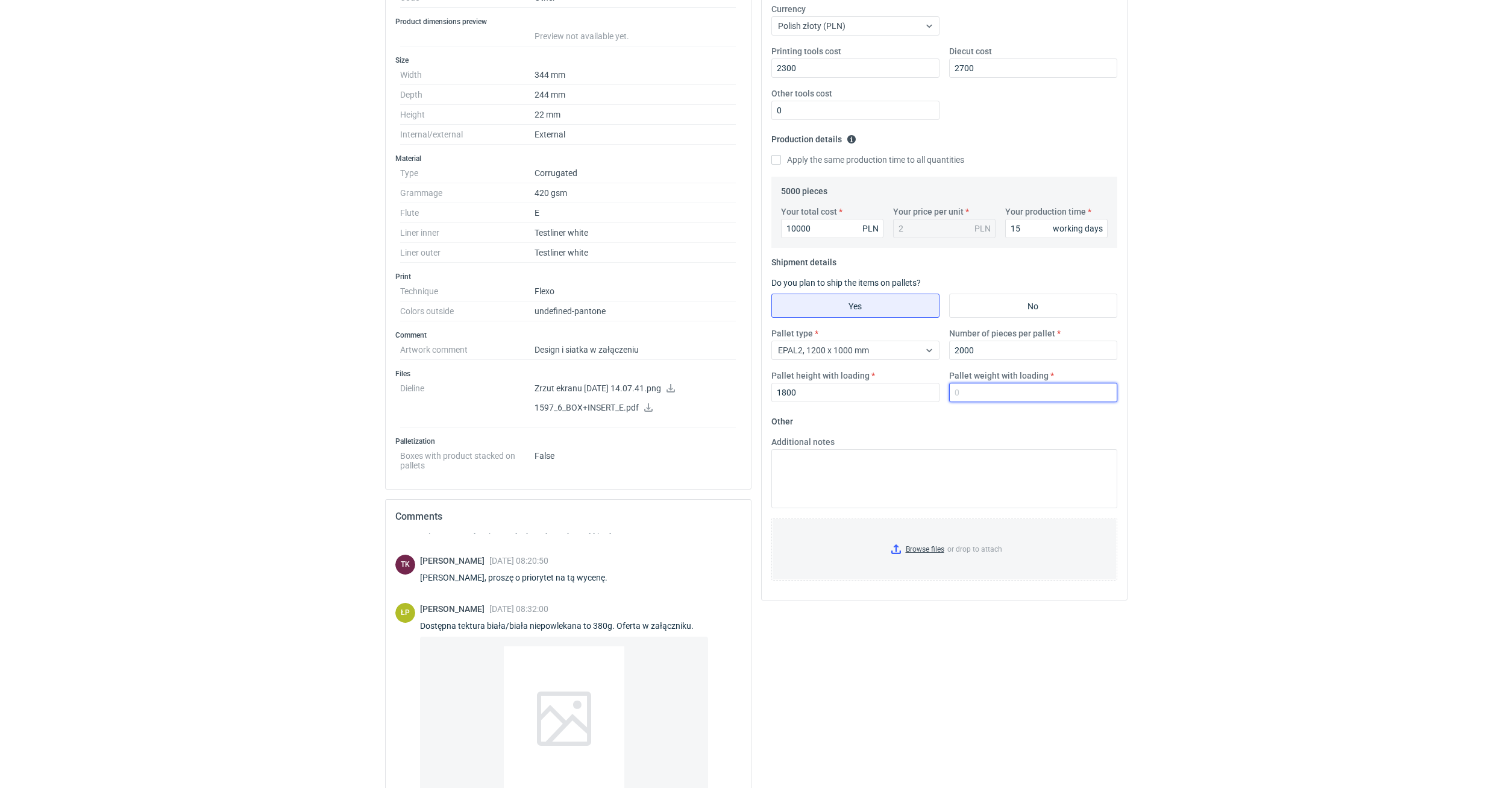
click at [895, 396] on input "Pallet weight with loading" at bounding box center [1033, 392] width 168 height 19
type input "395"
click at [895, 403] on div "RFQs Specs Designs Items Orders Customers Tools Analytics 11 33 99+ ŁP Łukasz P…" at bounding box center [756, 152] width 1512 height 788
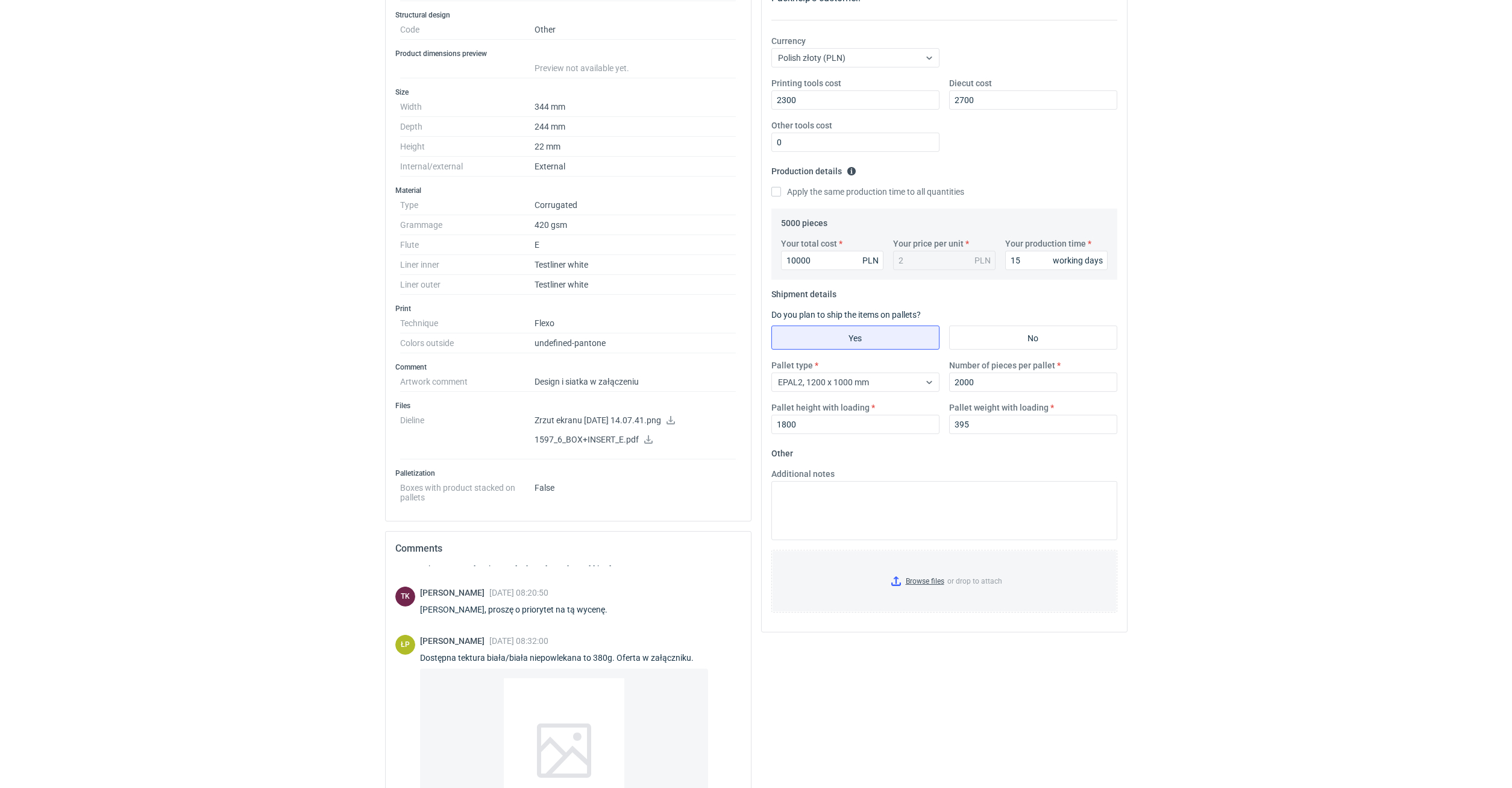
scroll to position [0, 0]
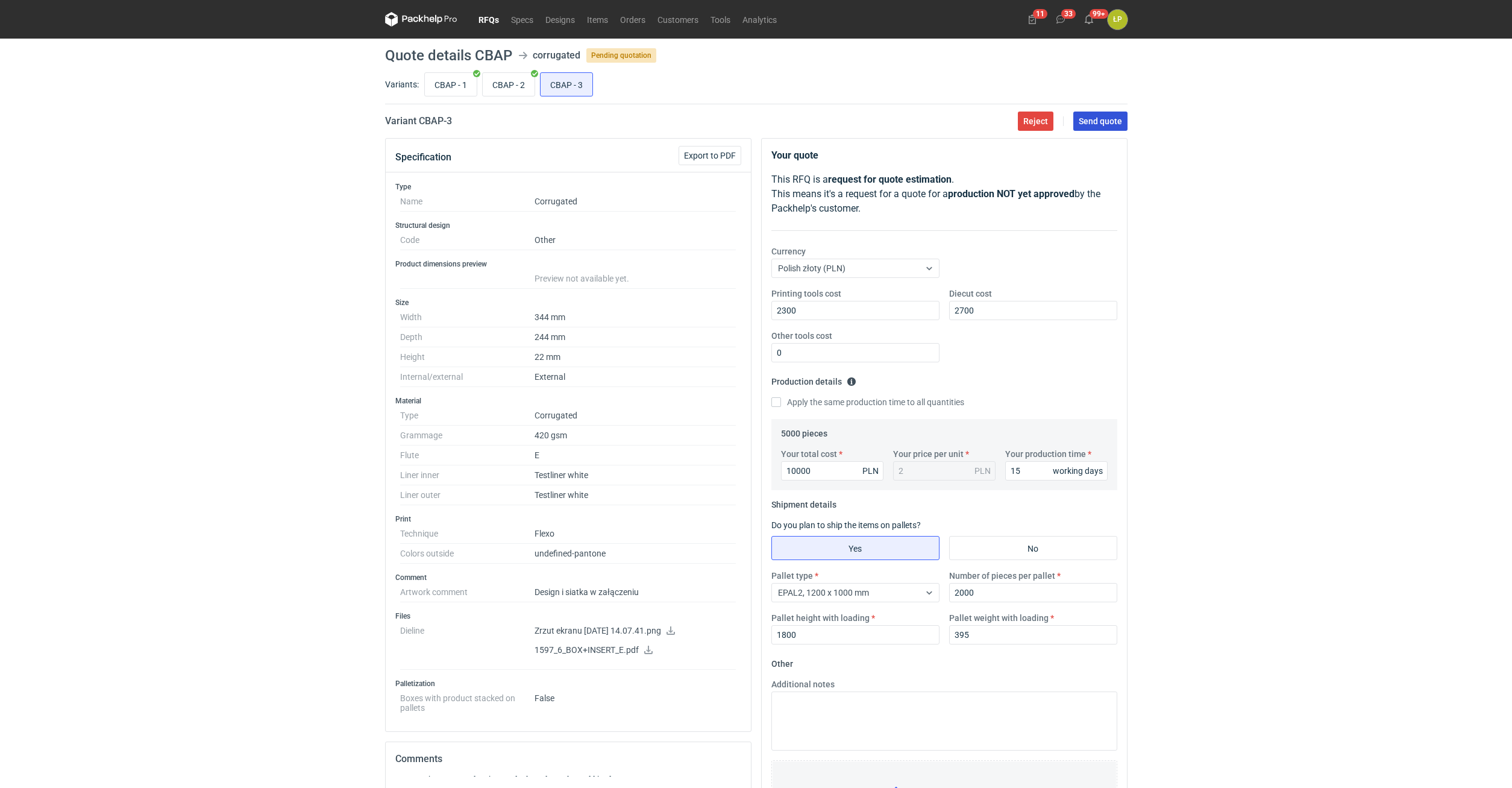
click at [895, 126] on span "Send quote" at bounding box center [1101, 121] width 44 height 8
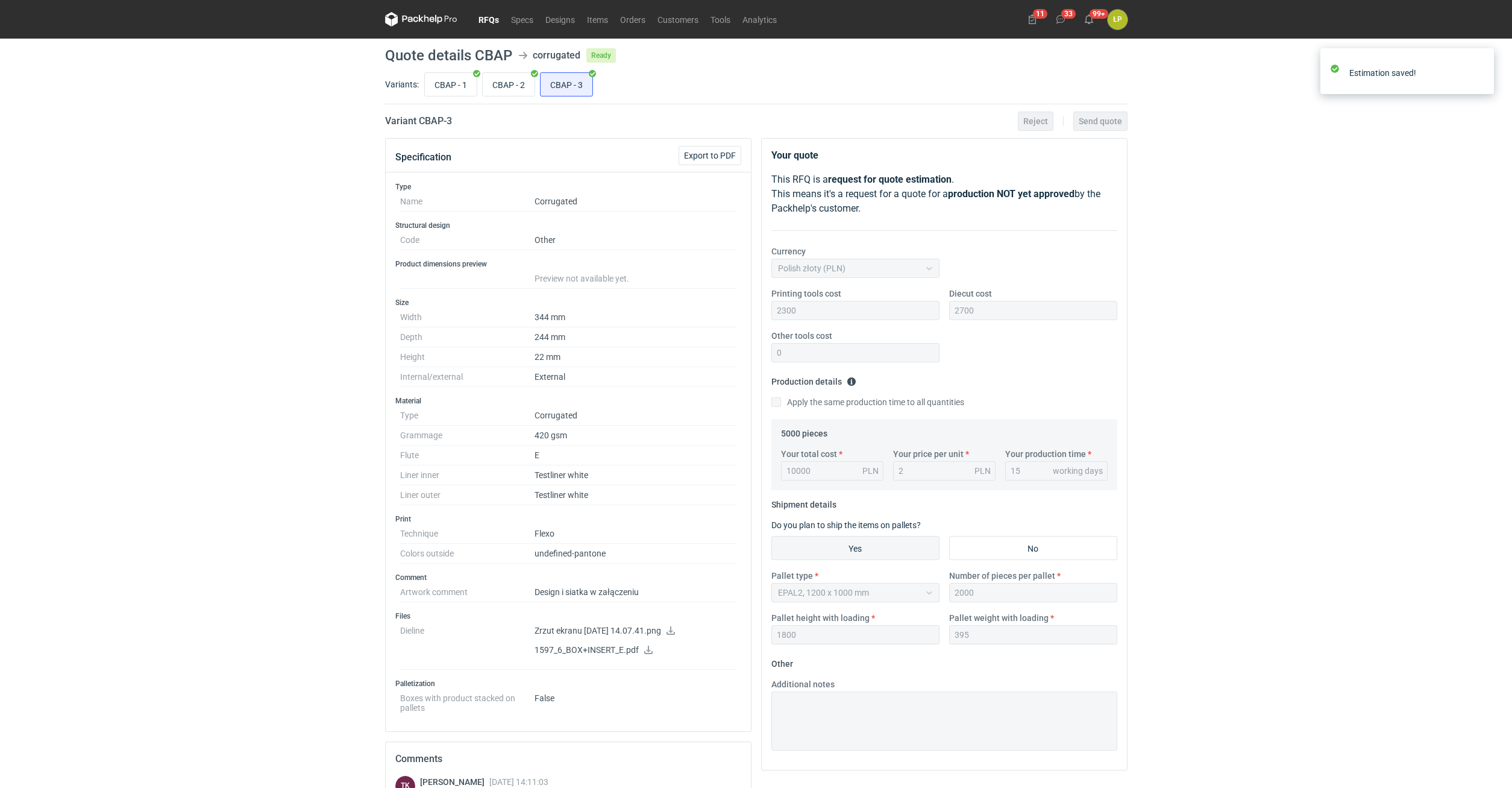
scroll to position [39, 0]
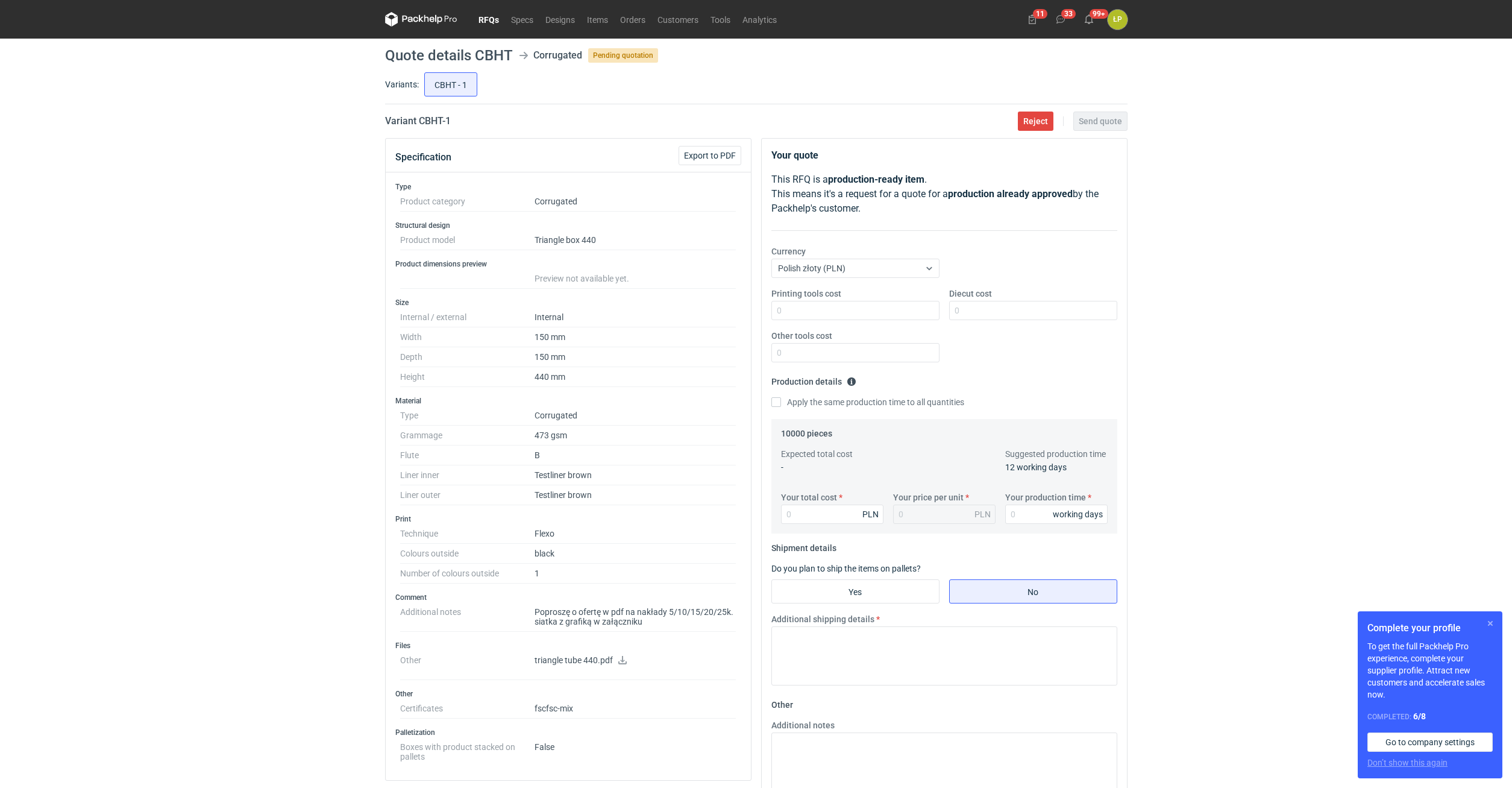
click at [1487, 623] on button "button" at bounding box center [1490, 623] width 15 height 15
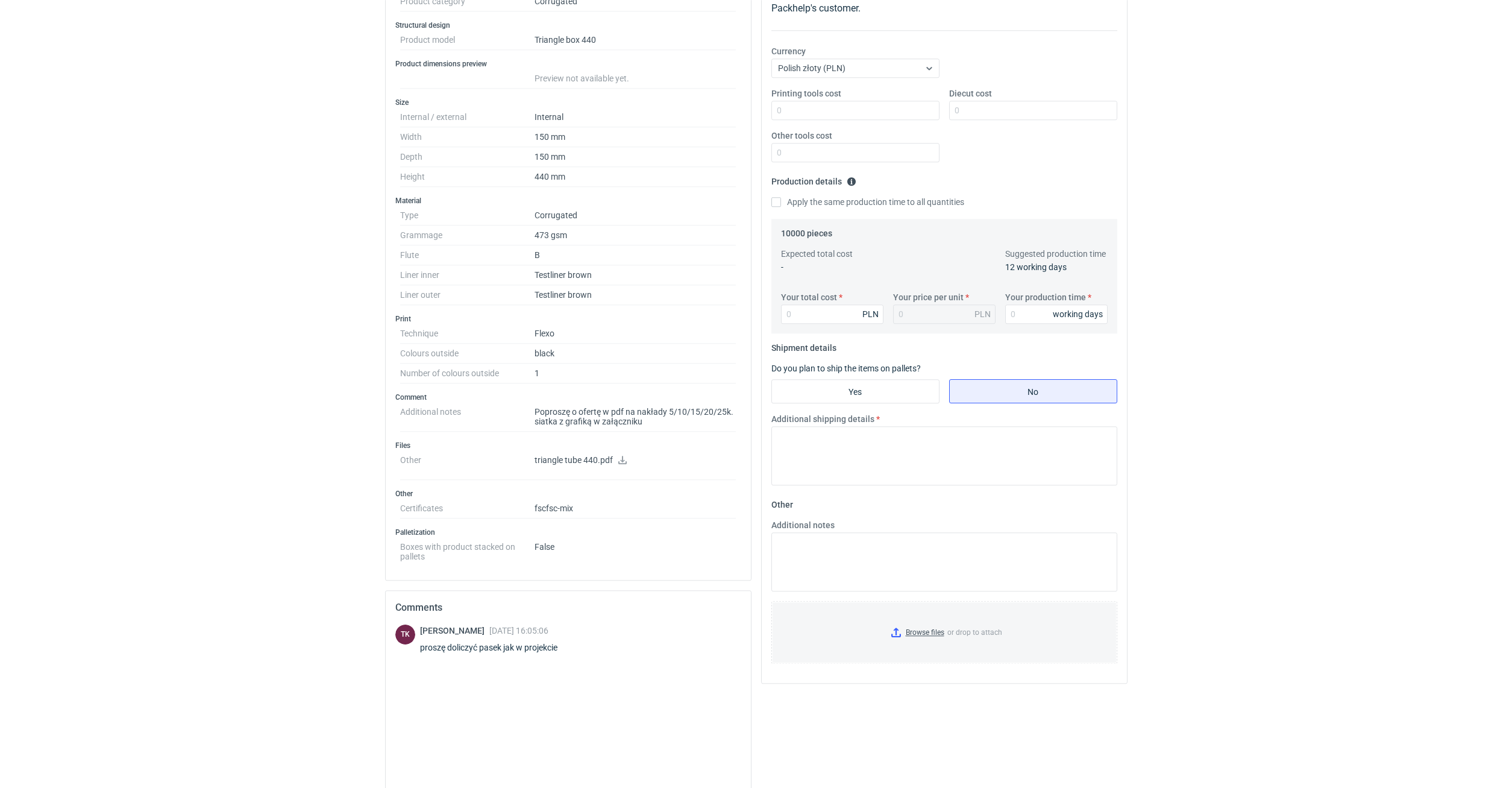
scroll to position [189, 0]
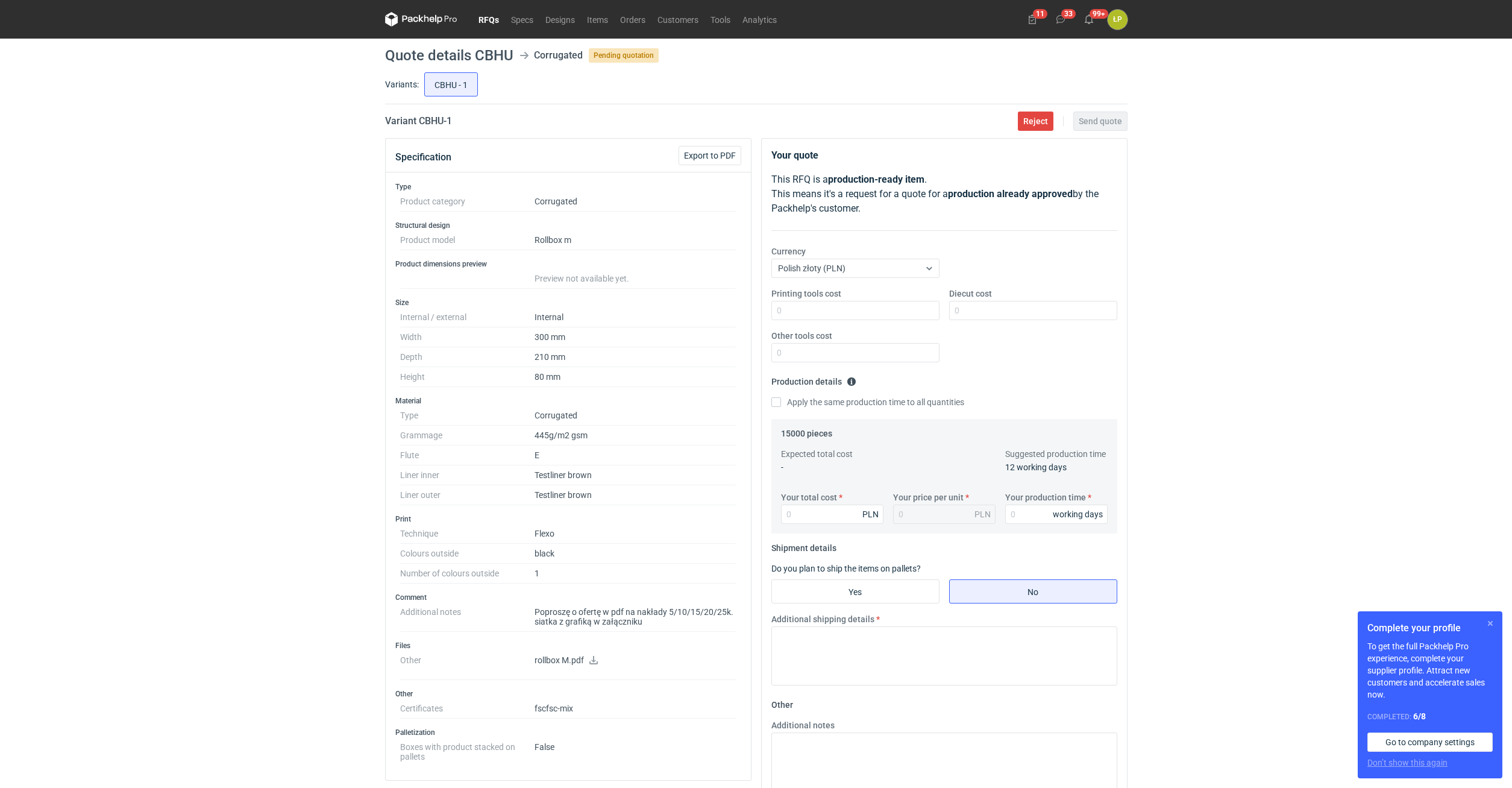
click at [1486, 629] on button "button" at bounding box center [1490, 623] width 15 height 15
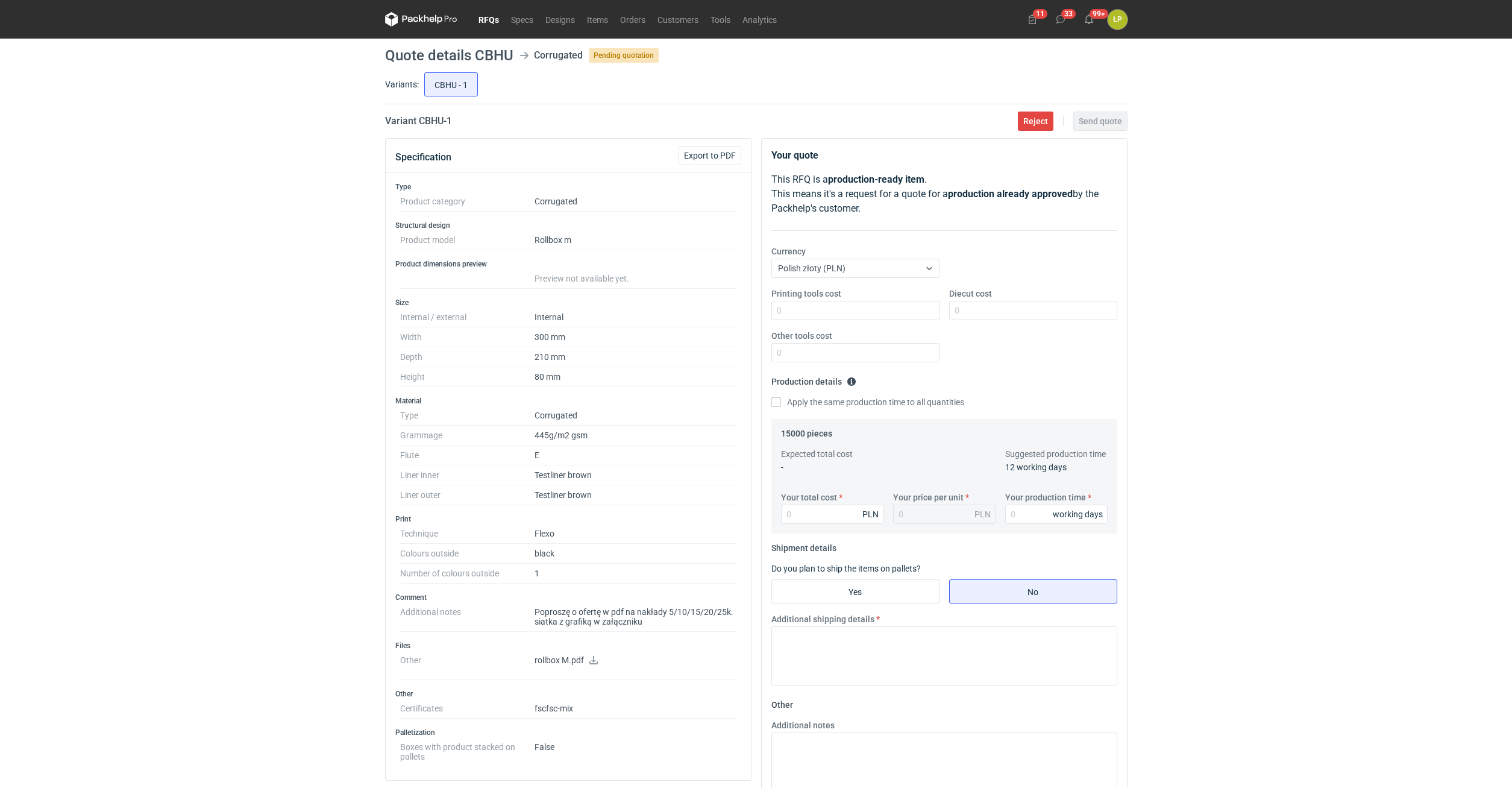
click at [596, 657] on icon at bounding box center [594, 660] width 10 height 8
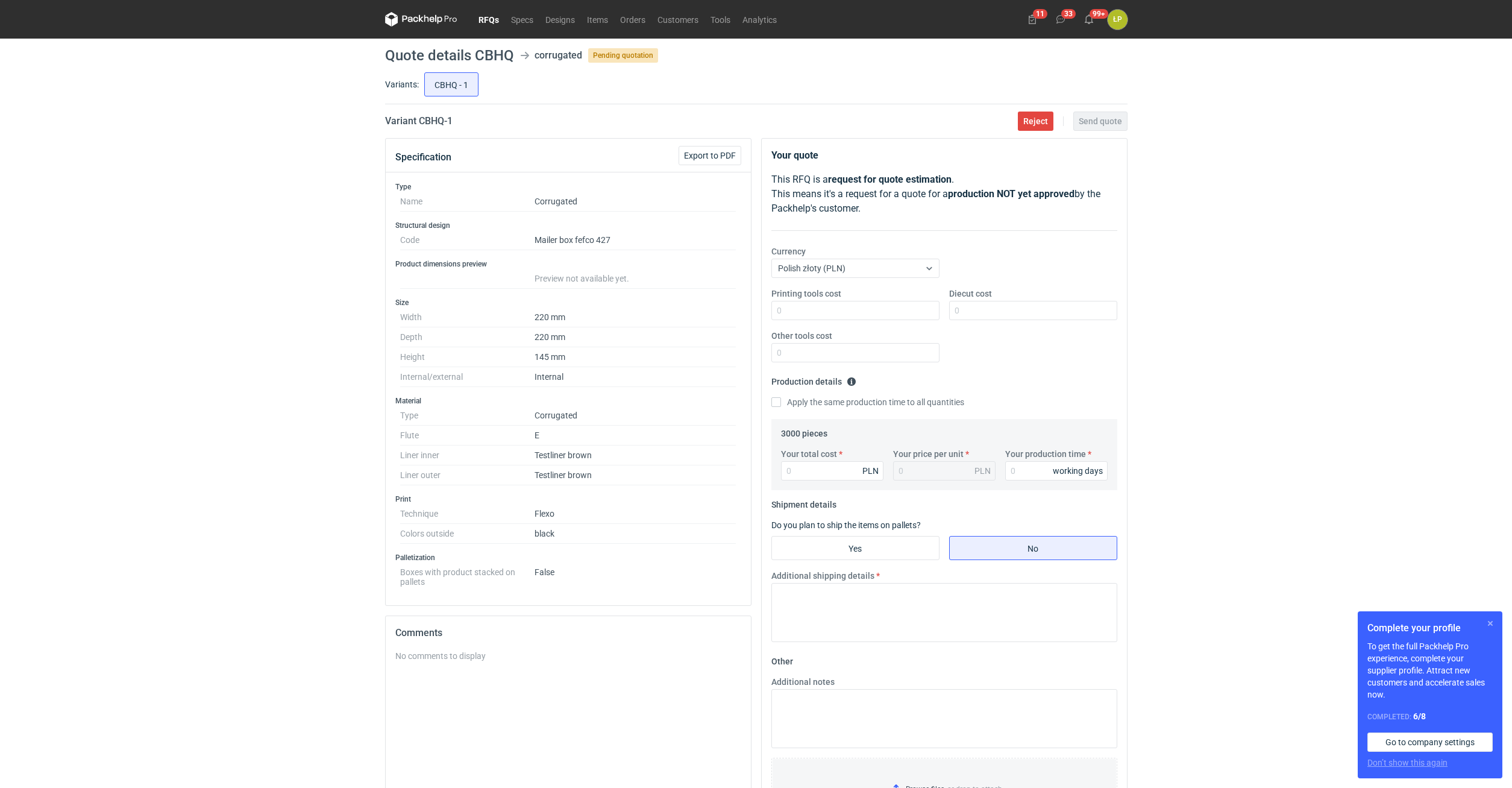
click at [1485, 625] on button "button" at bounding box center [1490, 623] width 15 height 15
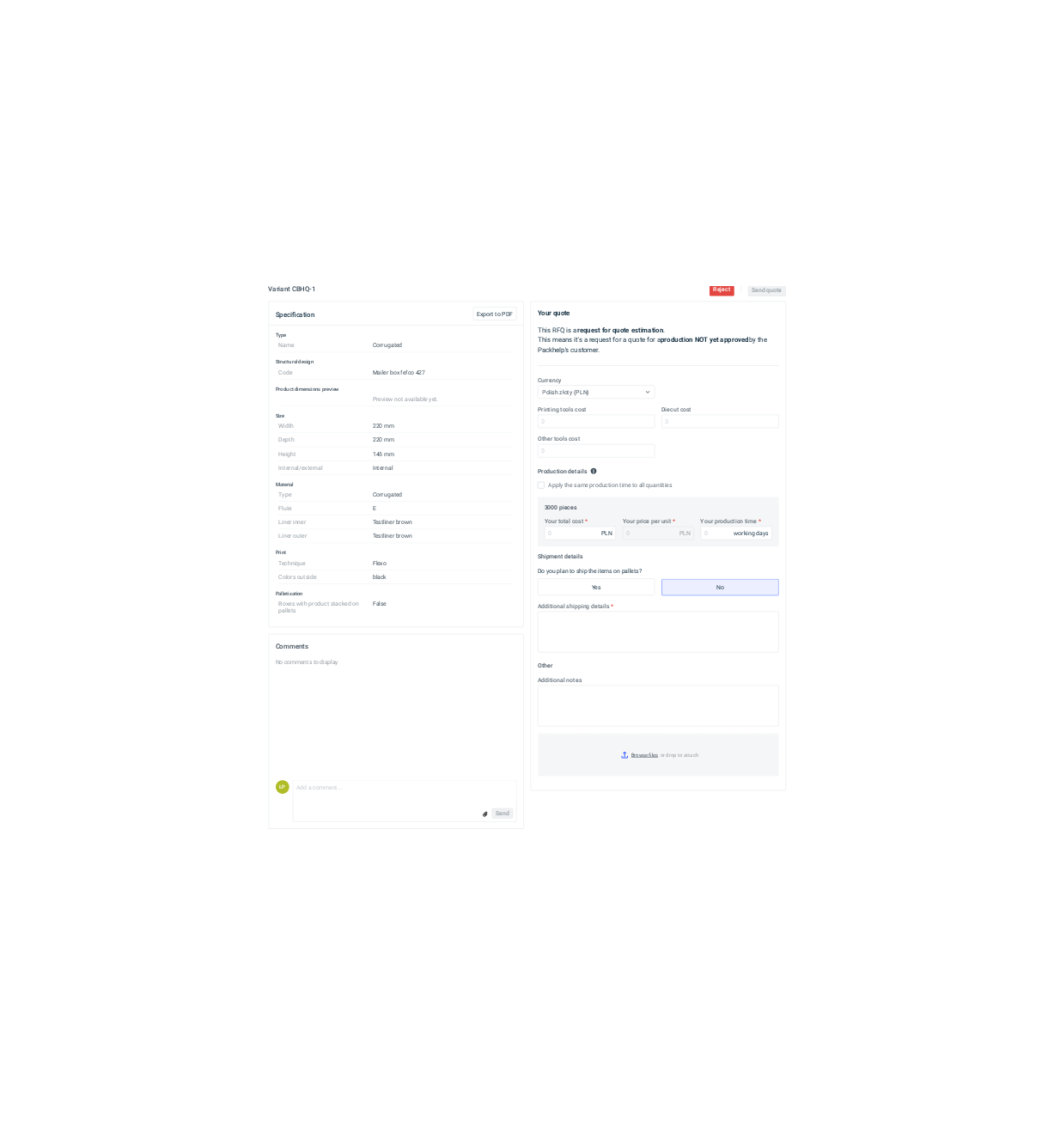
scroll to position [167, 0]
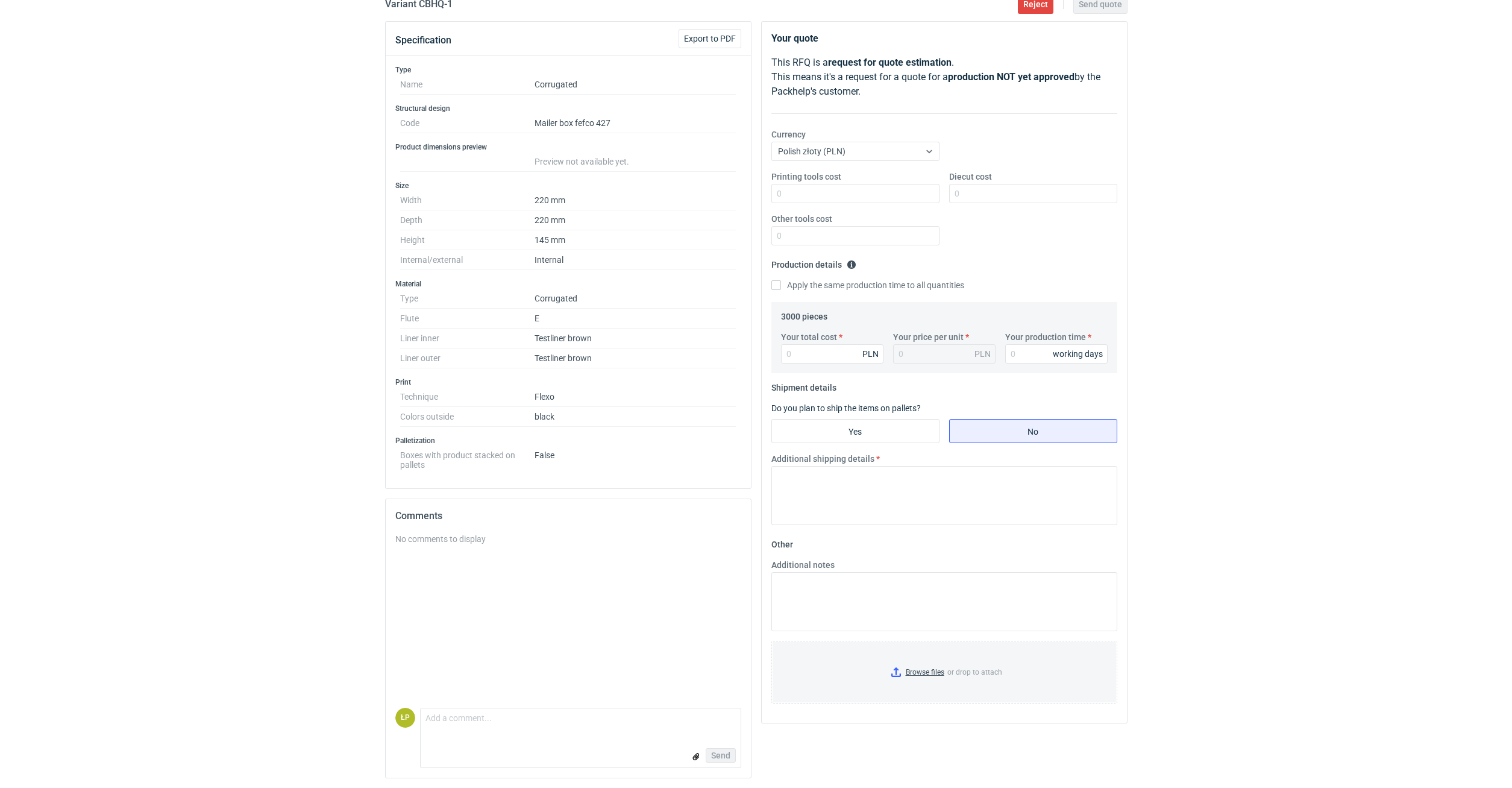
click at [1241, 399] on div "RFQs Specs Designs Items Orders Customers Tools Analytics 11 33 99+ ŁP [PERSON_…" at bounding box center [756, 276] width 1512 height 788
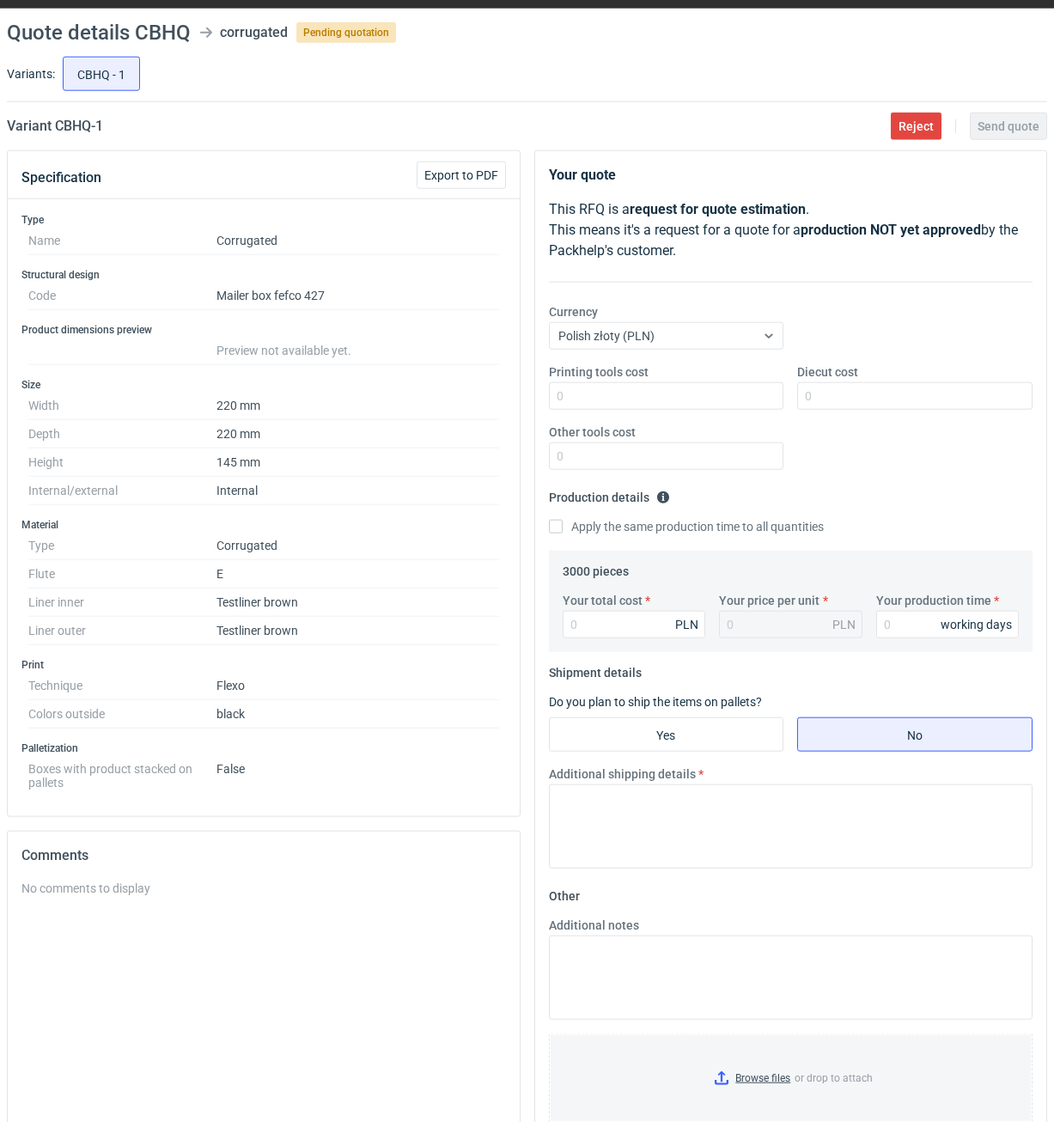
scroll to position [0, 0]
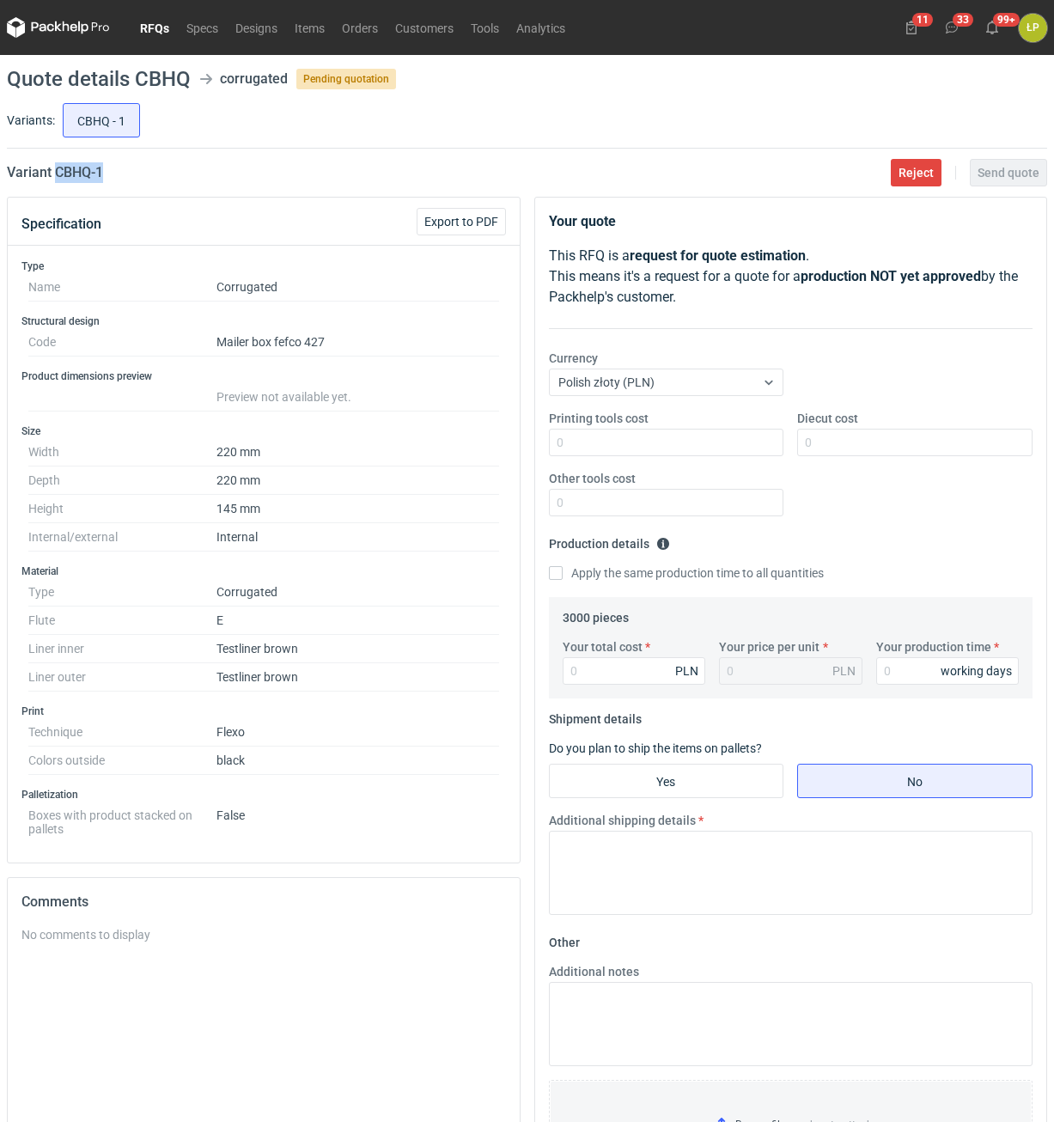
drag, startPoint x: 113, startPoint y: 178, endPoint x: 53, endPoint y: 180, distance: 60.2
click at [53, 180] on div "Variant CBHQ - 1 Reject Send quote" at bounding box center [527, 172] width 1040 height 21
copy h2 "CBHQ - 1"
click at [650, 452] on input "Printing tools cost" at bounding box center [666, 442] width 235 height 27
type input "800"
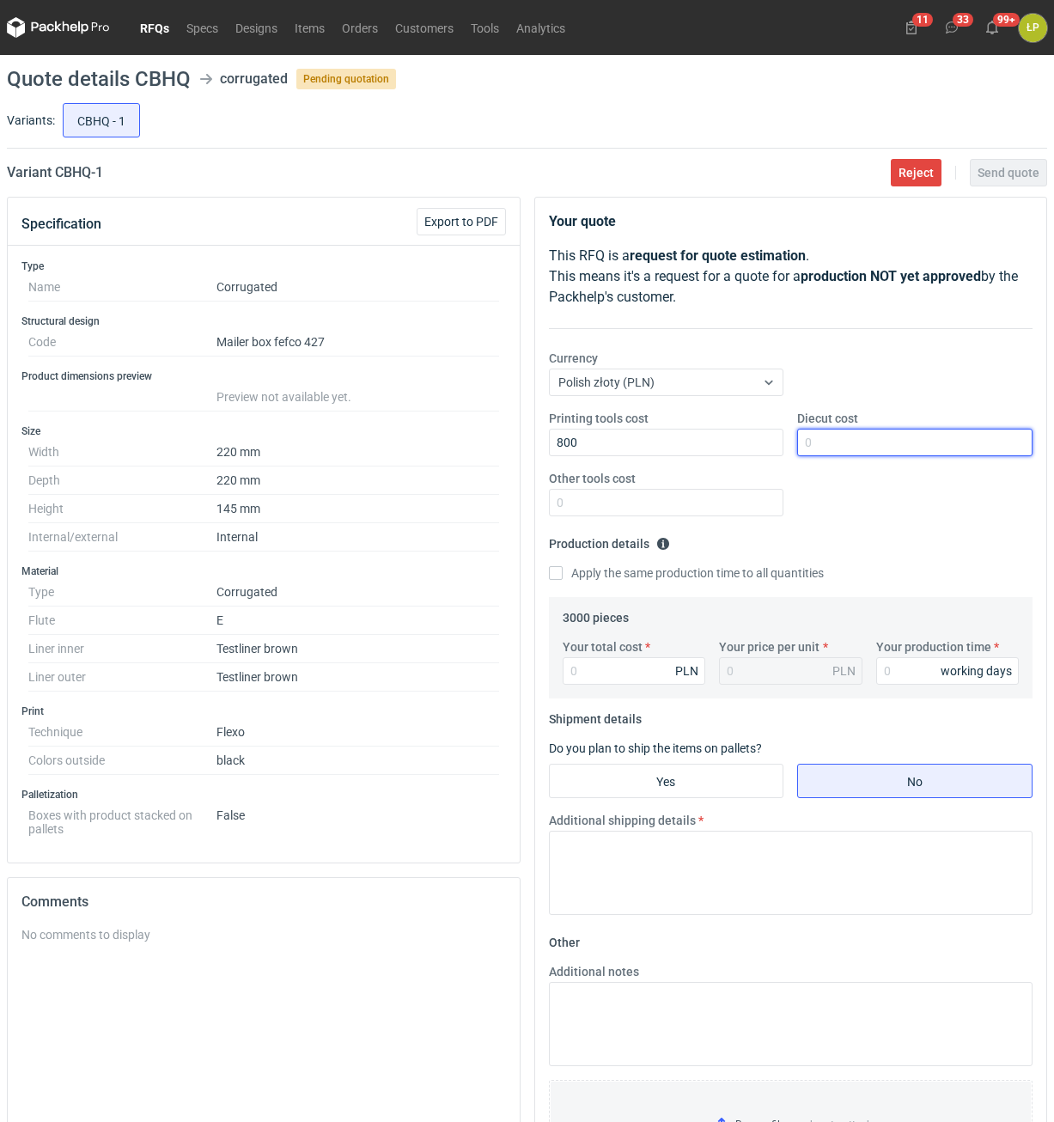
click at [880, 450] on input "Diecut cost" at bounding box center [914, 442] width 235 height 27
type input "1900"
click at [763, 502] on input "Other tools cost" at bounding box center [666, 502] width 235 height 27
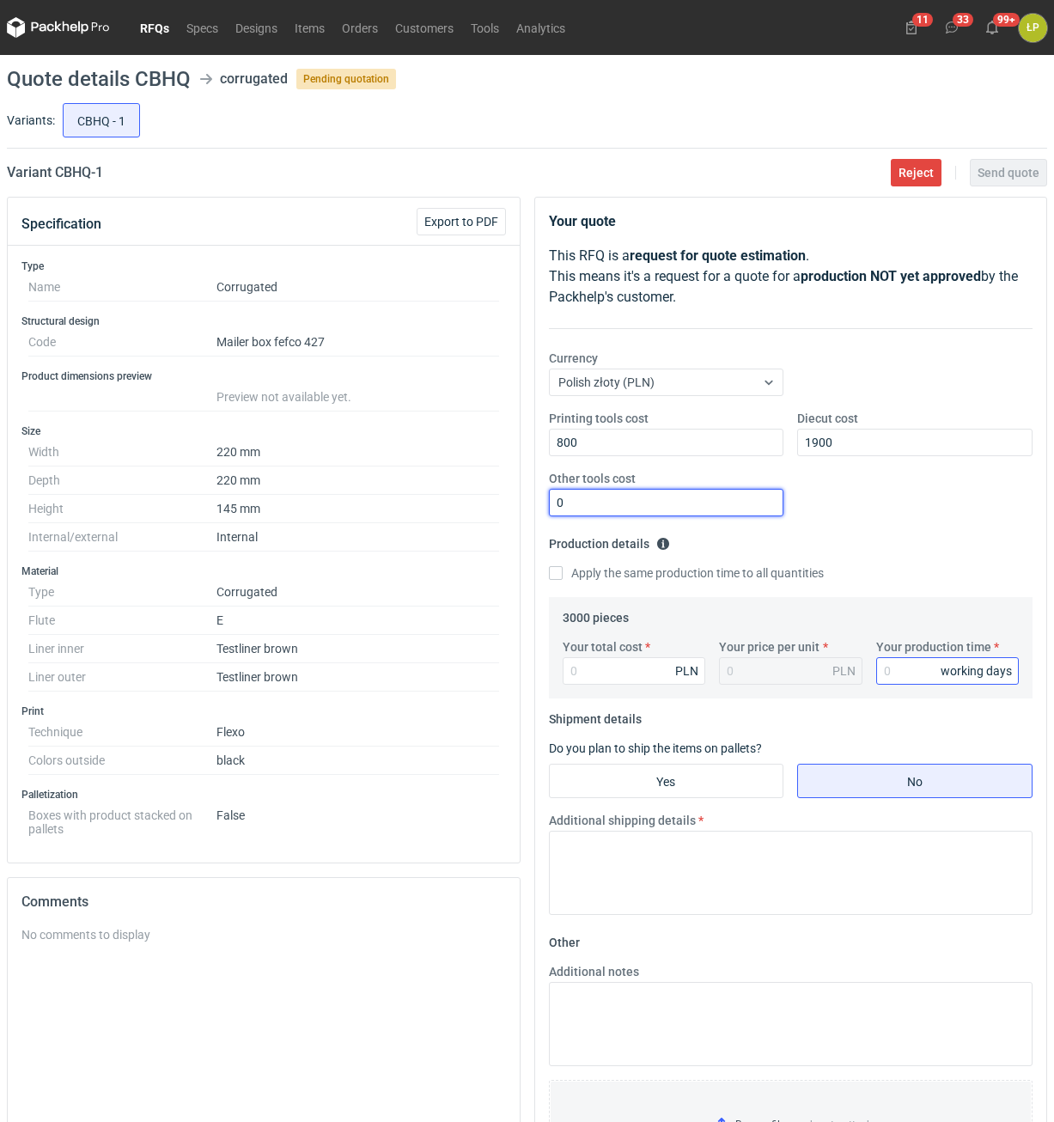
type input "0"
click at [887, 666] on input "Your production time" at bounding box center [947, 670] width 143 height 27
type input "12"
click at [677, 674] on div "PLN" at bounding box center [686, 670] width 23 height 17
click at [625, 675] on input "Your total cost" at bounding box center [634, 670] width 143 height 27
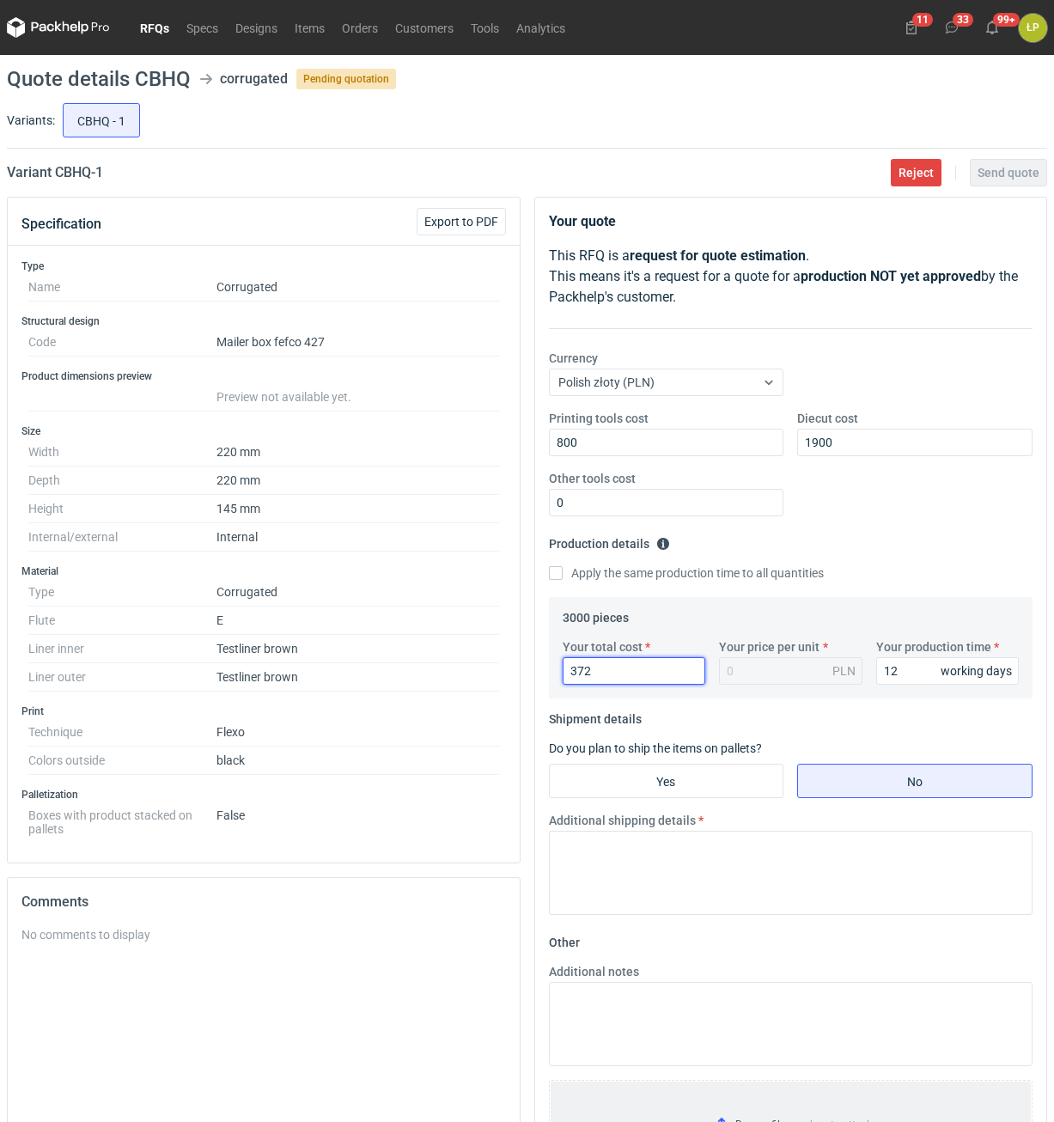
type input "3720"
type input "1.24"
type input "3720"
click at [718, 759] on fieldset "Shipment details Do you plan to ship the items on pallets? Yes No Additional sh…" at bounding box center [791, 816] width 484 height 223
click at [721, 779] on input "Yes" at bounding box center [667, 780] width 234 height 33
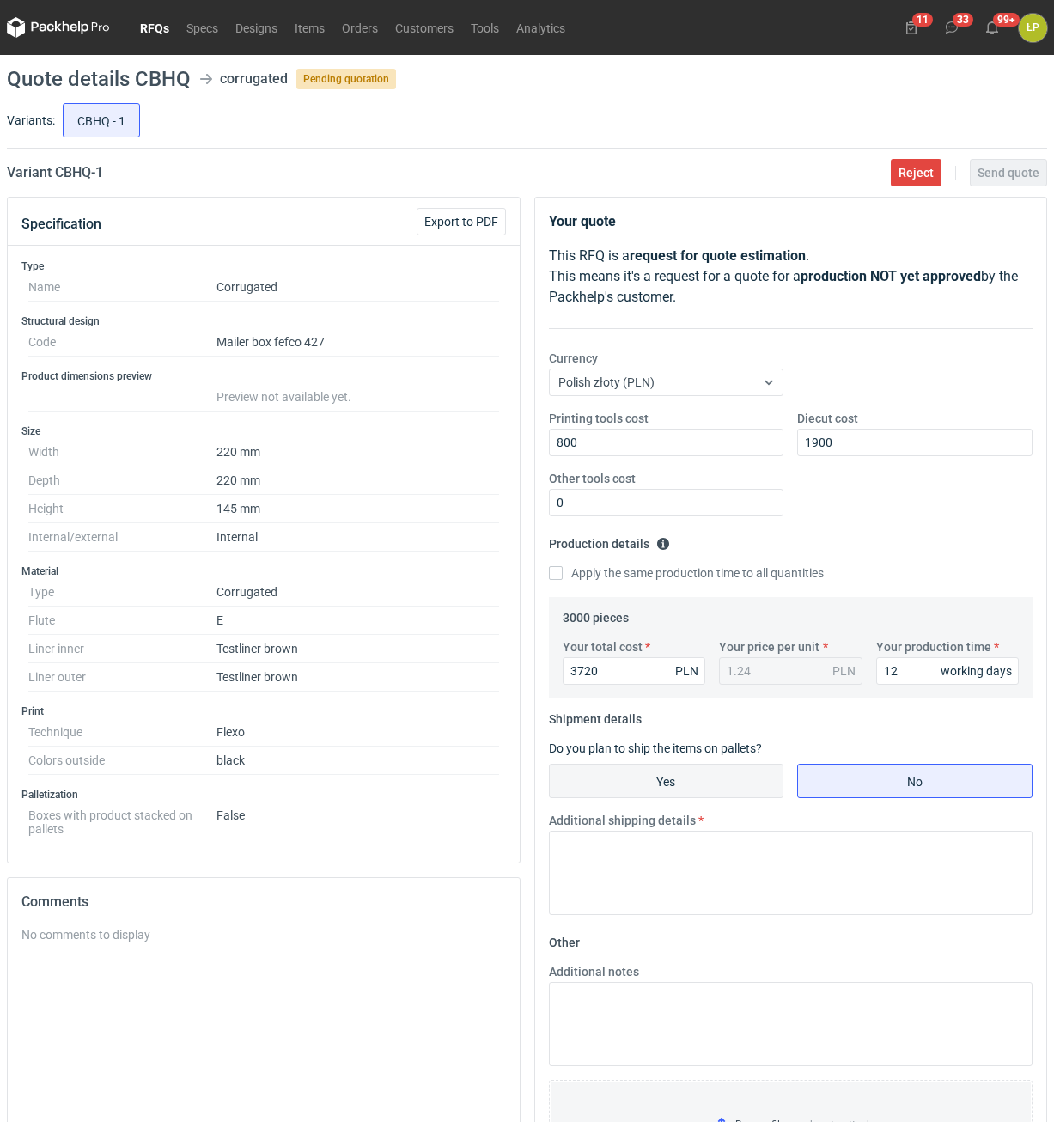
radio input "true"
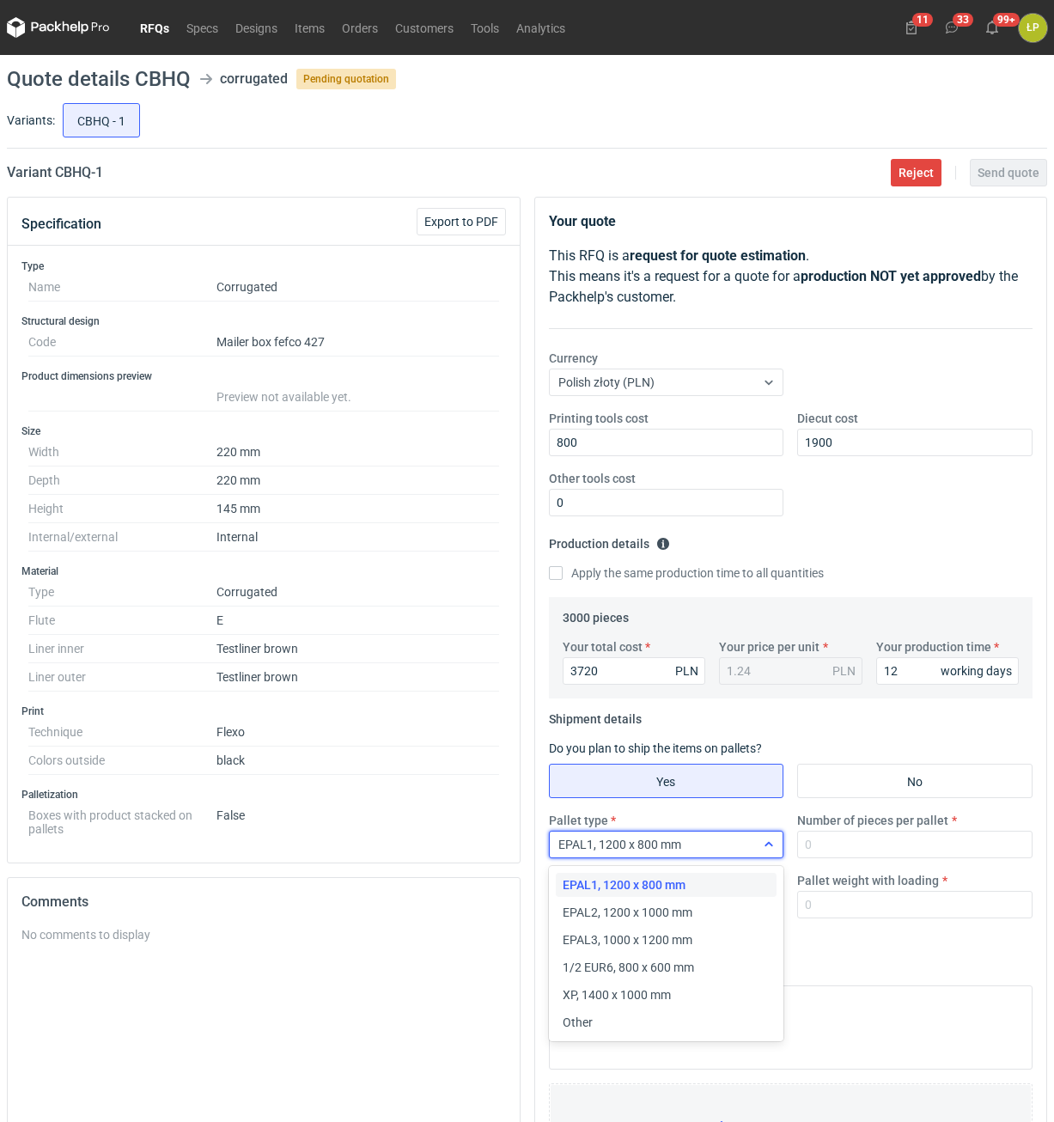
click at [719, 847] on div "EPAL1, 1200 x 800 mm" at bounding box center [653, 844] width 206 height 24
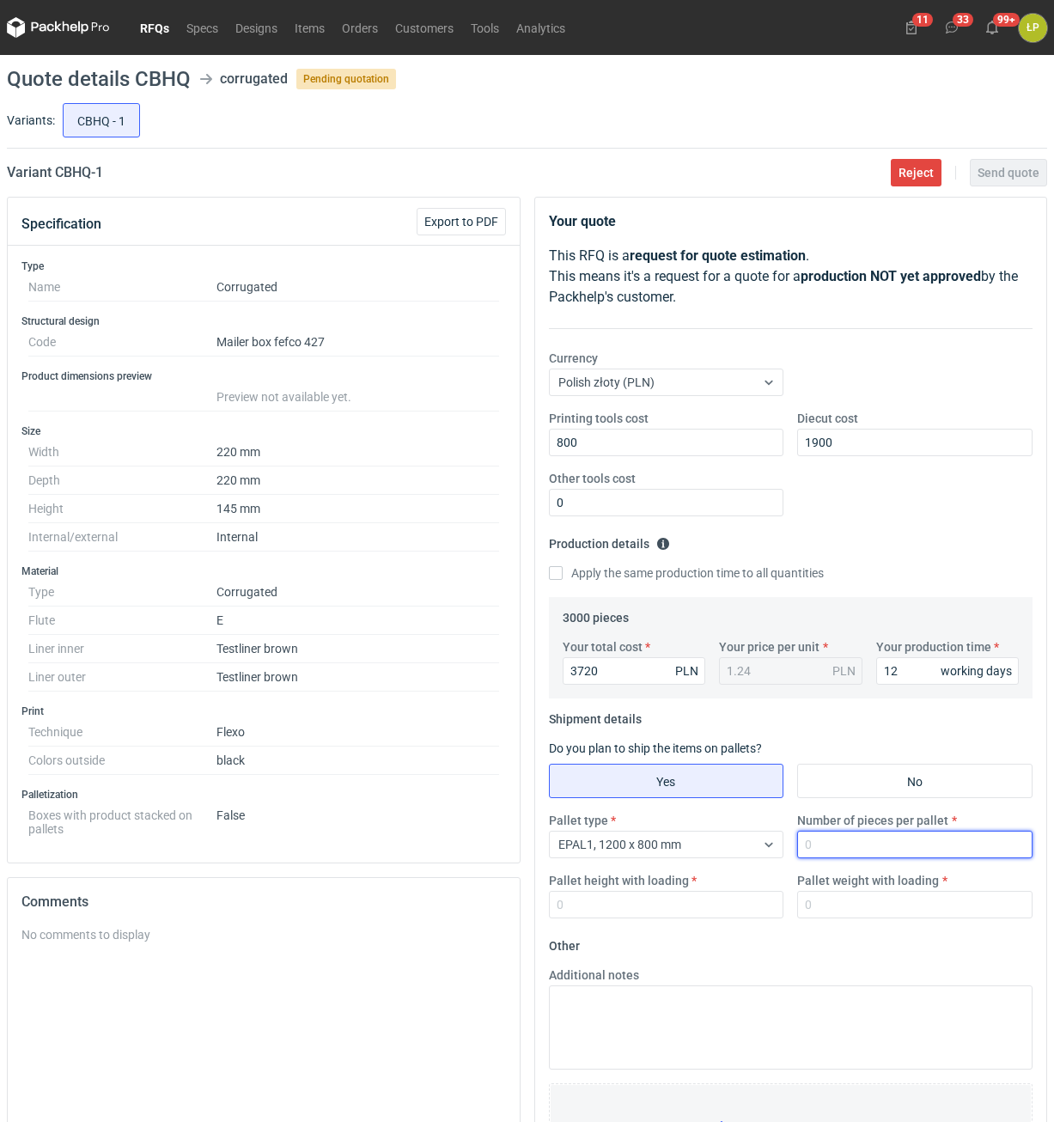
click at [827, 847] on input "Number of pieces per pallet" at bounding box center [914, 844] width 235 height 27
type input "1000"
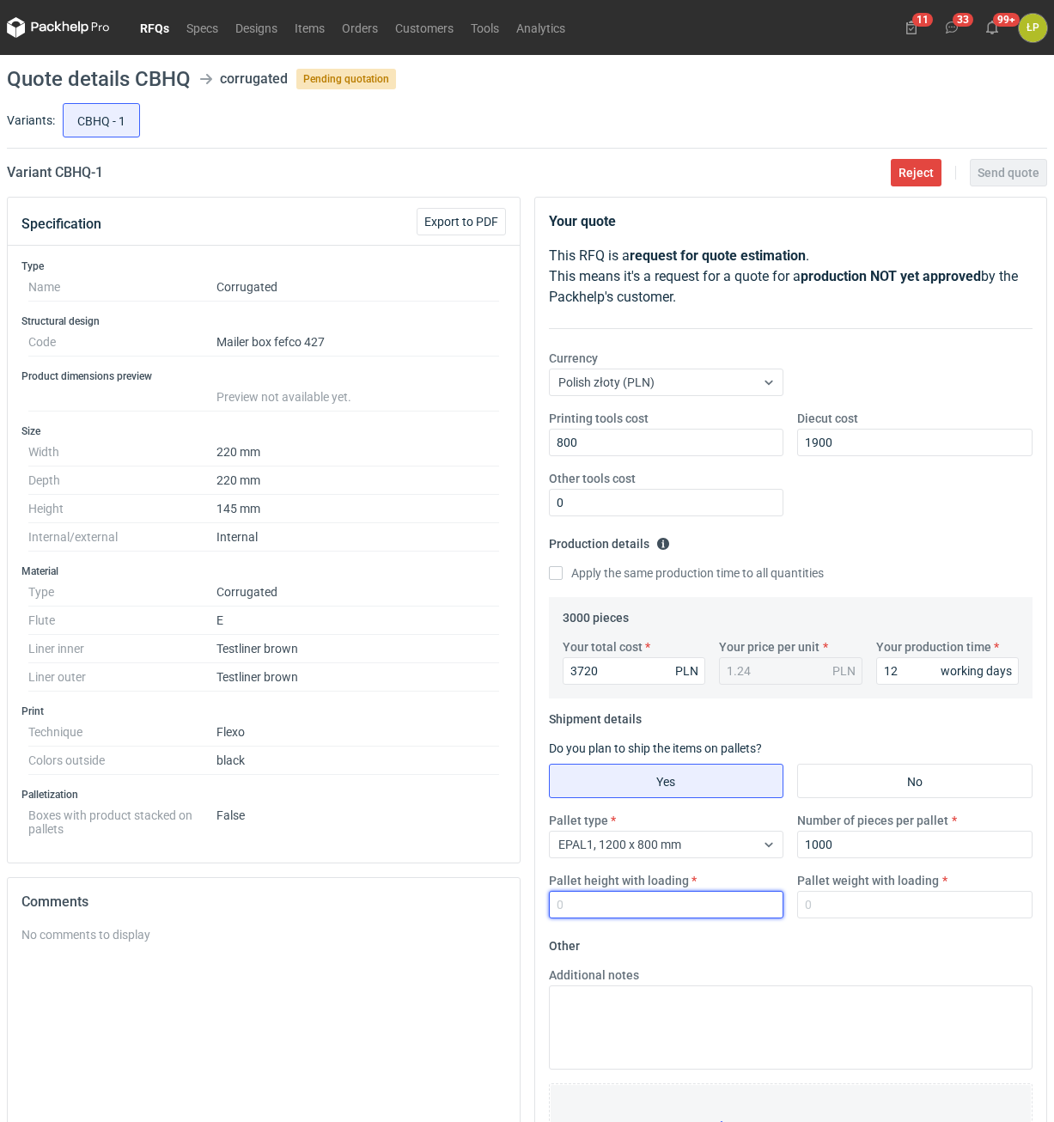
click at [682, 915] on input "Pallet height with loading" at bounding box center [666, 904] width 235 height 27
type input "1800"
click at [819, 915] on input "Pallet weight with loading" at bounding box center [914, 904] width 235 height 27
click at [918, 888] on label "Pallet weight with loading" at bounding box center [868, 880] width 142 height 17
click at [918, 891] on input "Pallet weight with loading" at bounding box center [914, 904] width 235 height 27
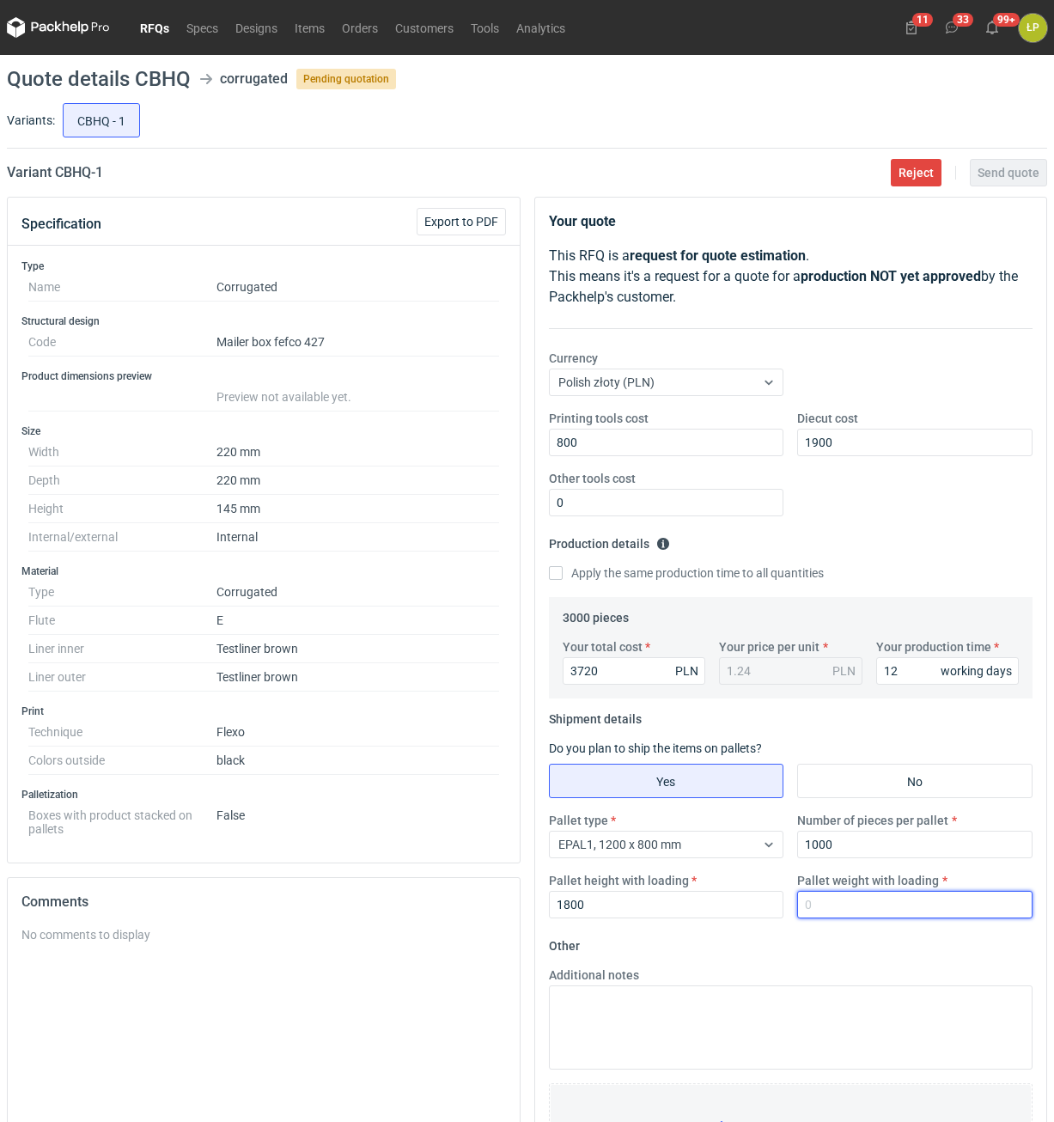
click at [913, 895] on input "Pallet weight with loading" at bounding box center [914, 904] width 235 height 27
type input "300"
click at [910, 935] on form "Other Additional notes Browse files or drop to attach" at bounding box center [791, 1059] width 484 height 254
click at [990, 174] on span "Send quote" at bounding box center [1008, 173] width 62 height 12
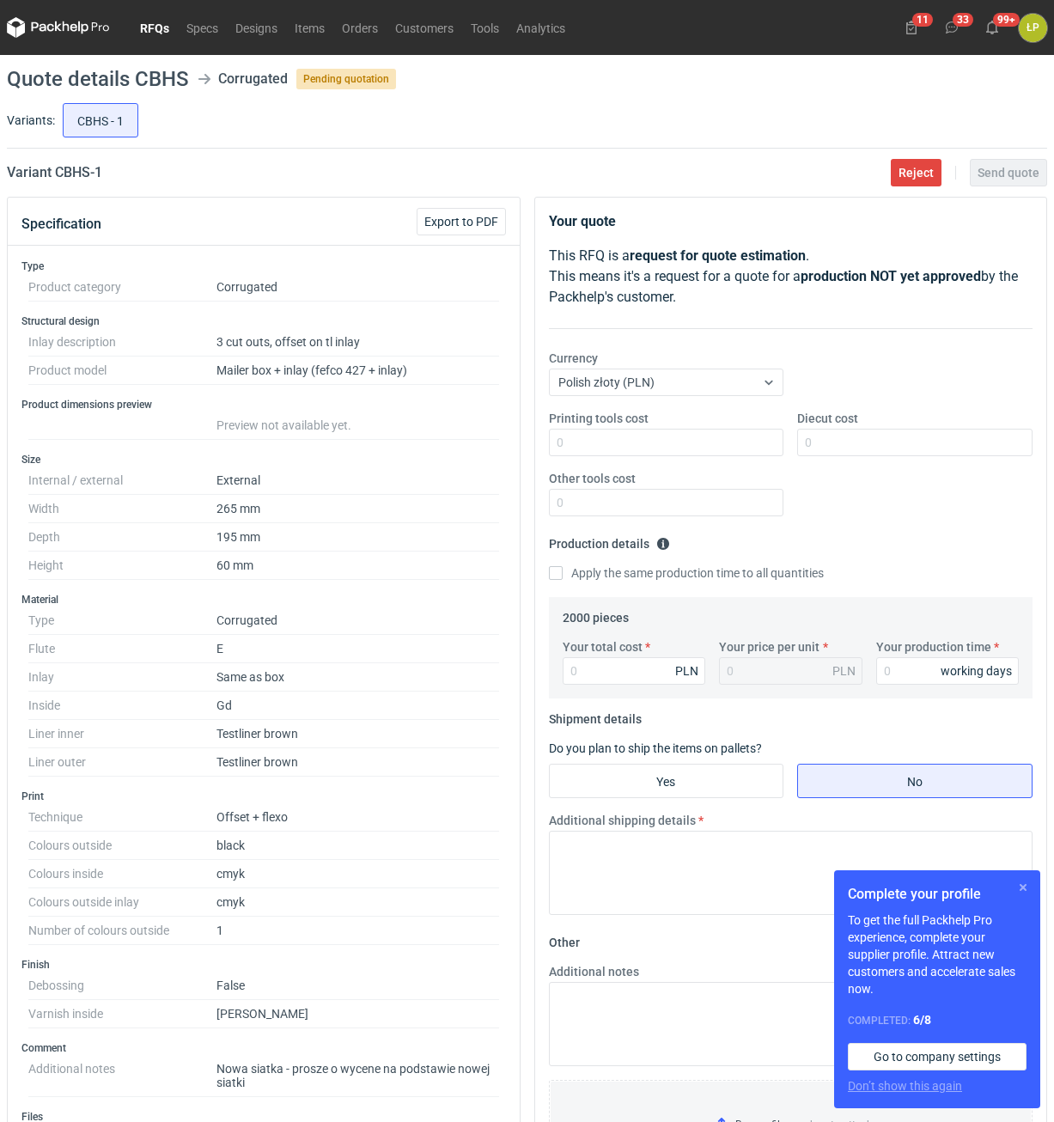
click at [1027, 894] on button "button" at bounding box center [1023, 887] width 21 height 21
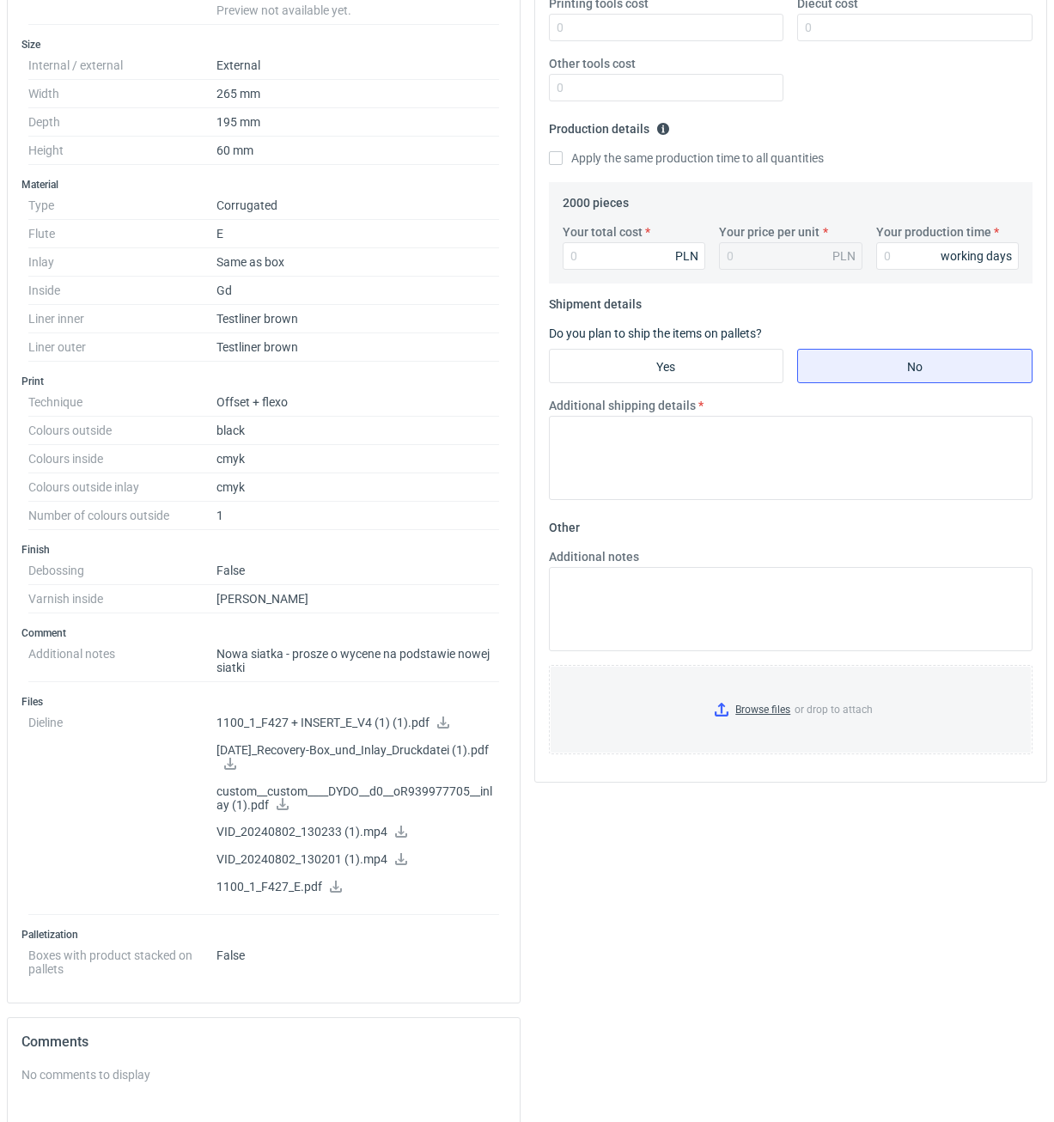
scroll to position [429, 0]
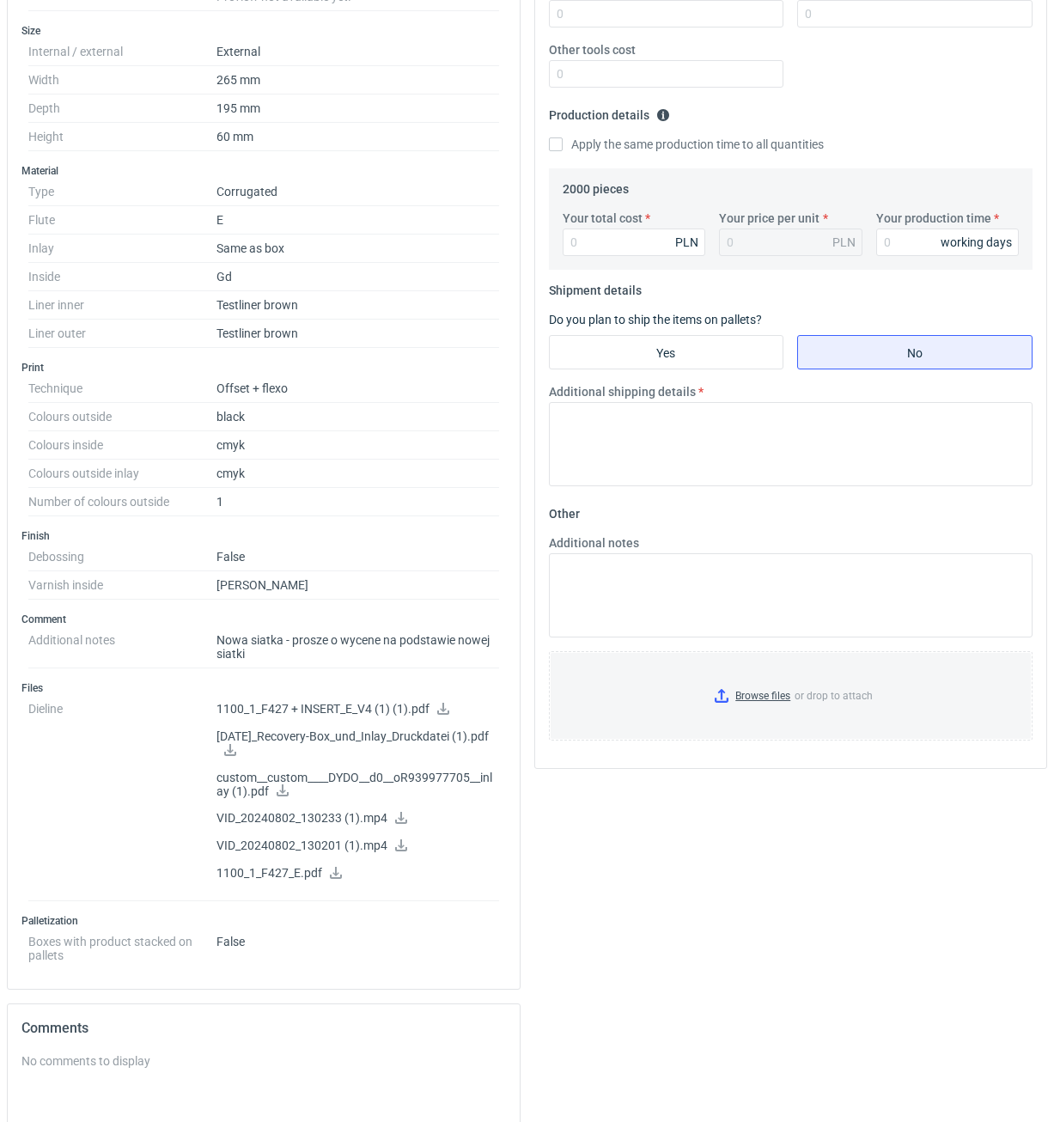
click at [445, 707] on icon at bounding box center [443, 709] width 14 height 12
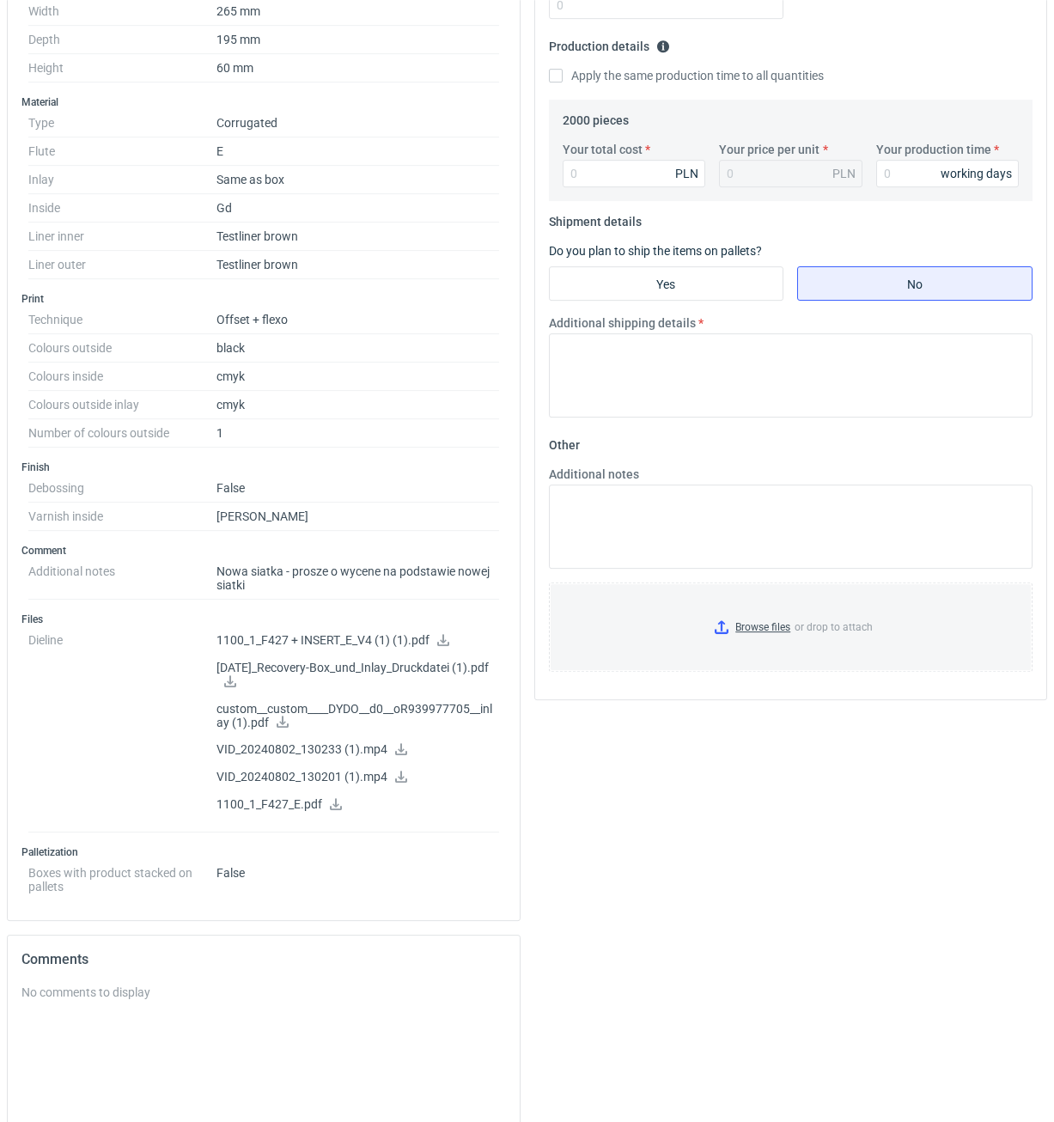
scroll to position [721, 0]
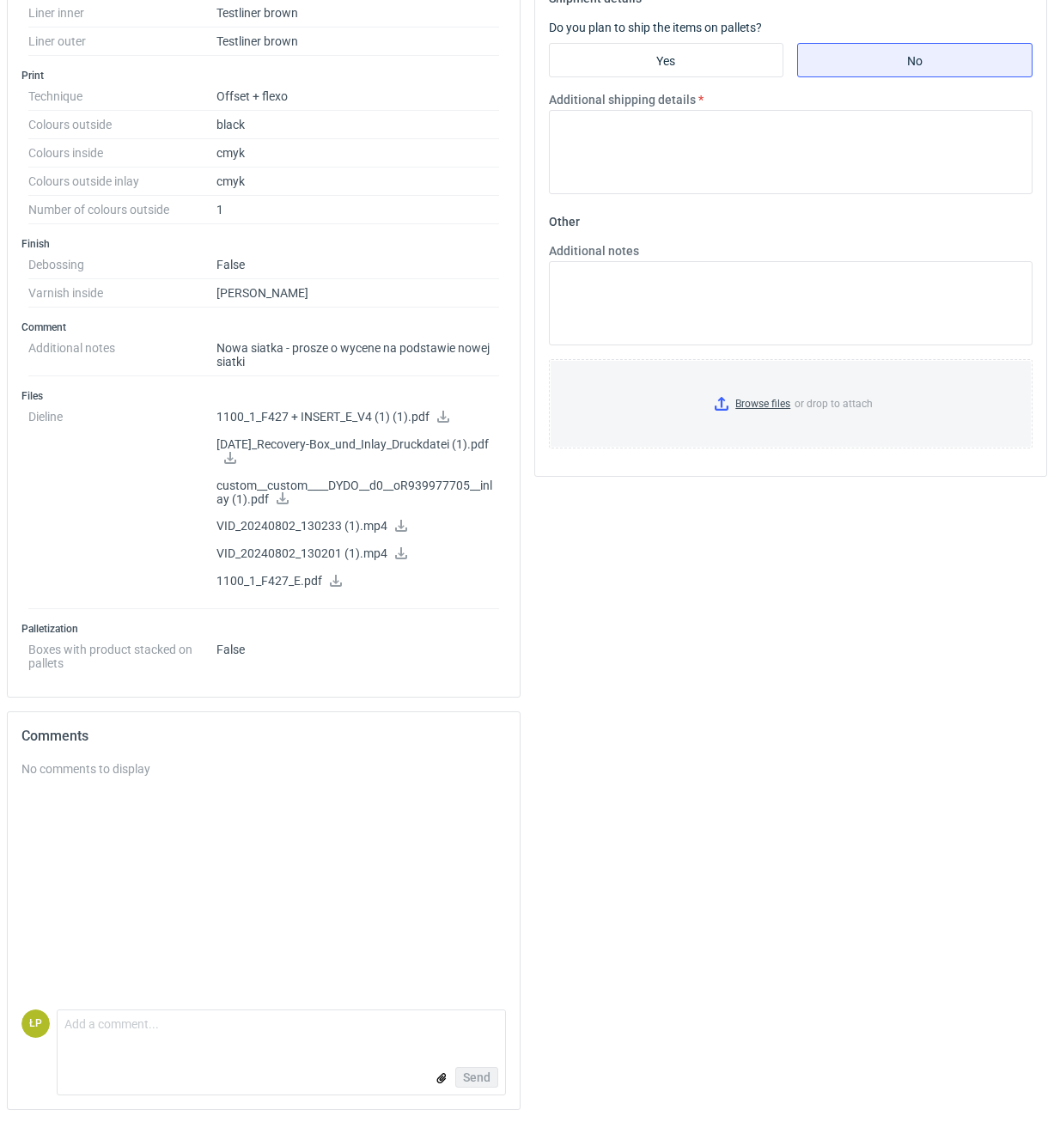
click at [236, 457] on icon at bounding box center [230, 458] width 12 height 12
click at [280, 498] on icon at bounding box center [283, 498] width 12 height 12
click at [400, 527] on icon at bounding box center [401, 526] width 12 height 12
click at [397, 549] on icon at bounding box center [401, 553] width 14 height 12
click at [333, 575] on icon at bounding box center [336, 581] width 14 height 12
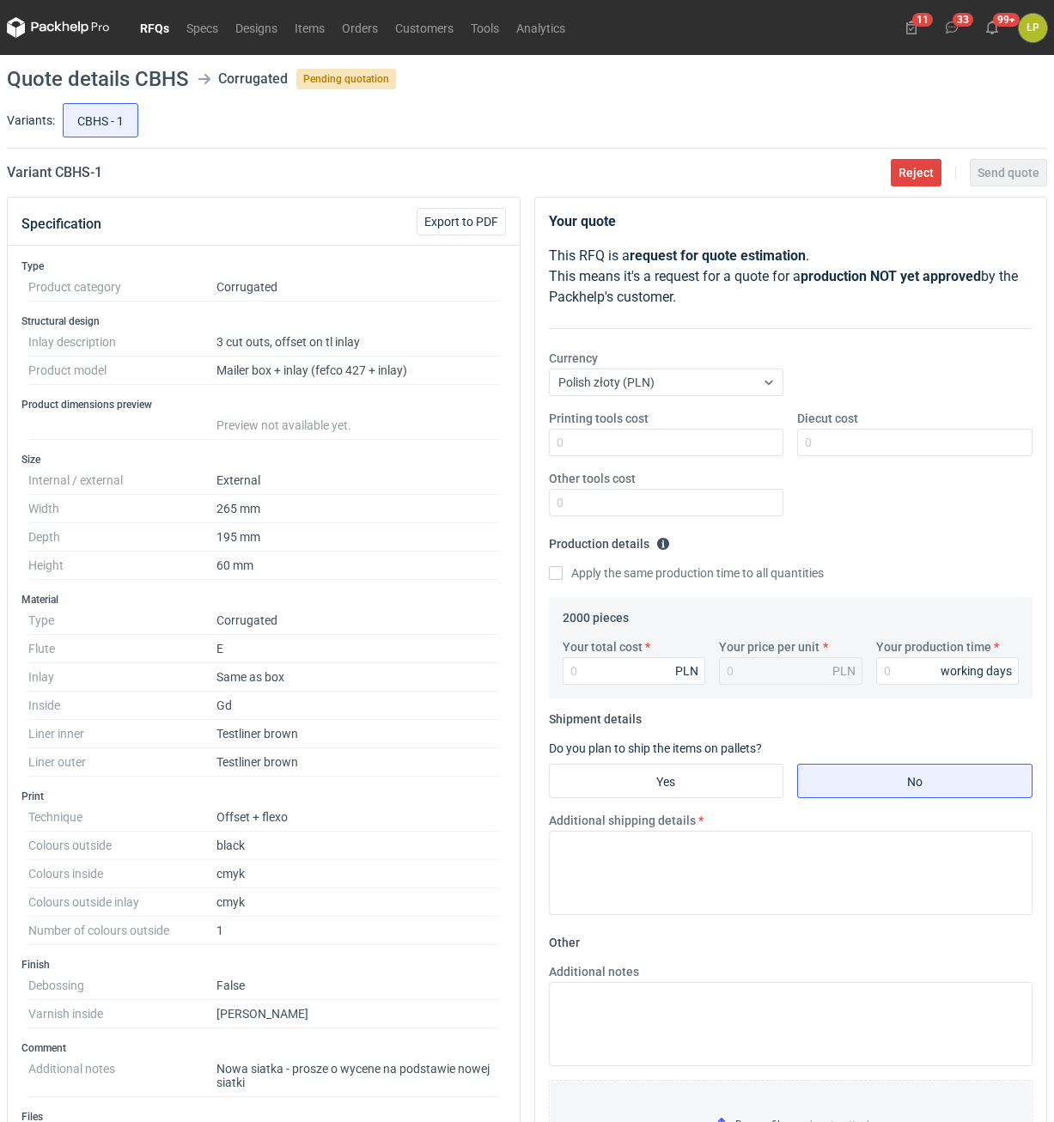
scroll to position [438, 0]
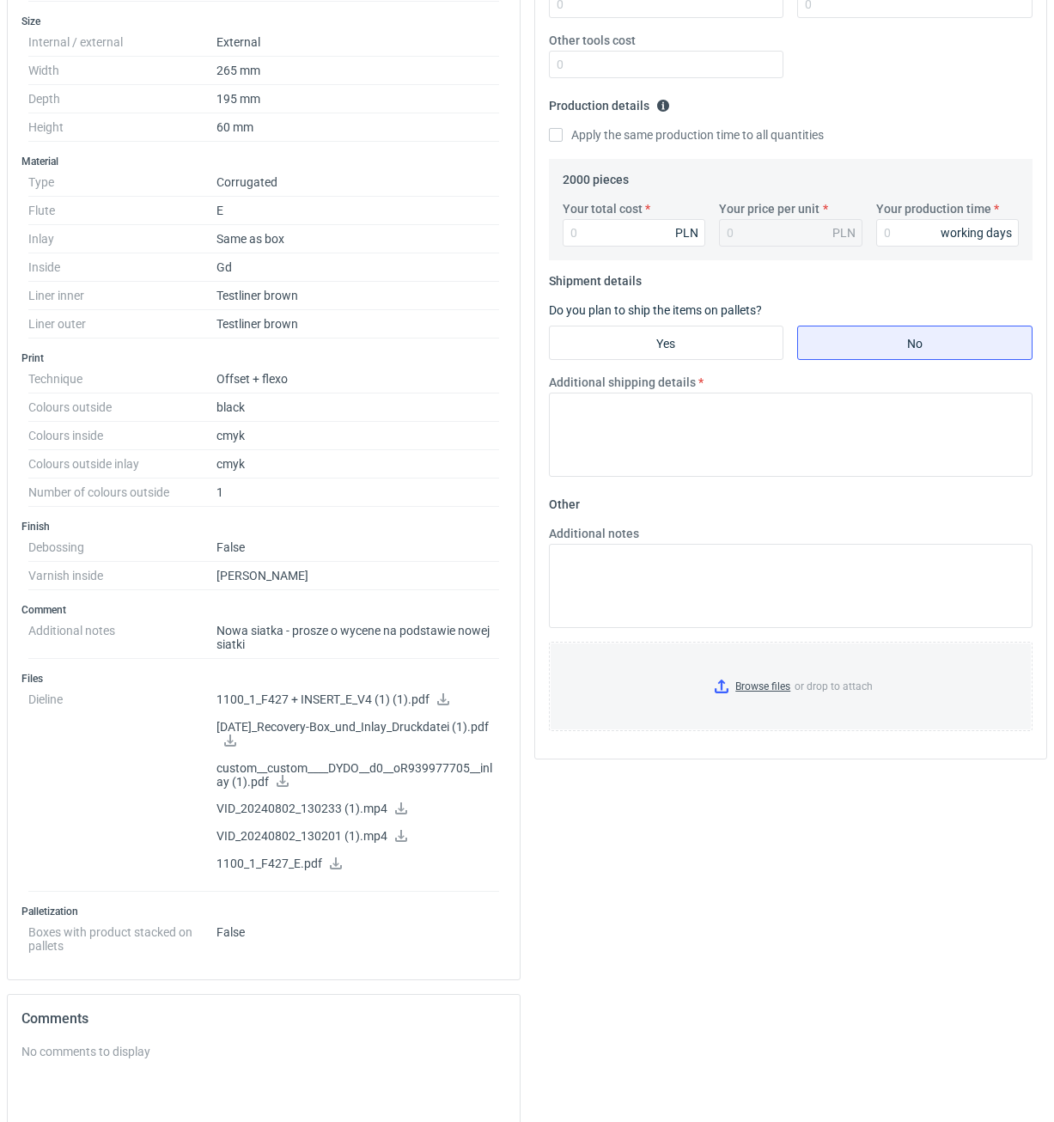
click at [339, 862] on icon at bounding box center [336, 863] width 14 height 12
click at [440, 697] on p "1100_1_F427 + INSERT_E_V4 (1) (1).pdf" at bounding box center [357, 699] width 283 height 15
click at [441, 697] on icon at bounding box center [443, 699] width 14 height 12
click at [236, 740] on icon at bounding box center [230, 740] width 12 height 12
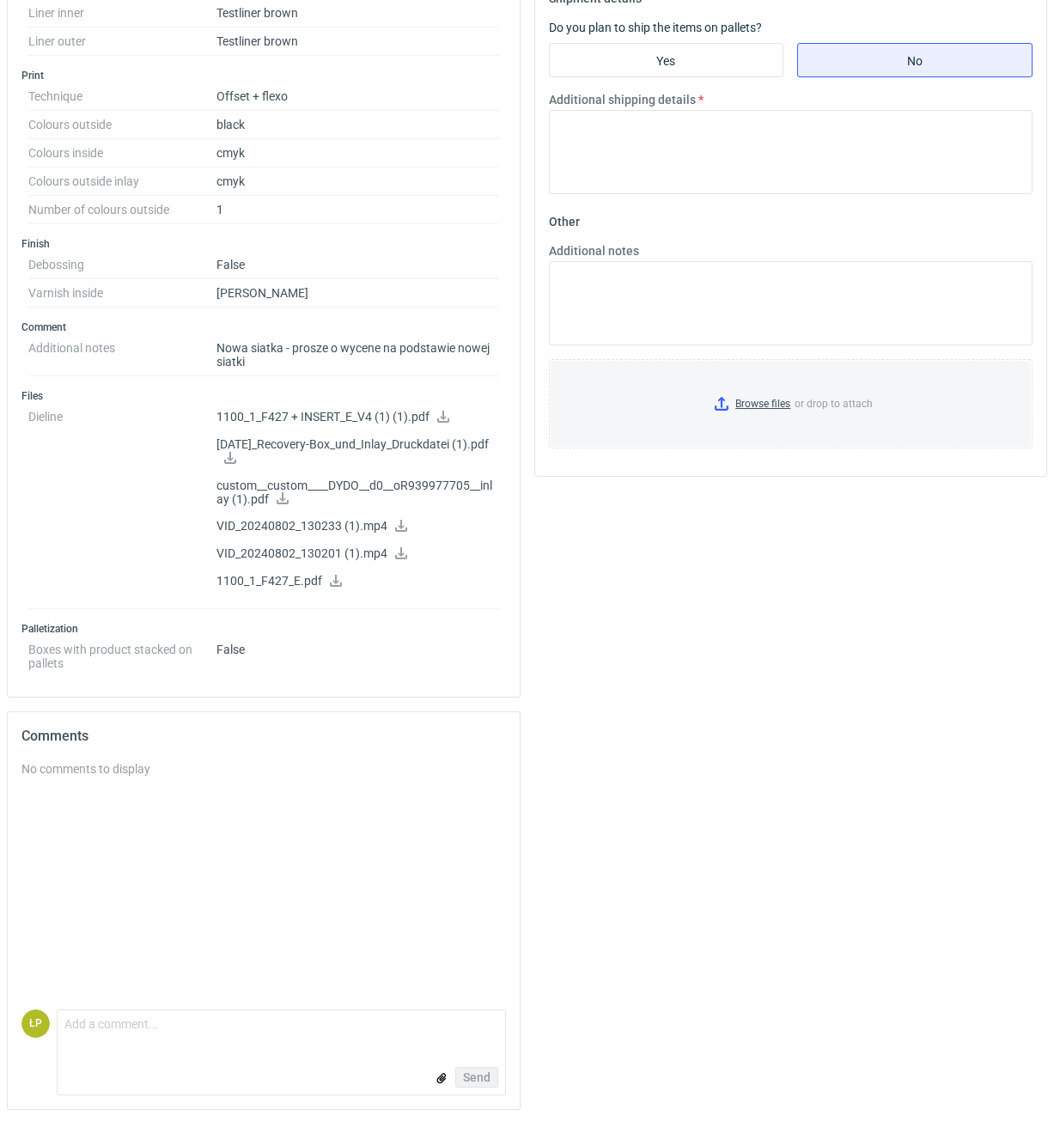
scroll to position [429, 0]
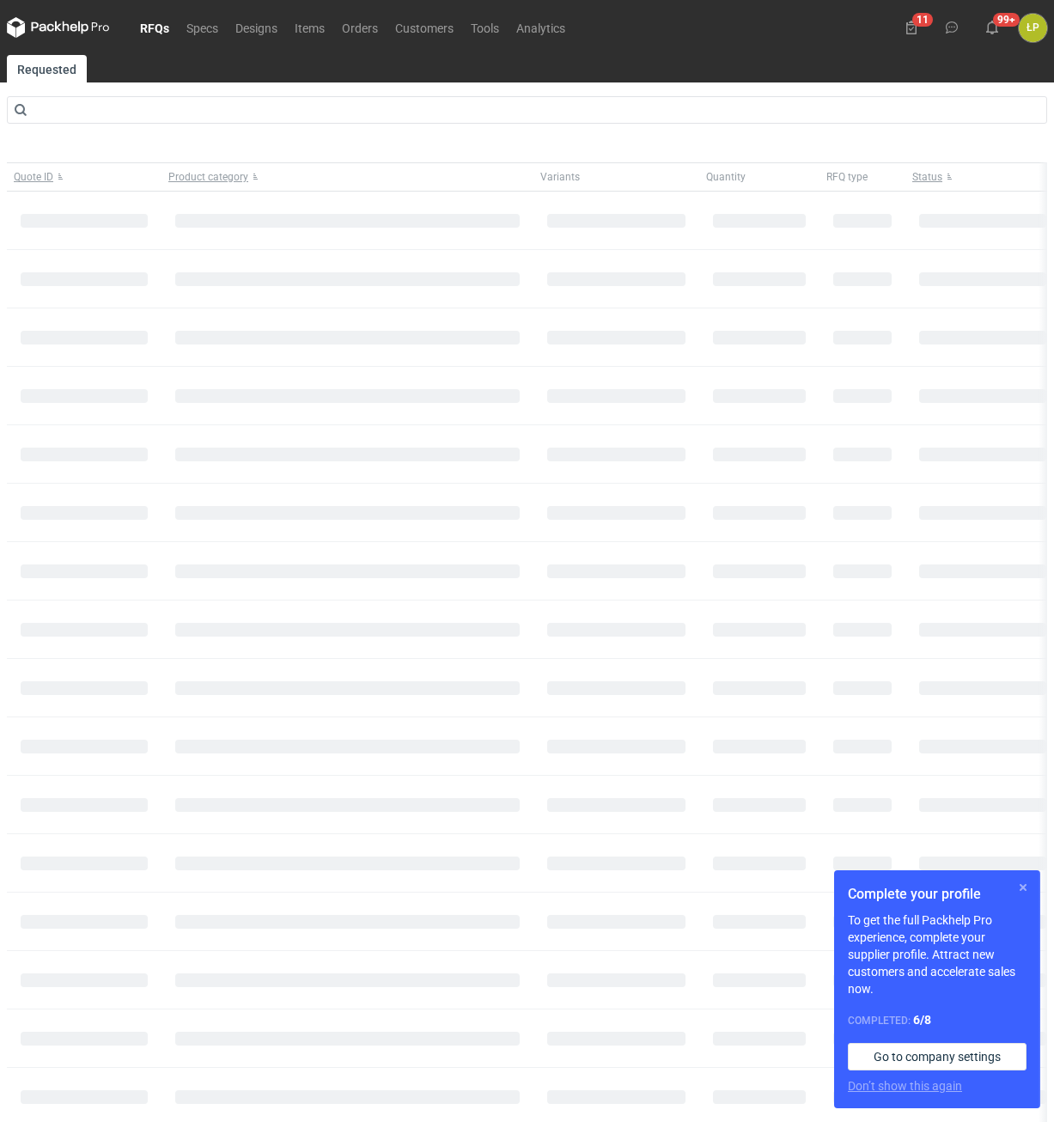
click at [1032, 885] on button "button" at bounding box center [1023, 887] width 21 height 21
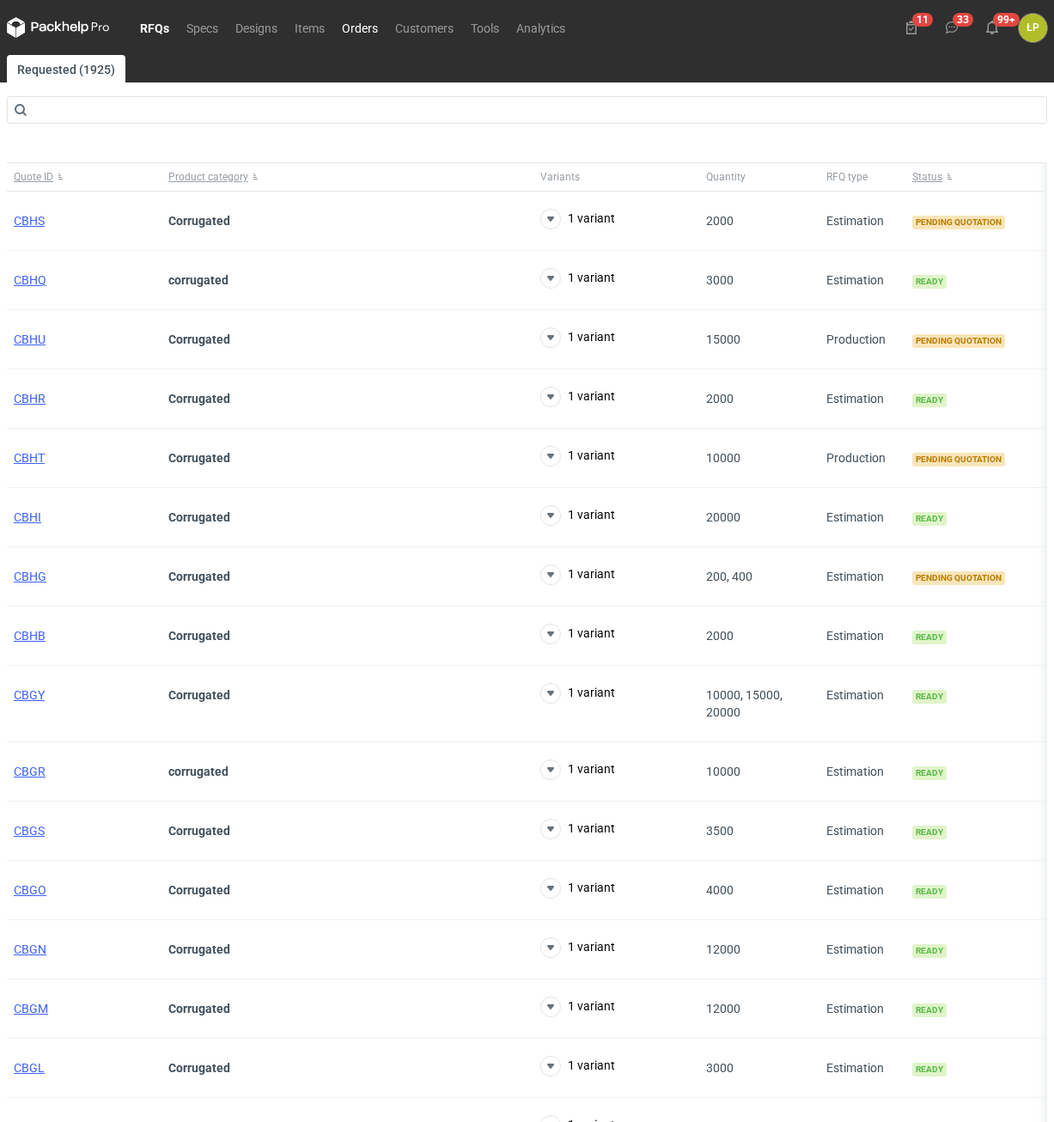
click at [350, 33] on link "Orders" at bounding box center [359, 27] width 53 height 21
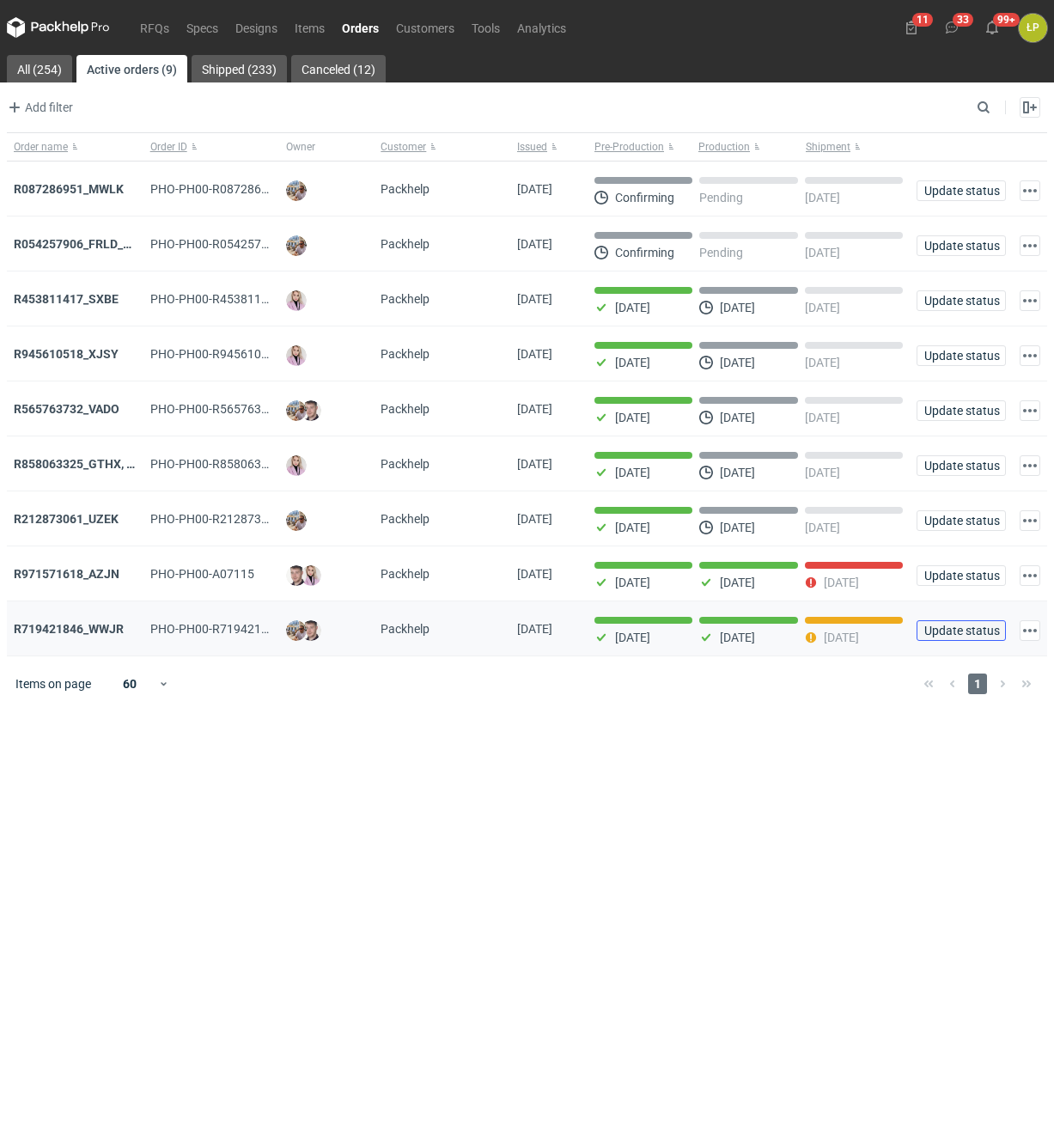
click at [940, 632] on span "Update status" at bounding box center [961, 630] width 74 height 12
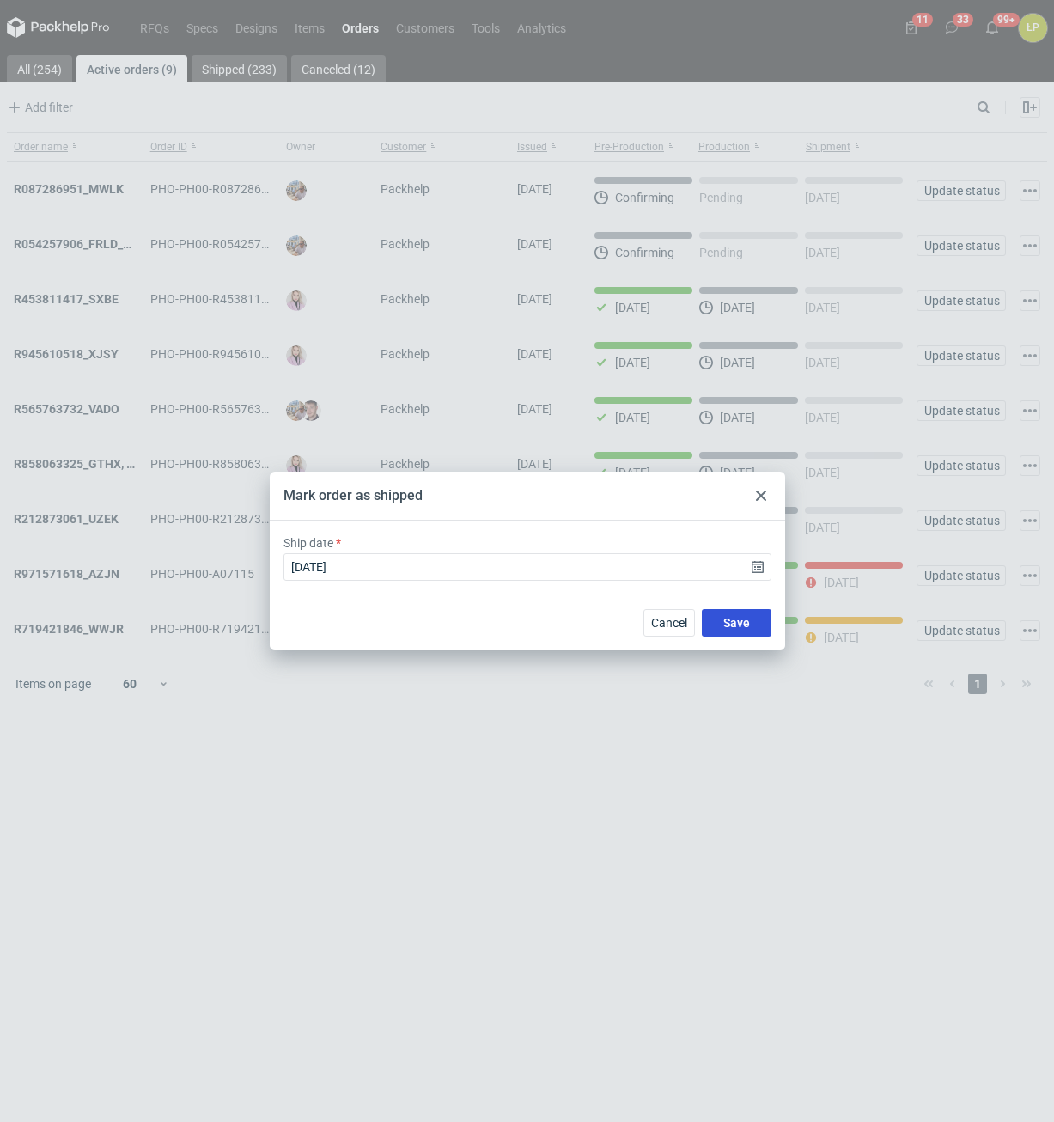
click at [732, 617] on span "Save" at bounding box center [736, 623] width 27 height 12
